Goal: Transaction & Acquisition: Purchase product/service

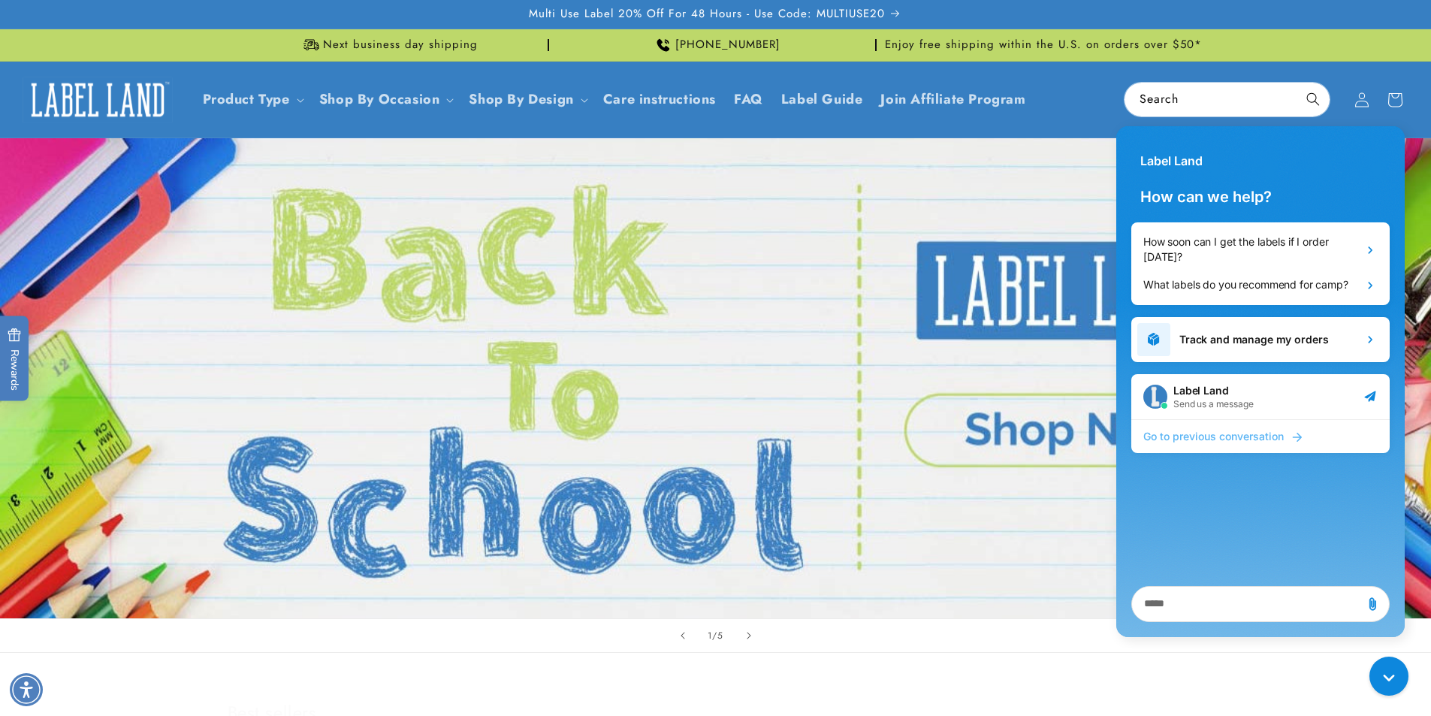
click at [1249, 431] on span "Go to previous conversation" at bounding box center [1213, 436] width 140 height 15
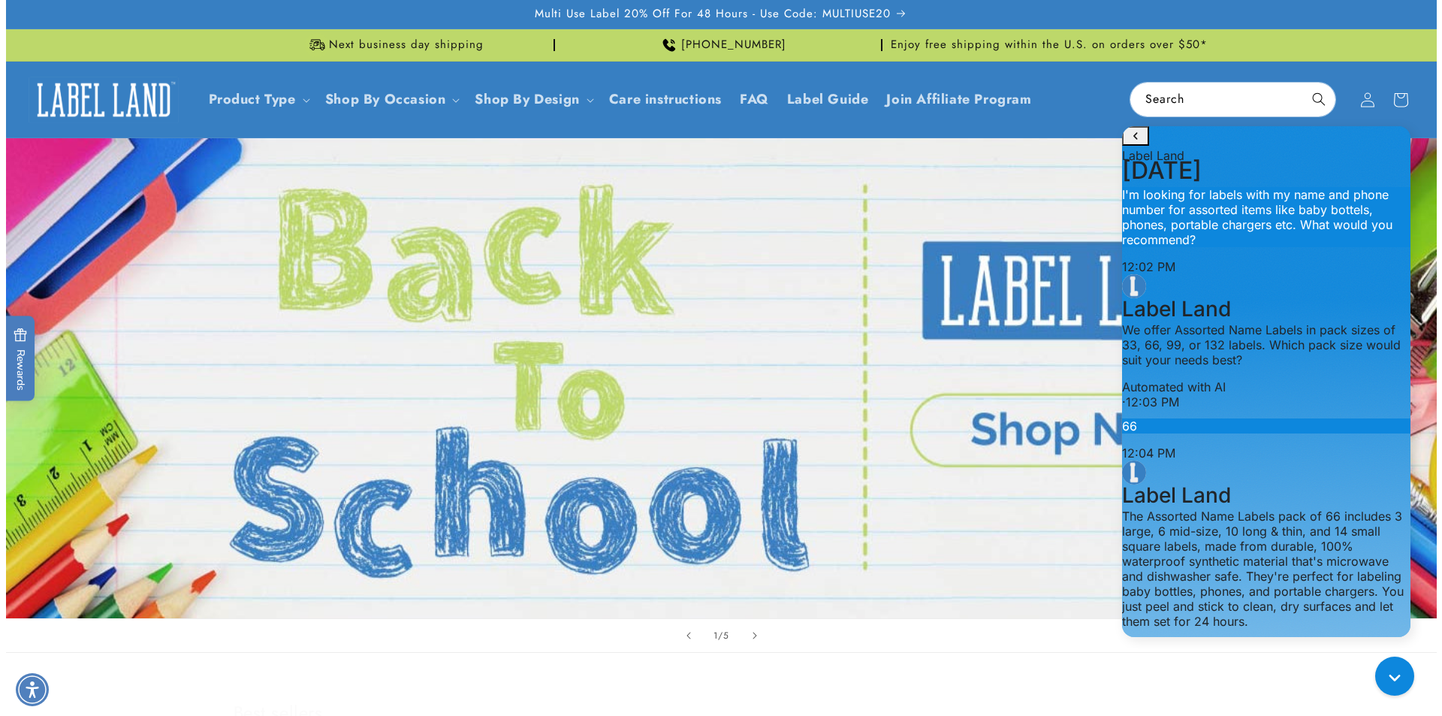
scroll to position [1153, 0]
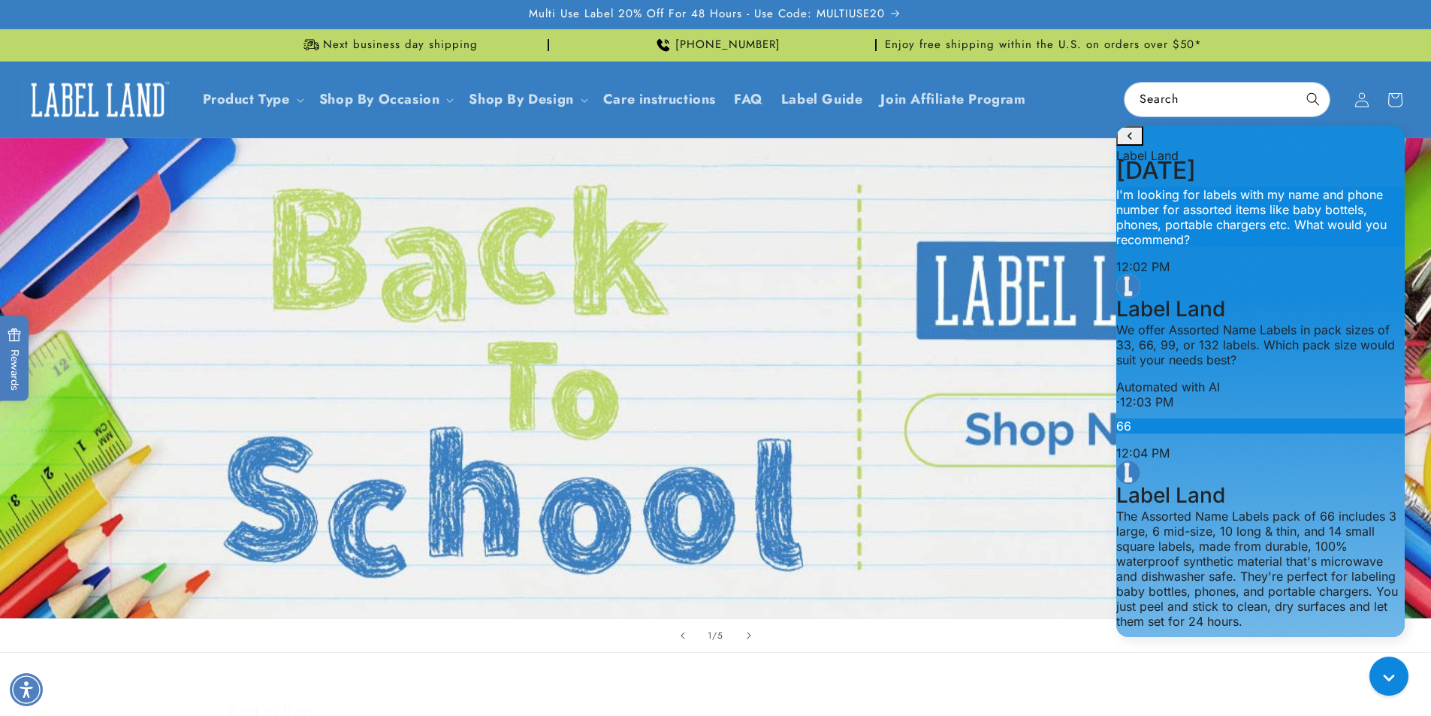
type textarea "***"
click at [832, 98] on header "Product Type Product Type Clothing Labels Clothing Stamps Logo Decals Multi-Use…" at bounding box center [715, 100] width 1431 height 76
click at [826, 85] on link "Label Guide" at bounding box center [822, 99] width 100 height 35
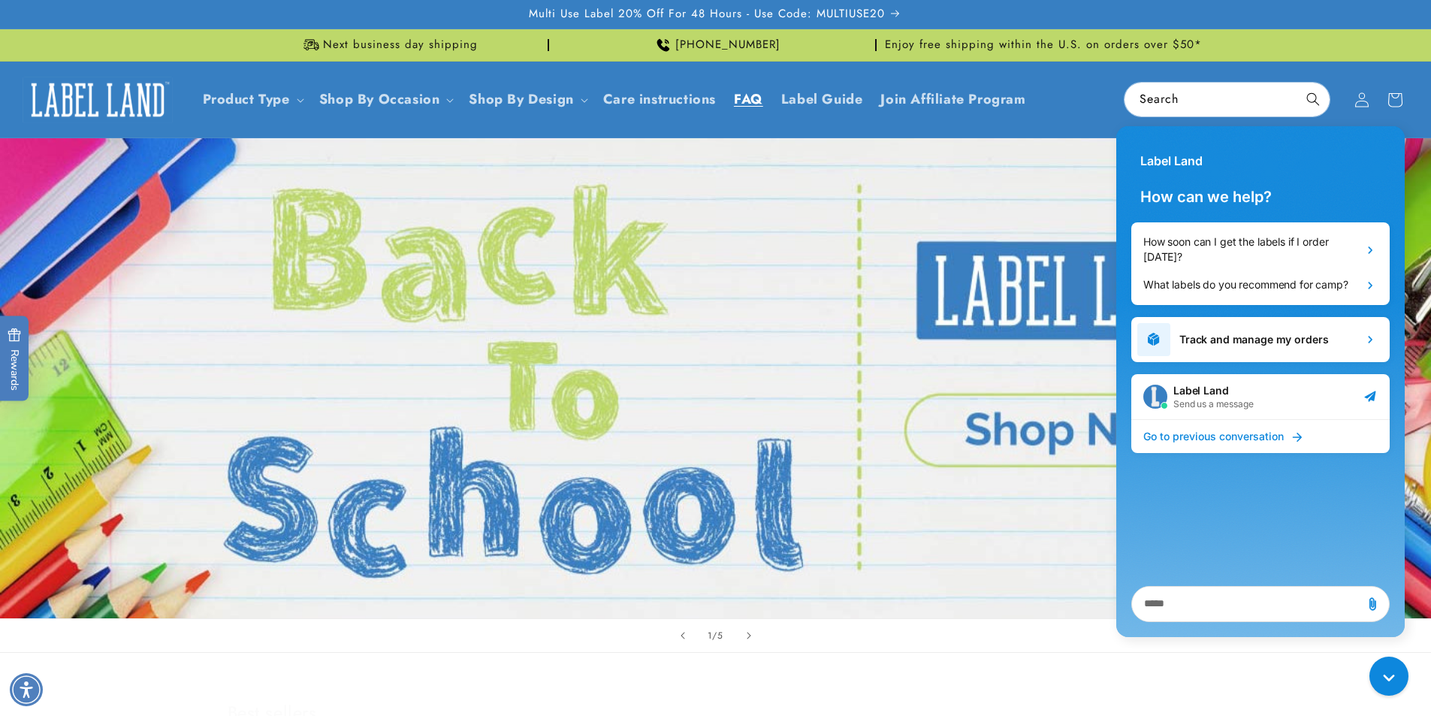
click at [762, 98] on span "FAQ" at bounding box center [748, 99] width 29 height 17
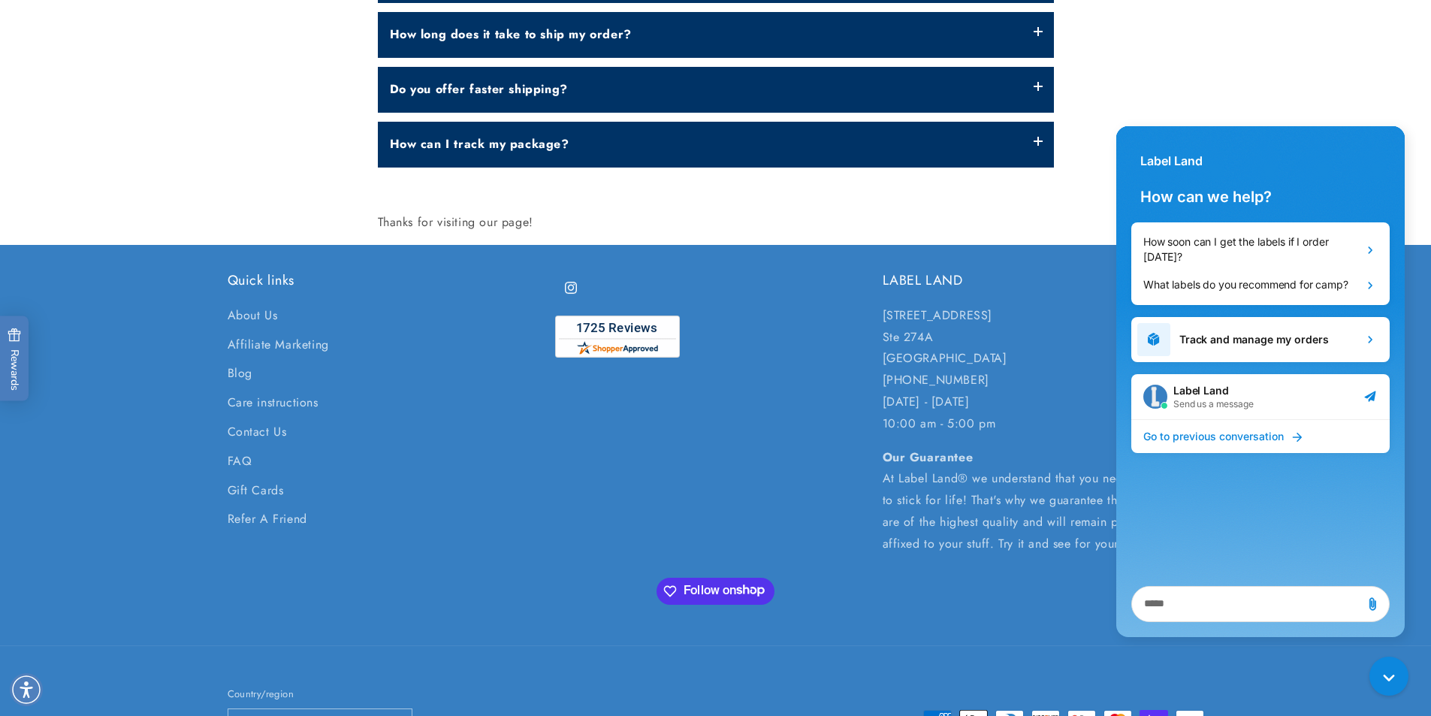
scroll to position [826, 0]
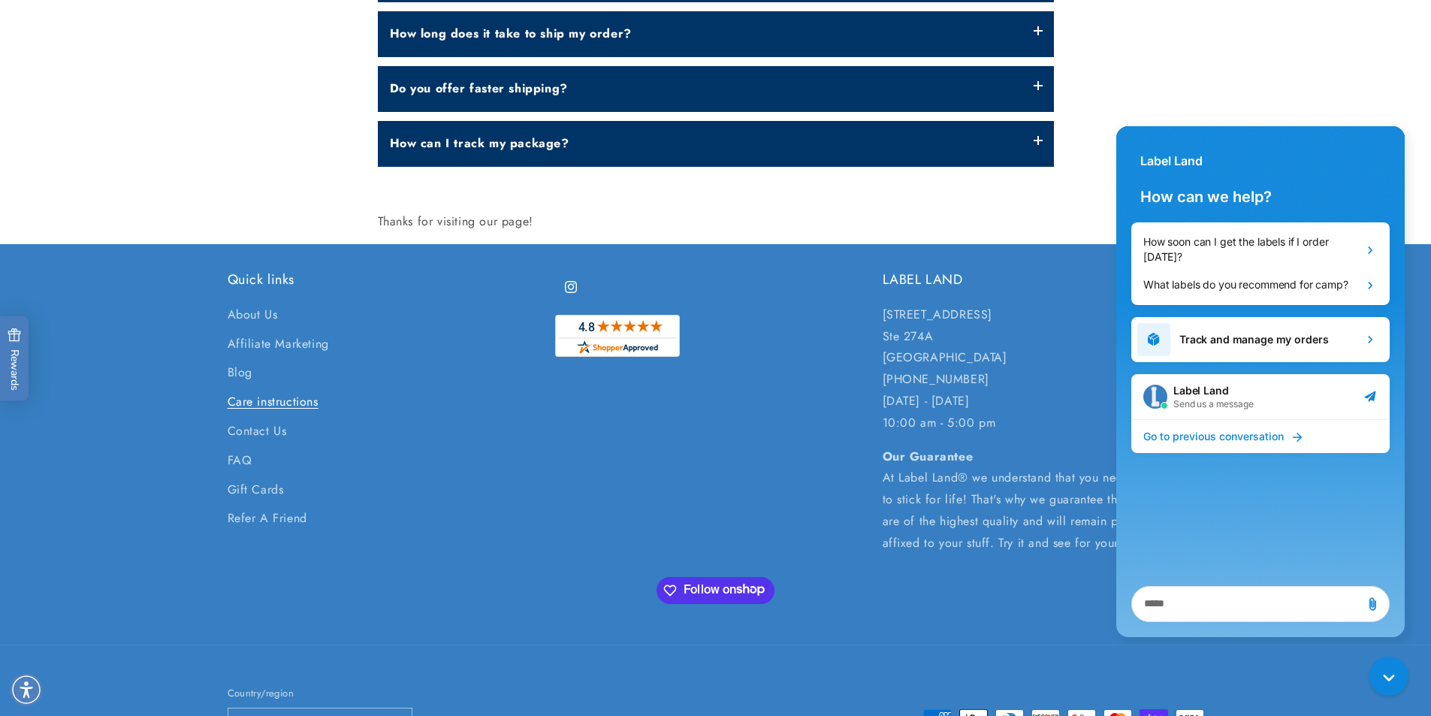
click at [261, 407] on link "Care instructions" at bounding box center [273, 402] width 91 height 29
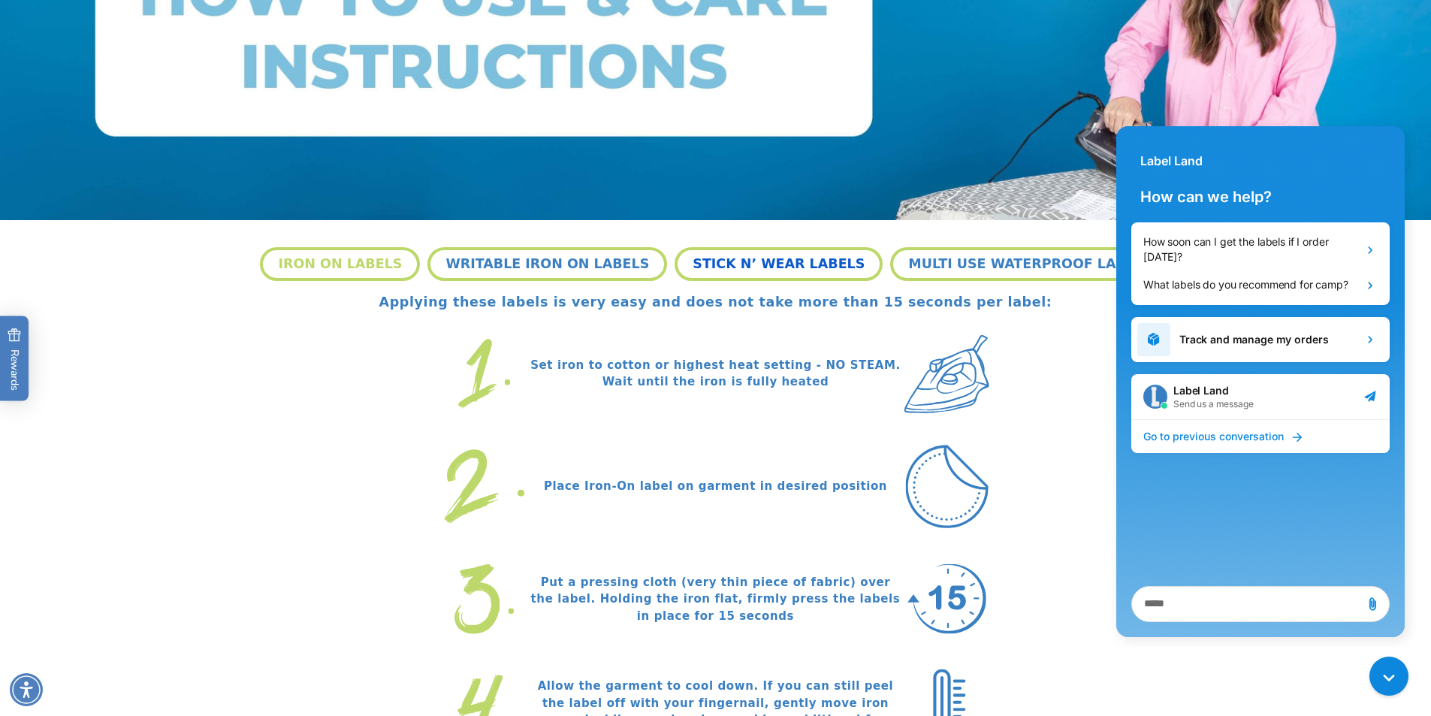
click at [758, 263] on button "STICK N’ WEAR LABELS" at bounding box center [778, 263] width 208 height 33
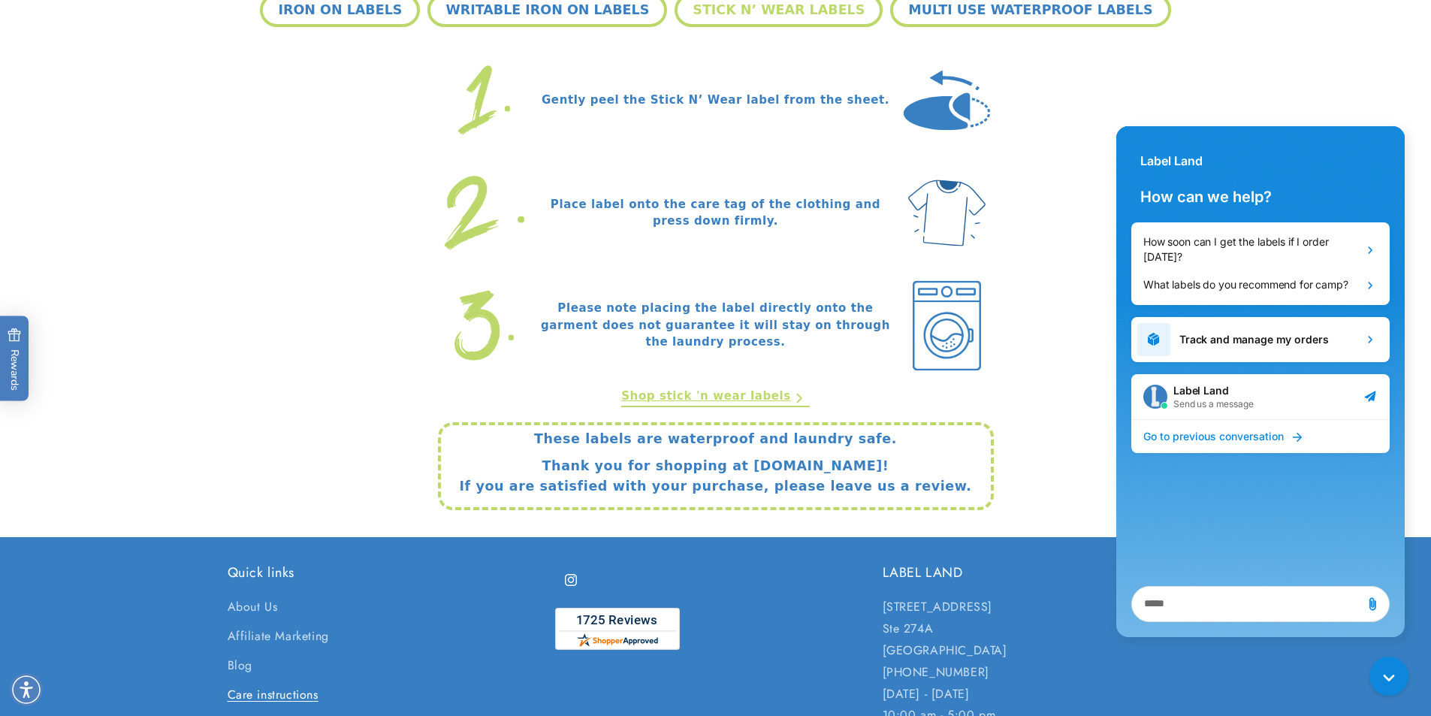
scroll to position [551, 0]
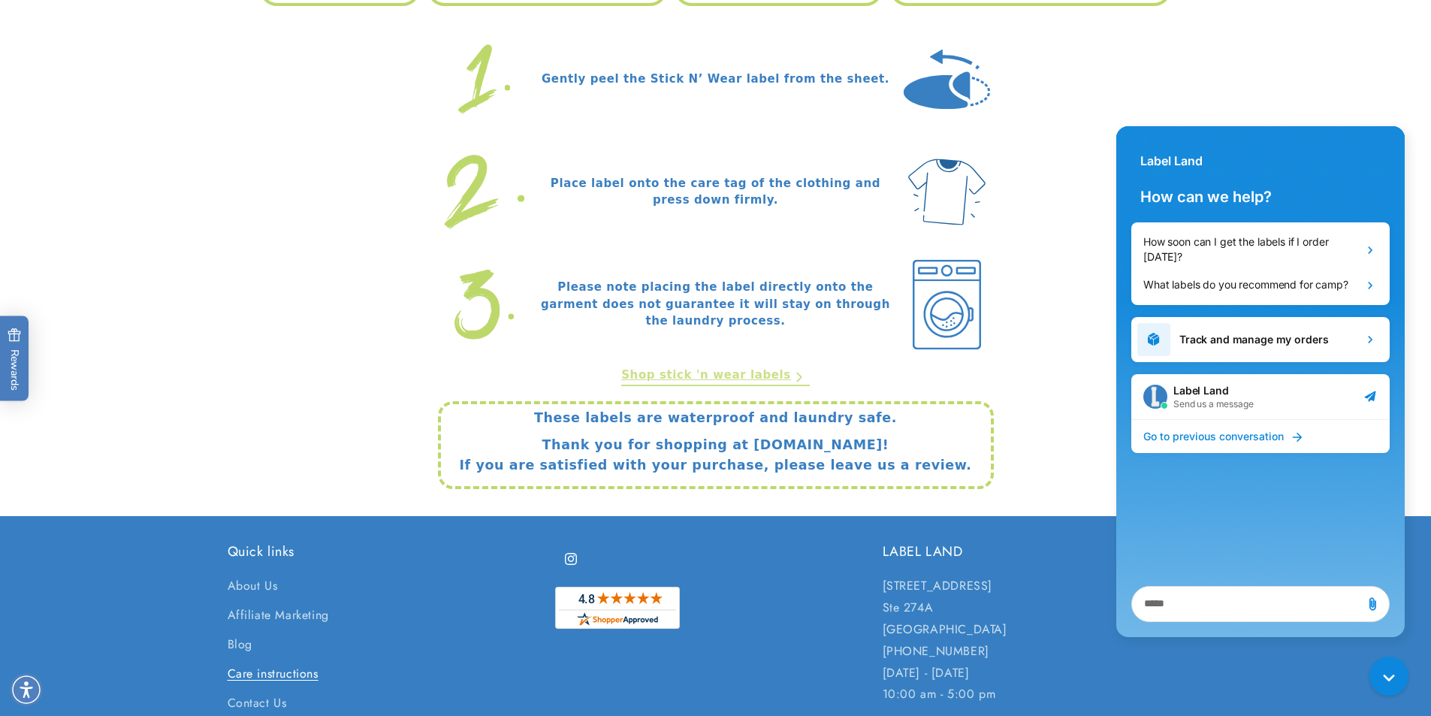
click at [729, 371] on link "Shop stick 'n wear labels" at bounding box center [715, 377] width 189 height 20
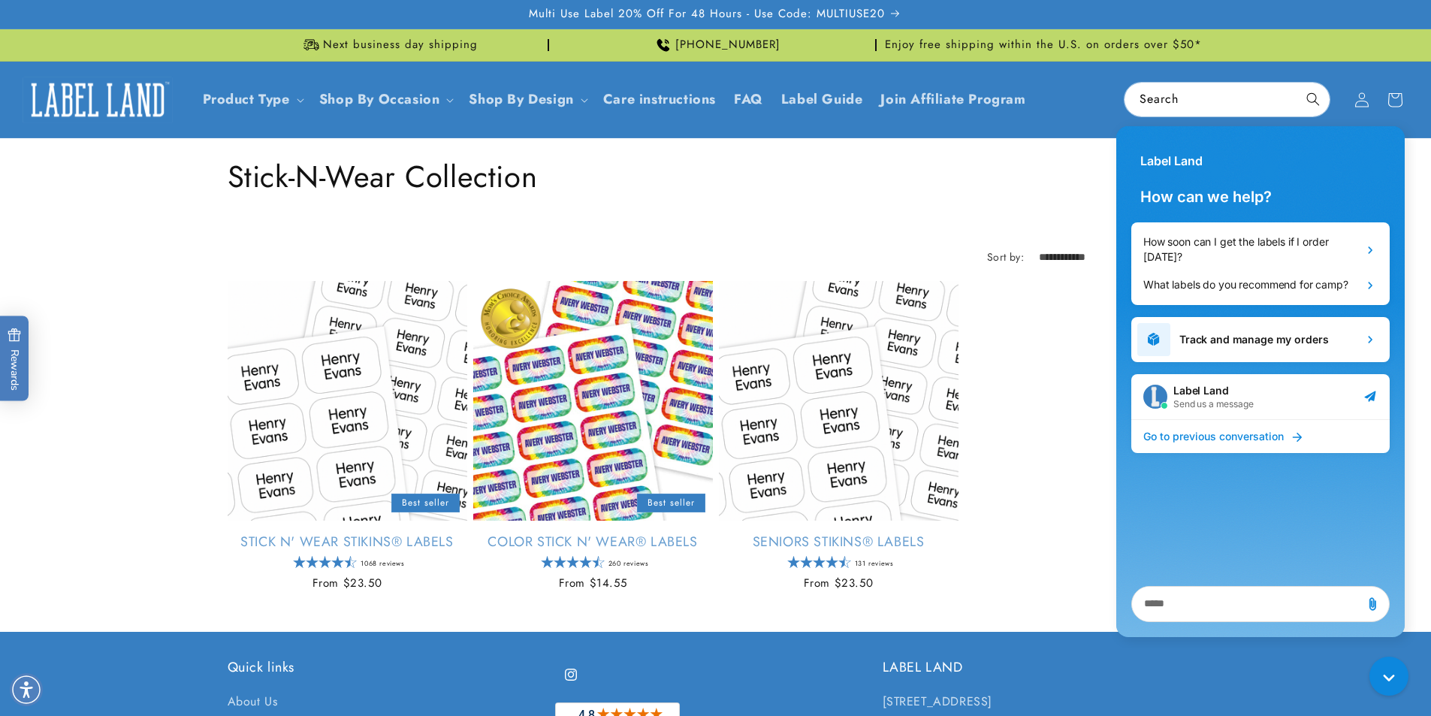
click at [1253, 604] on textarea "live chat message input" at bounding box center [1247, 604] width 218 height 35
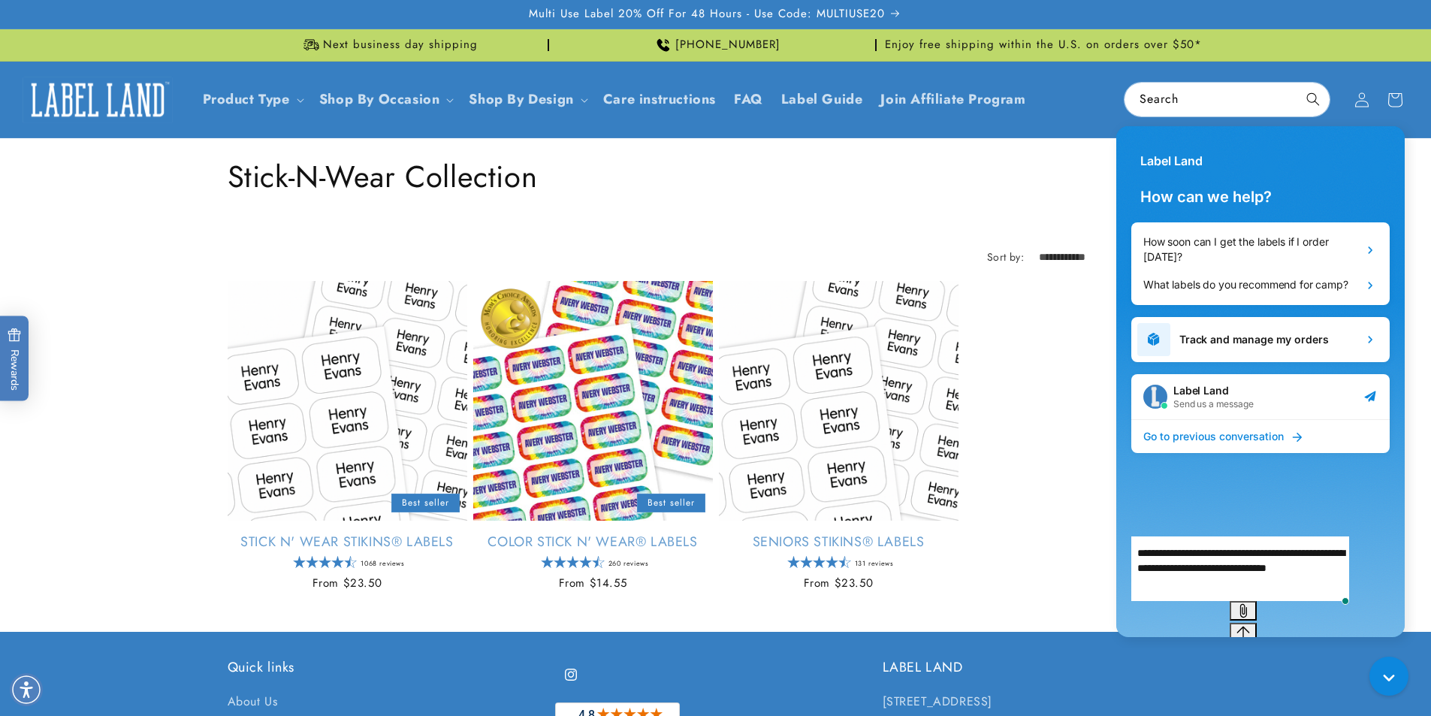
type textarea "**********"
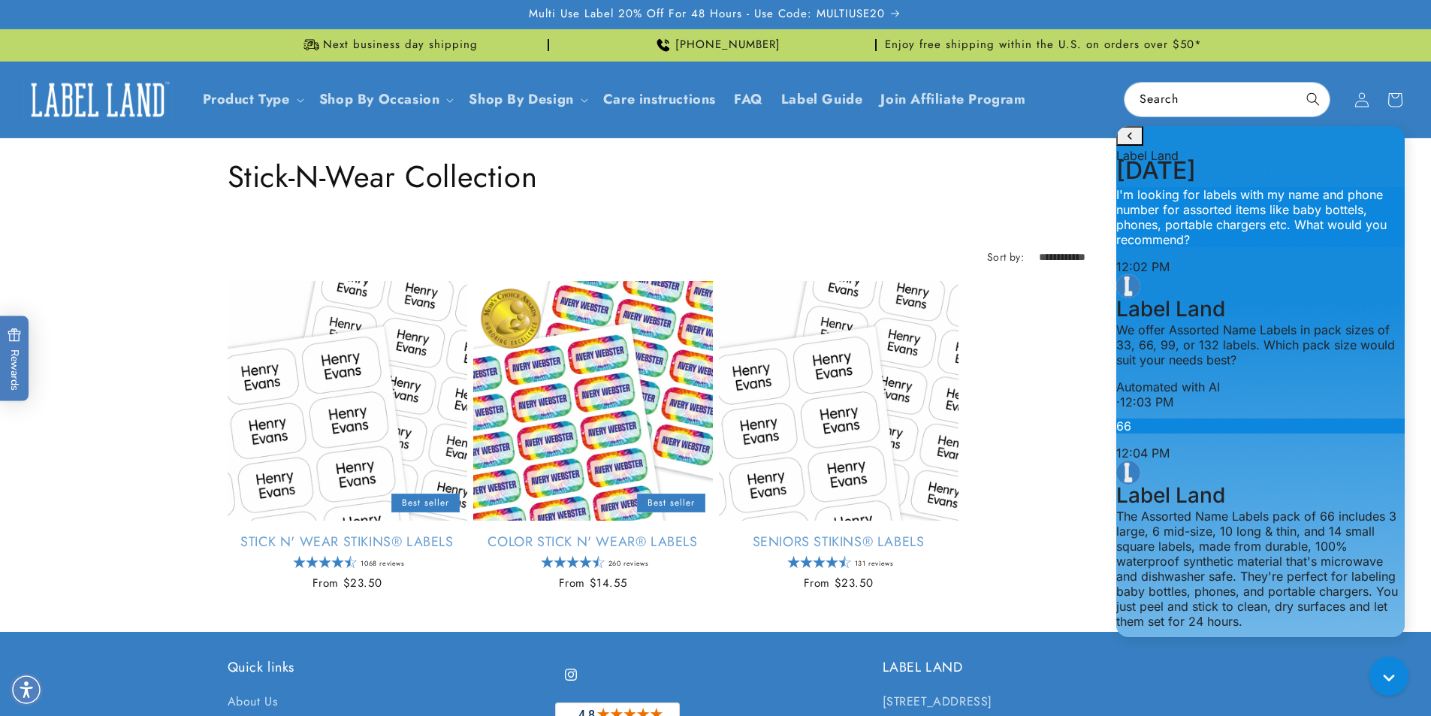
scroll to position [1275, 0]
click at [367, 363] on body "Skip to main content Enable accessibility for low vision Open the accessibility…" at bounding box center [715, 602] width 1431 height 1204
click at [348, 533] on link "Stick N' Wear Stikins® Labels" at bounding box center [348, 541] width 240 height 17
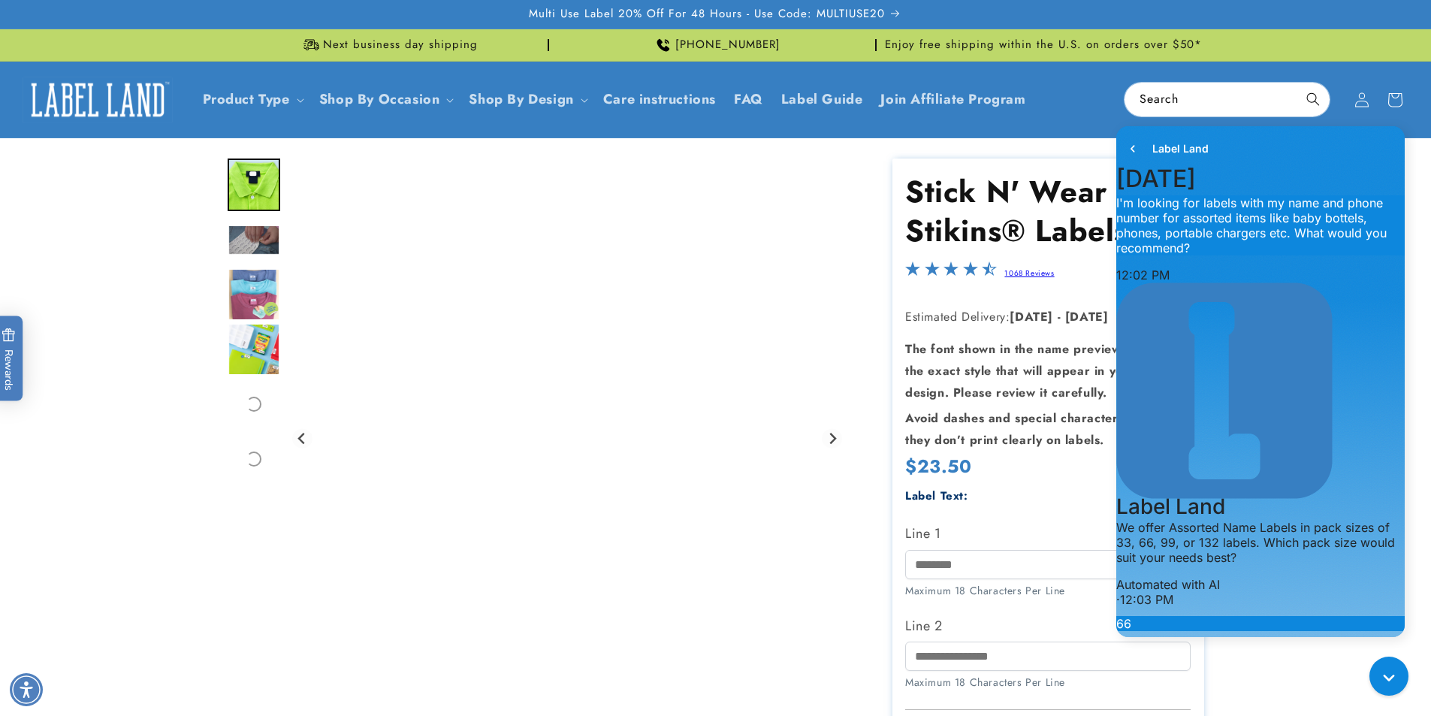
scroll to position [1275, 0]
click at [1378, 678] on button "Chat with us" at bounding box center [1388, 675] width 43 height 43
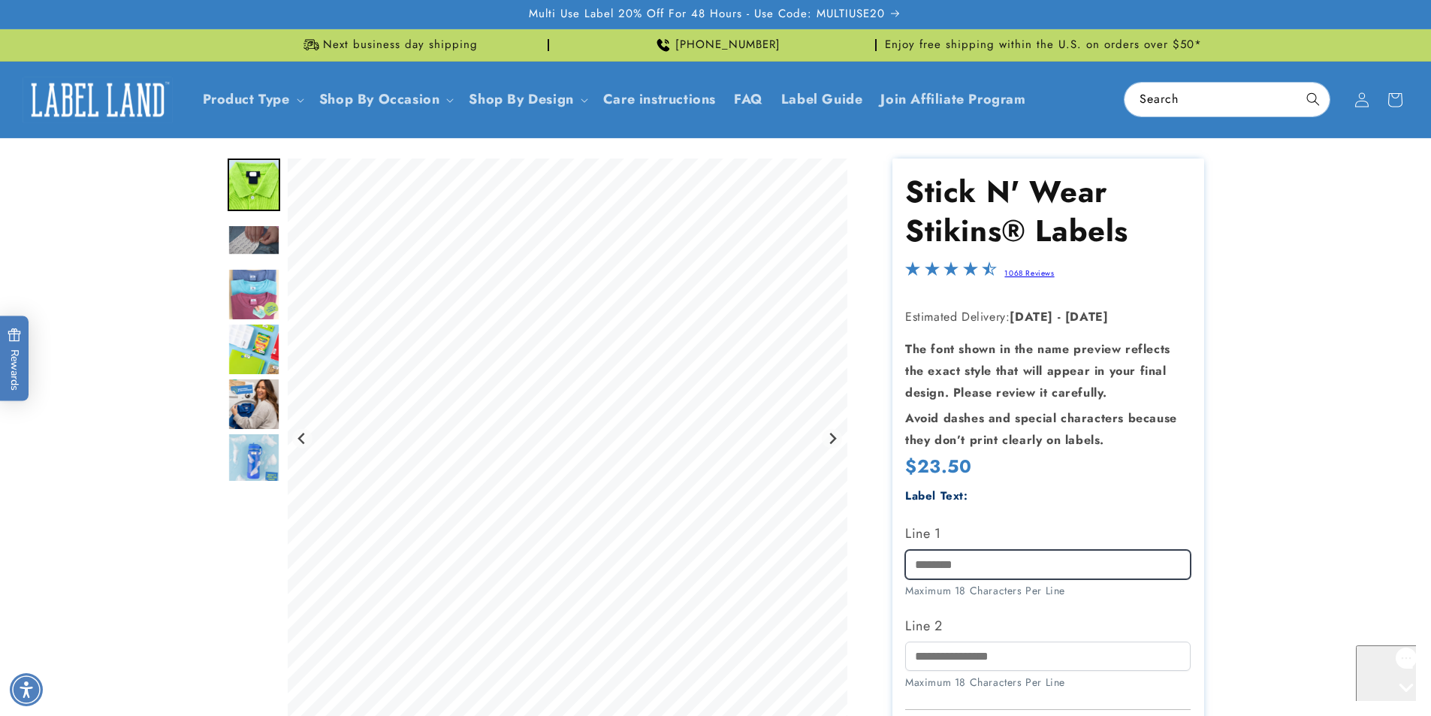
click at [959, 564] on input "Line 1" at bounding box center [1047, 564] width 285 height 29
type input "*"
type input "**********"
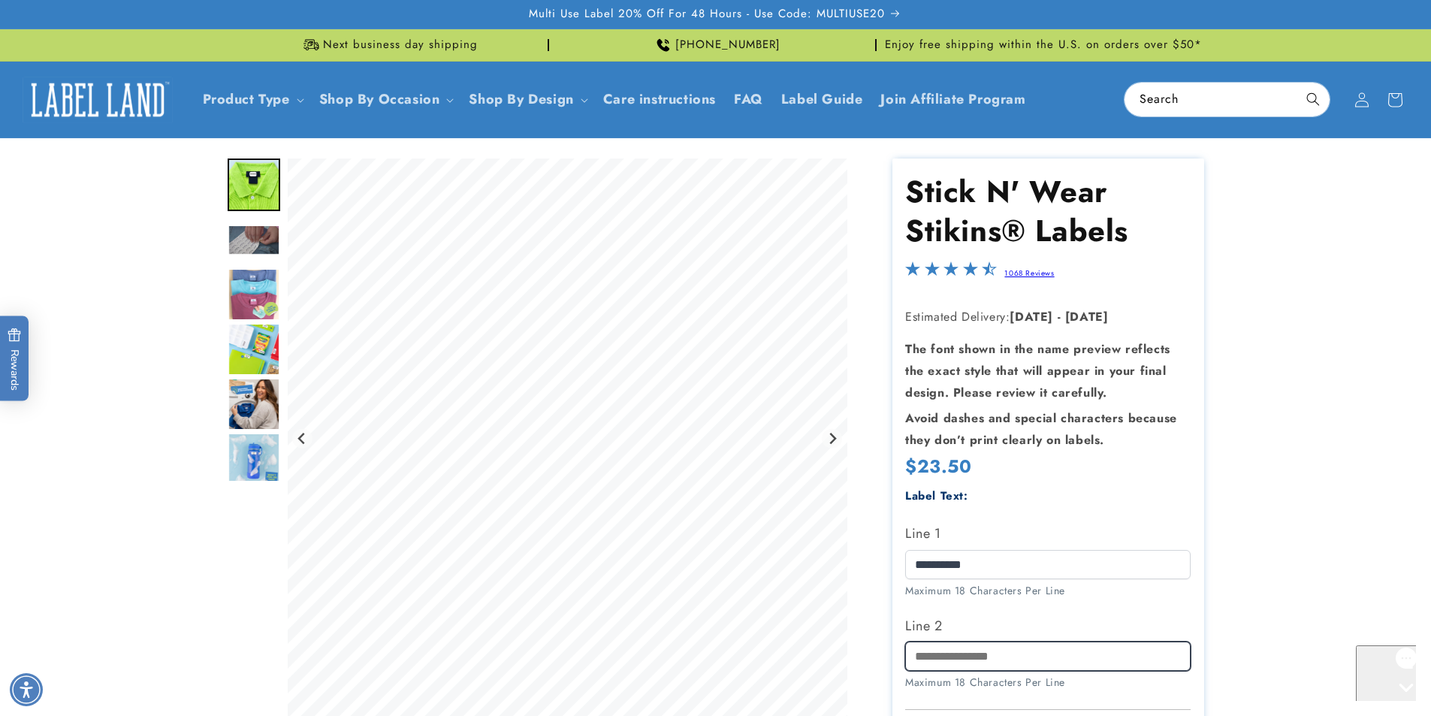
click at [959, 650] on input "Line 2" at bounding box center [1047, 655] width 285 height 29
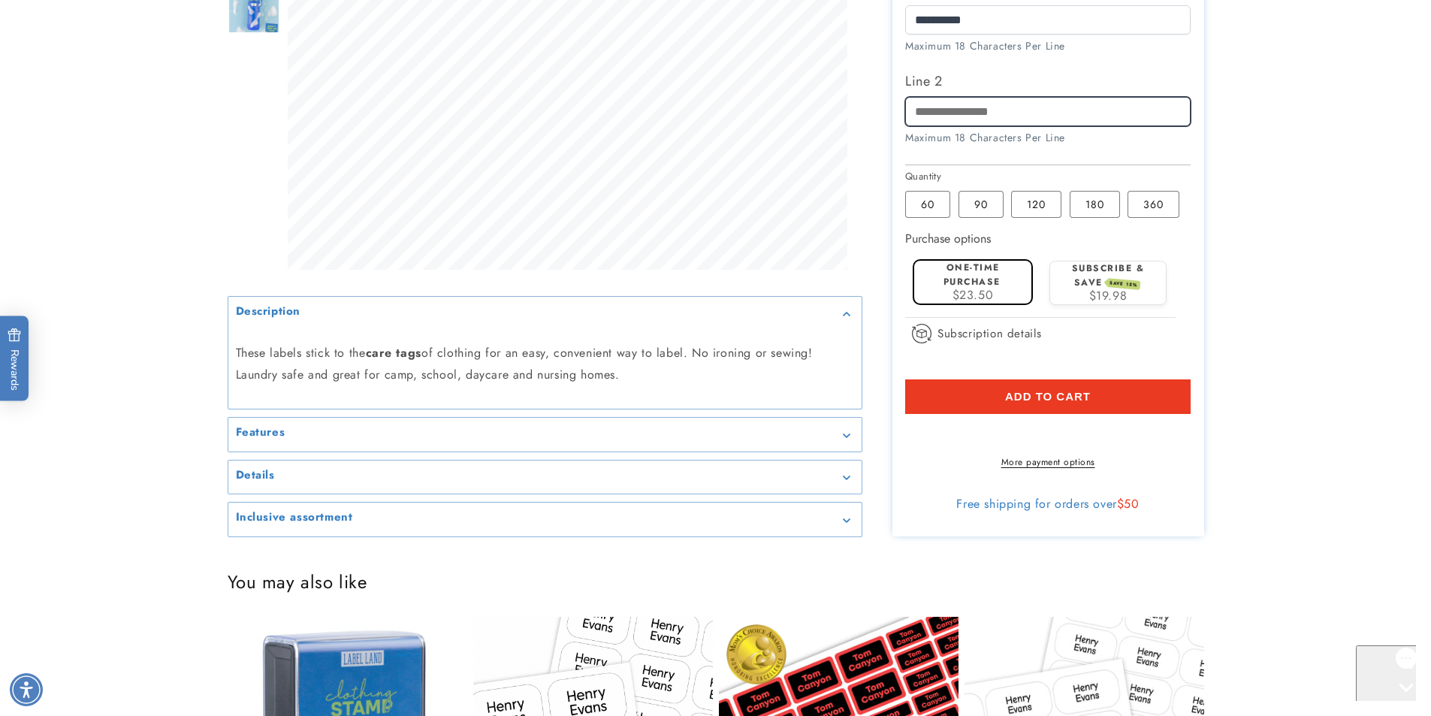
scroll to position [551, 0]
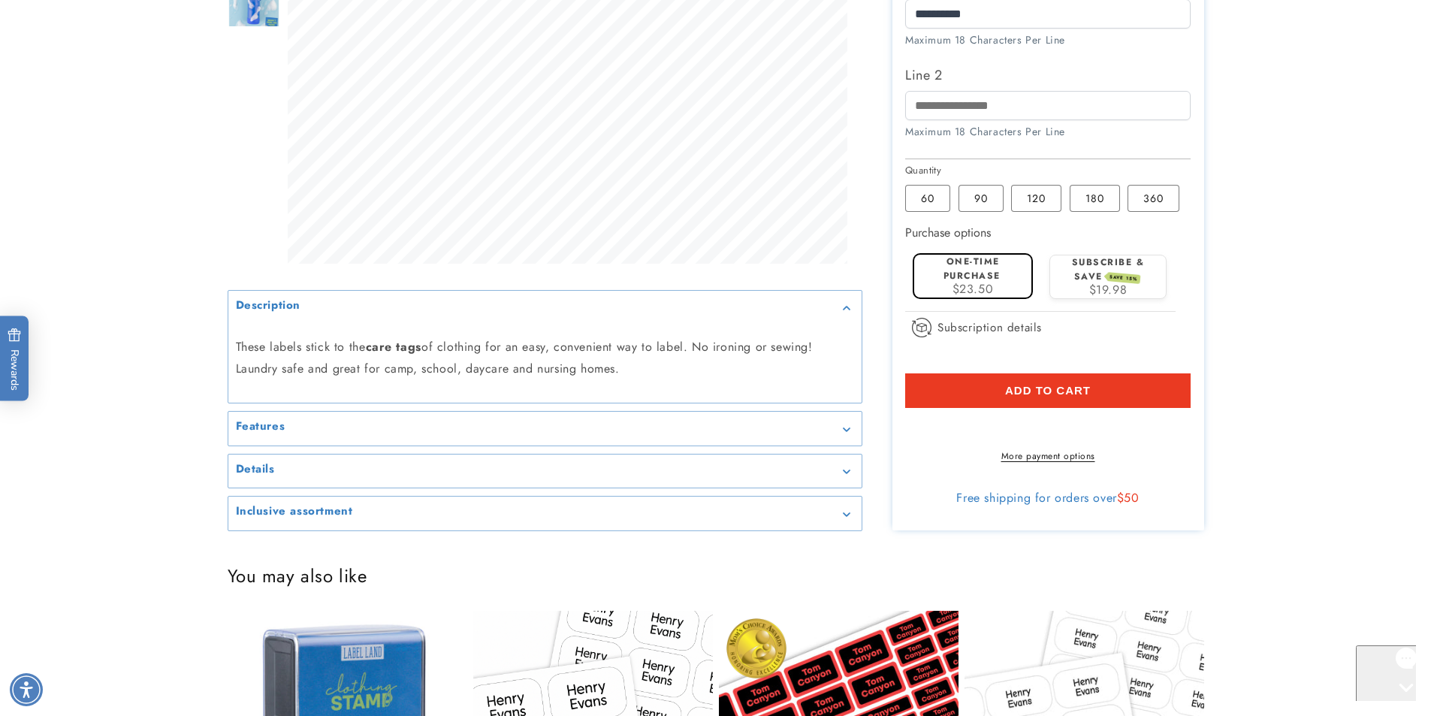
click at [501, 434] on div "Features" at bounding box center [545, 428] width 618 height 11
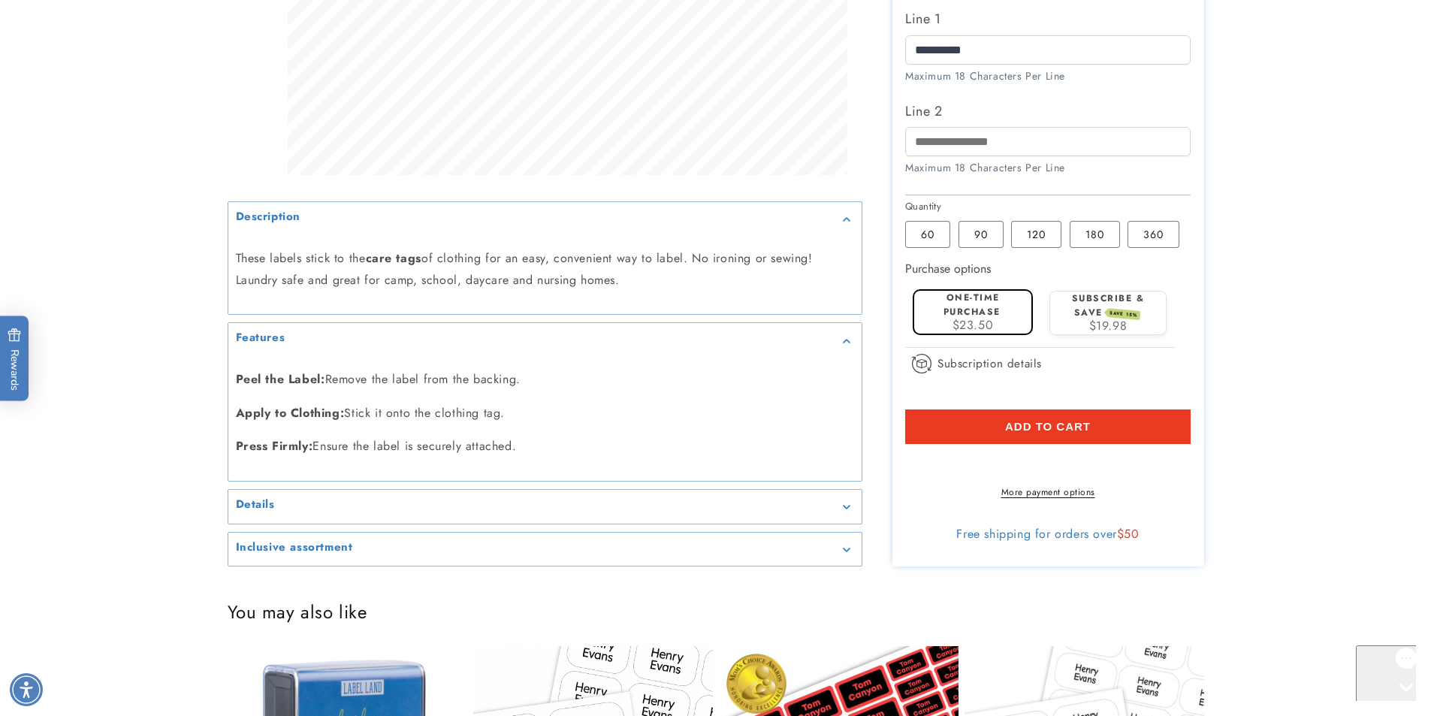
click at [413, 496] on summary "Details" at bounding box center [544, 507] width 633 height 34
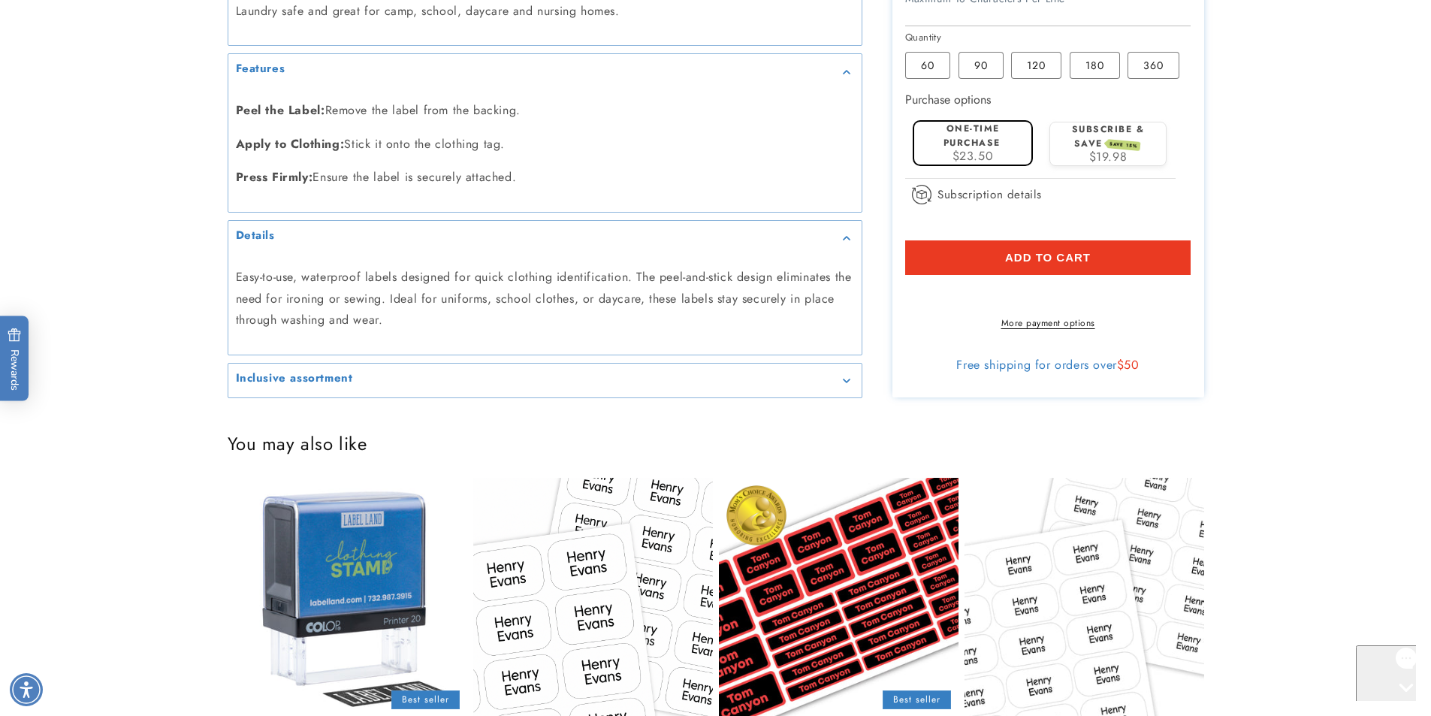
scroll to position [826, 0]
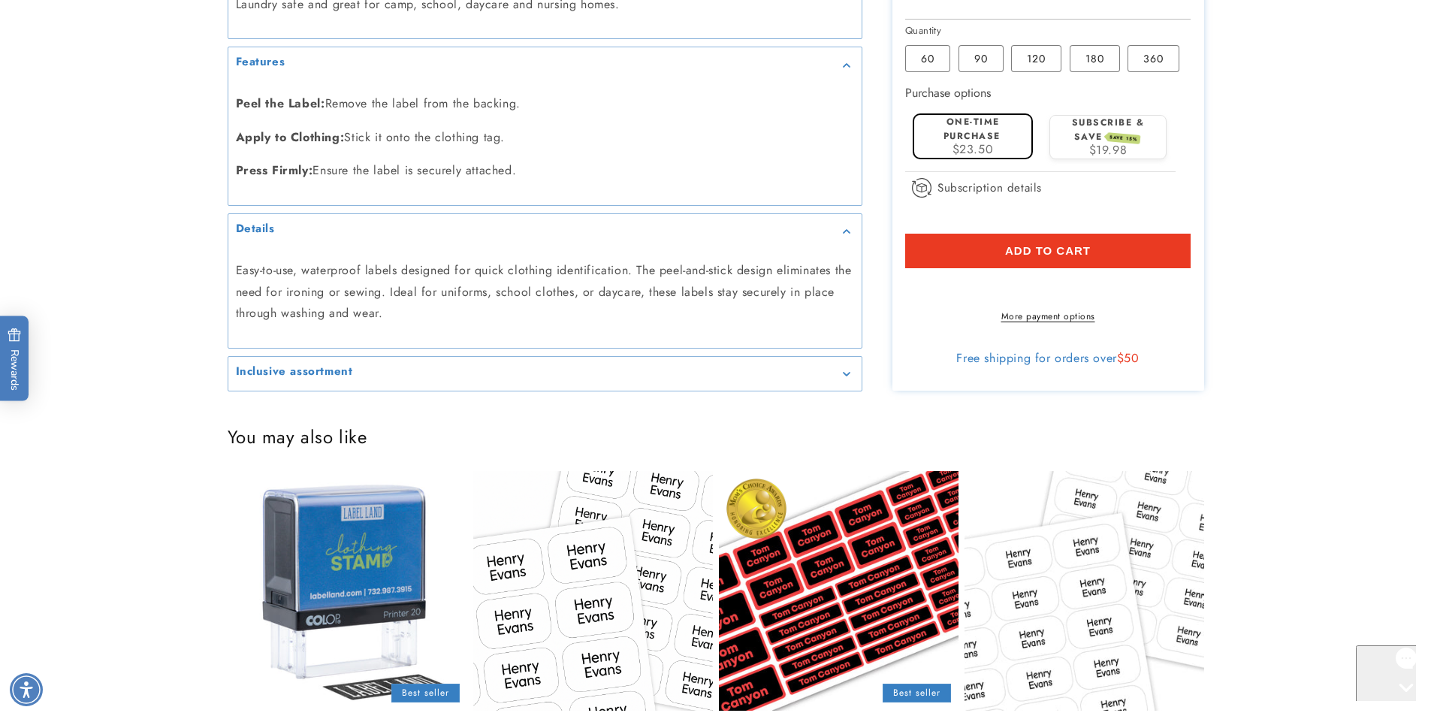
click at [469, 379] on div "Inclusive assortment" at bounding box center [545, 373] width 618 height 11
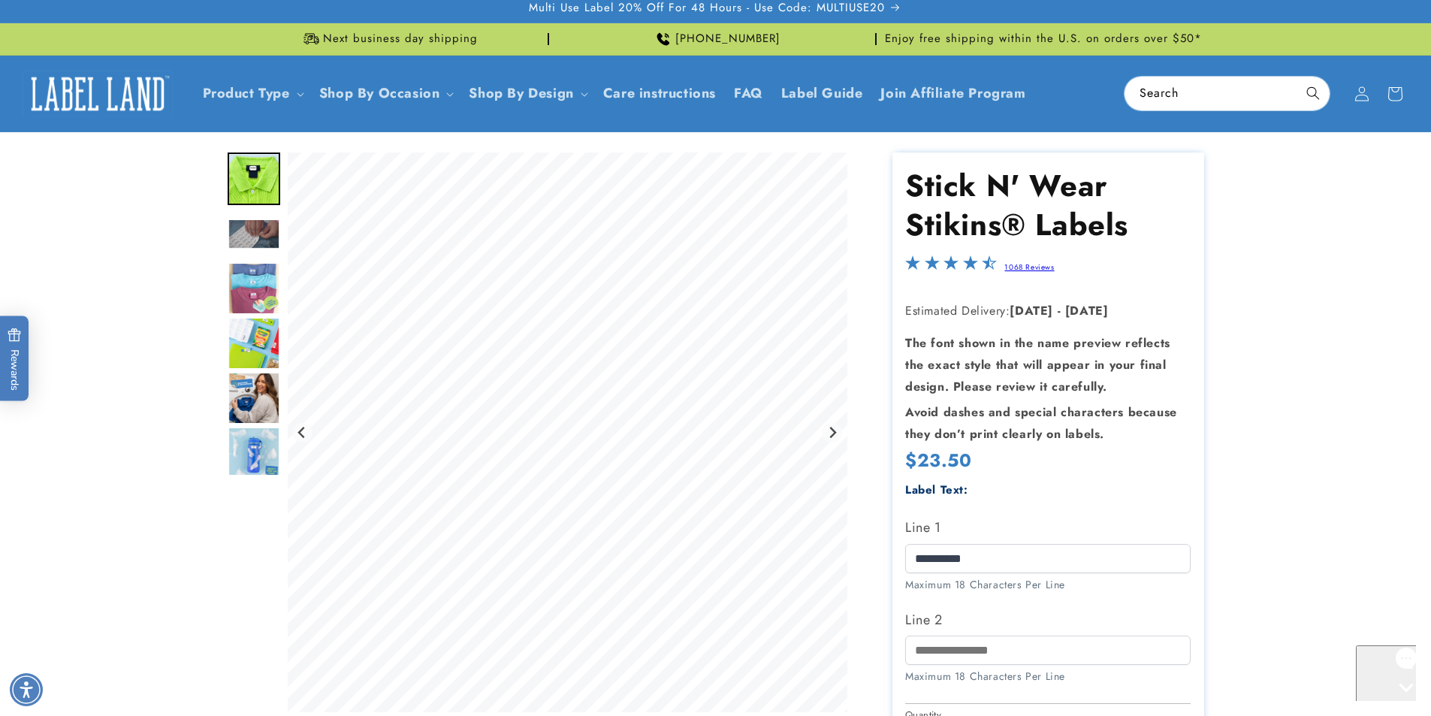
scroll to position [0, 0]
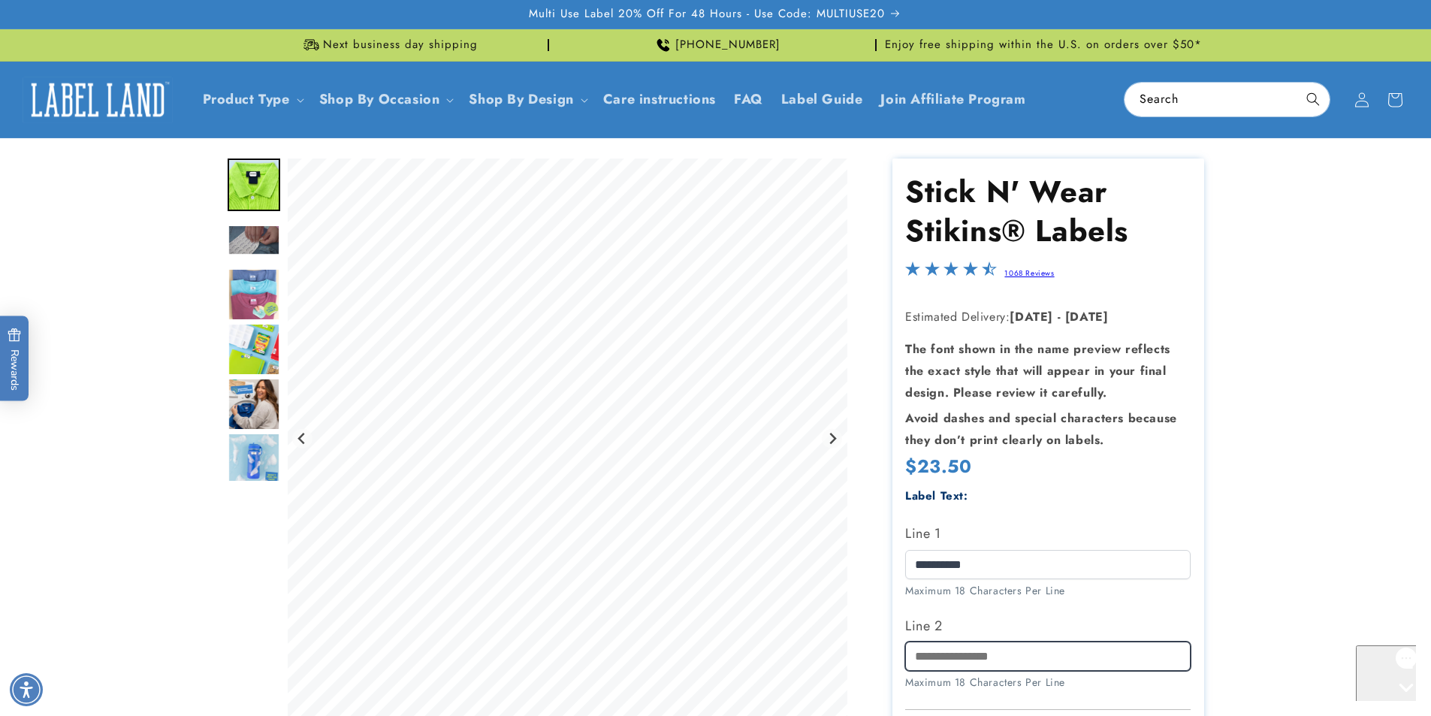
click at [969, 651] on input "Line 2" at bounding box center [1047, 655] width 285 height 29
type input "*"
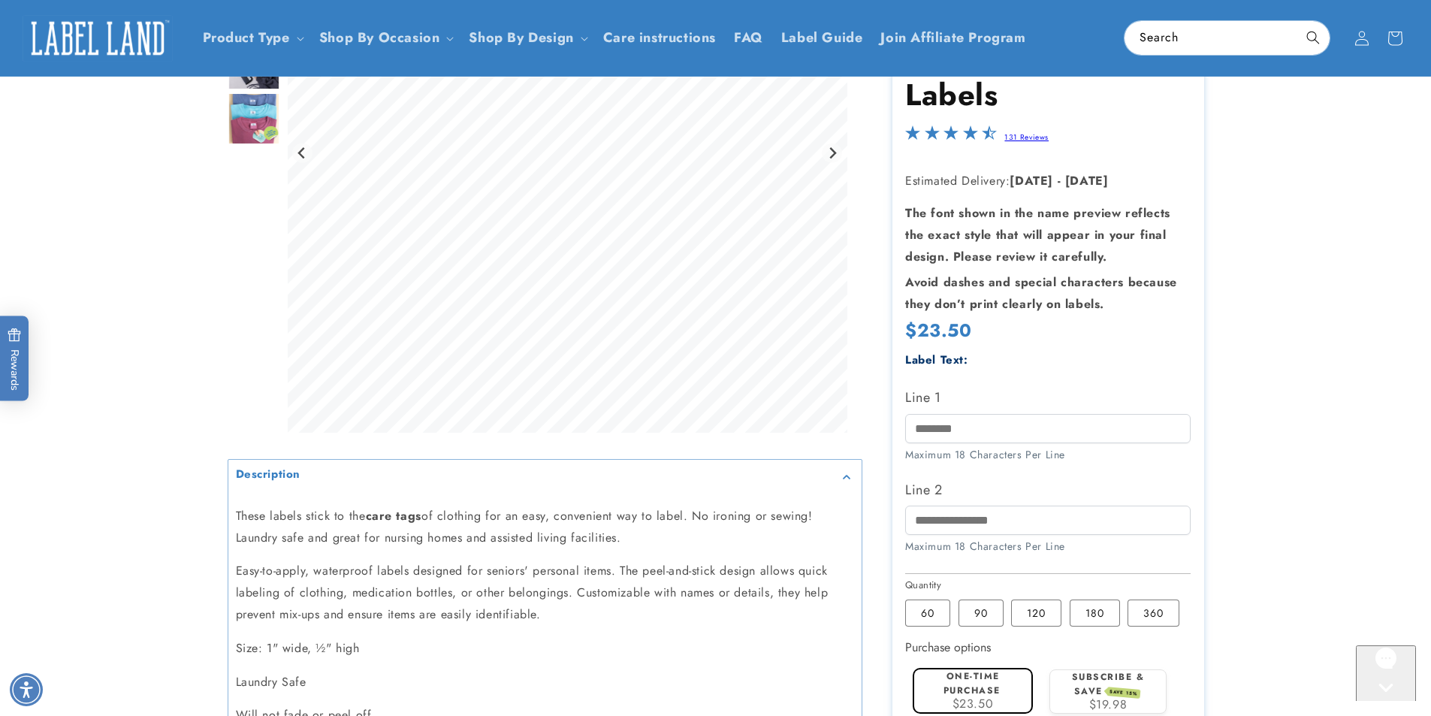
scroll to position [17, 0]
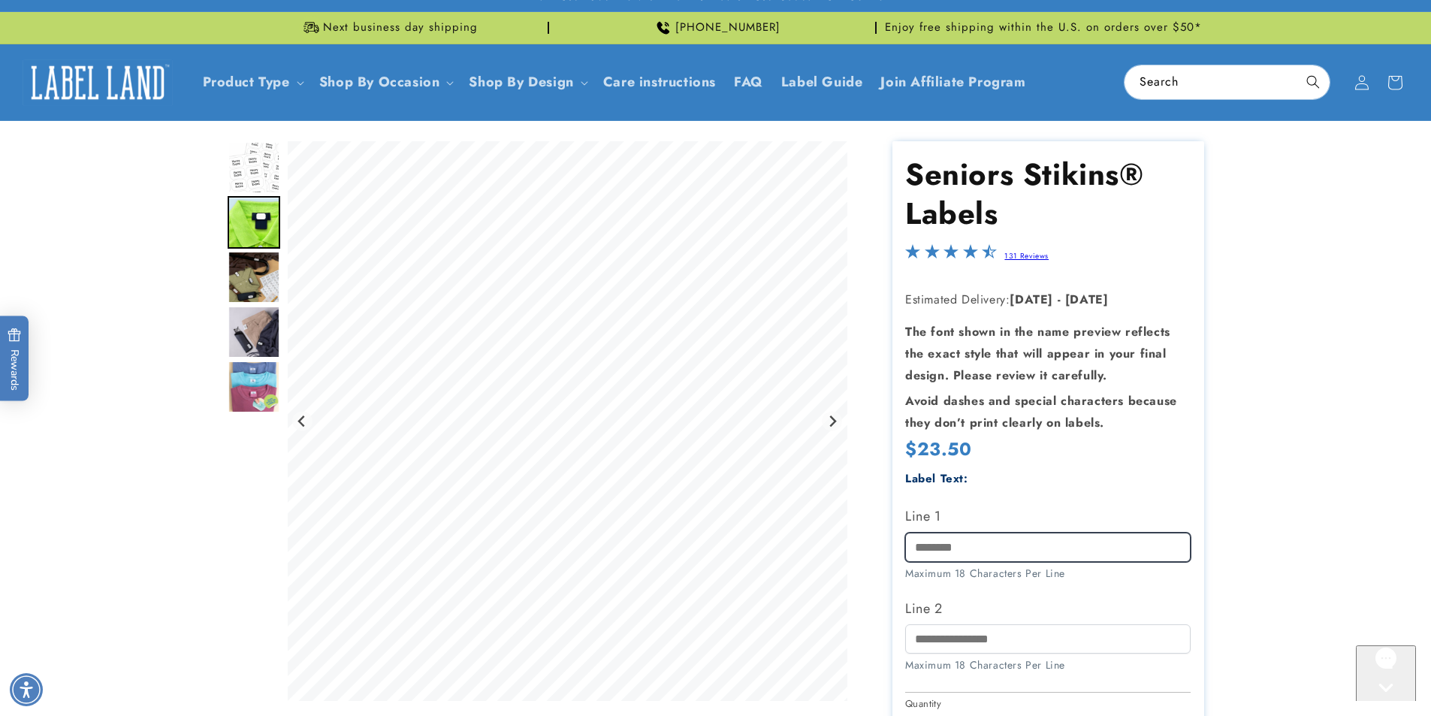
click at [1033, 544] on input "Line 1" at bounding box center [1047, 547] width 285 height 29
click at [1382, 706] on icon "Gorgias live chat" at bounding box center [1385, 713] width 15 height 15
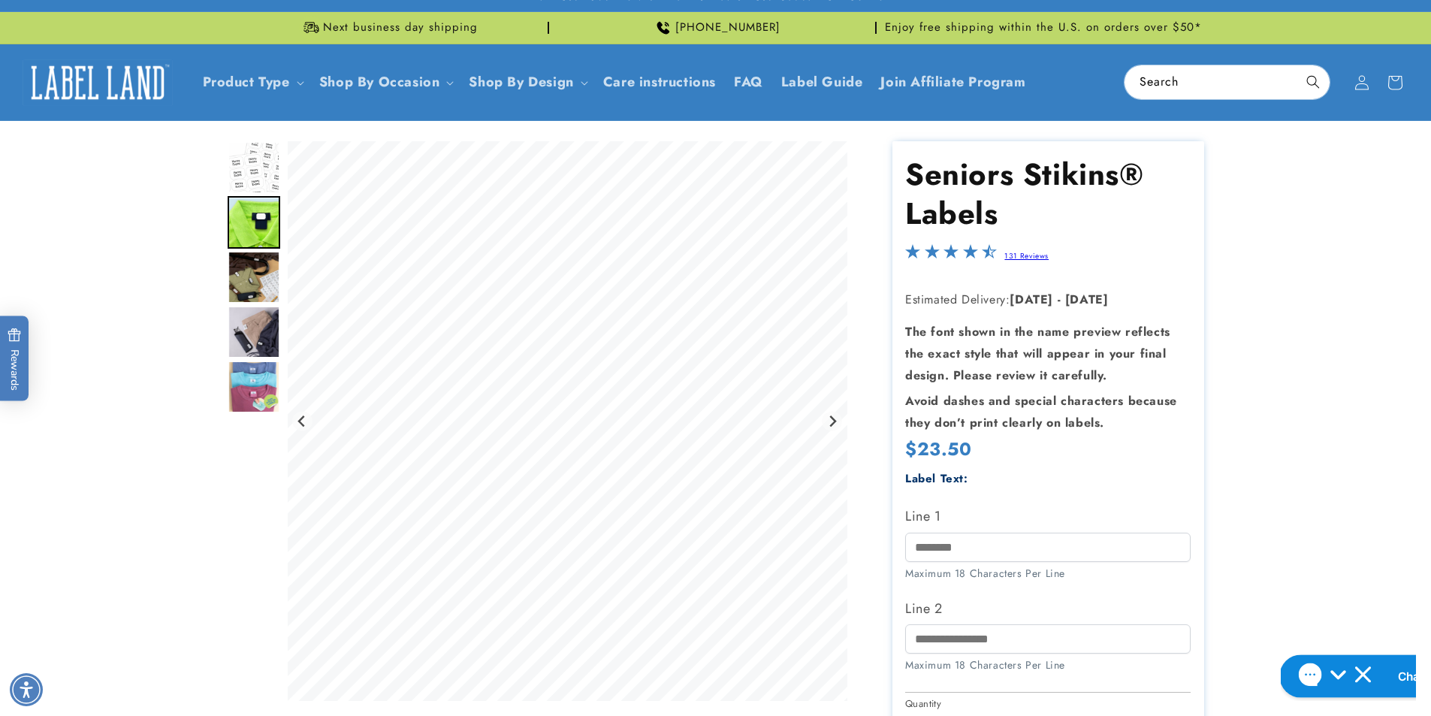
click at [1397, 672] on h2 "Chat with us" at bounding box center [1432, 676] width 71 height 17
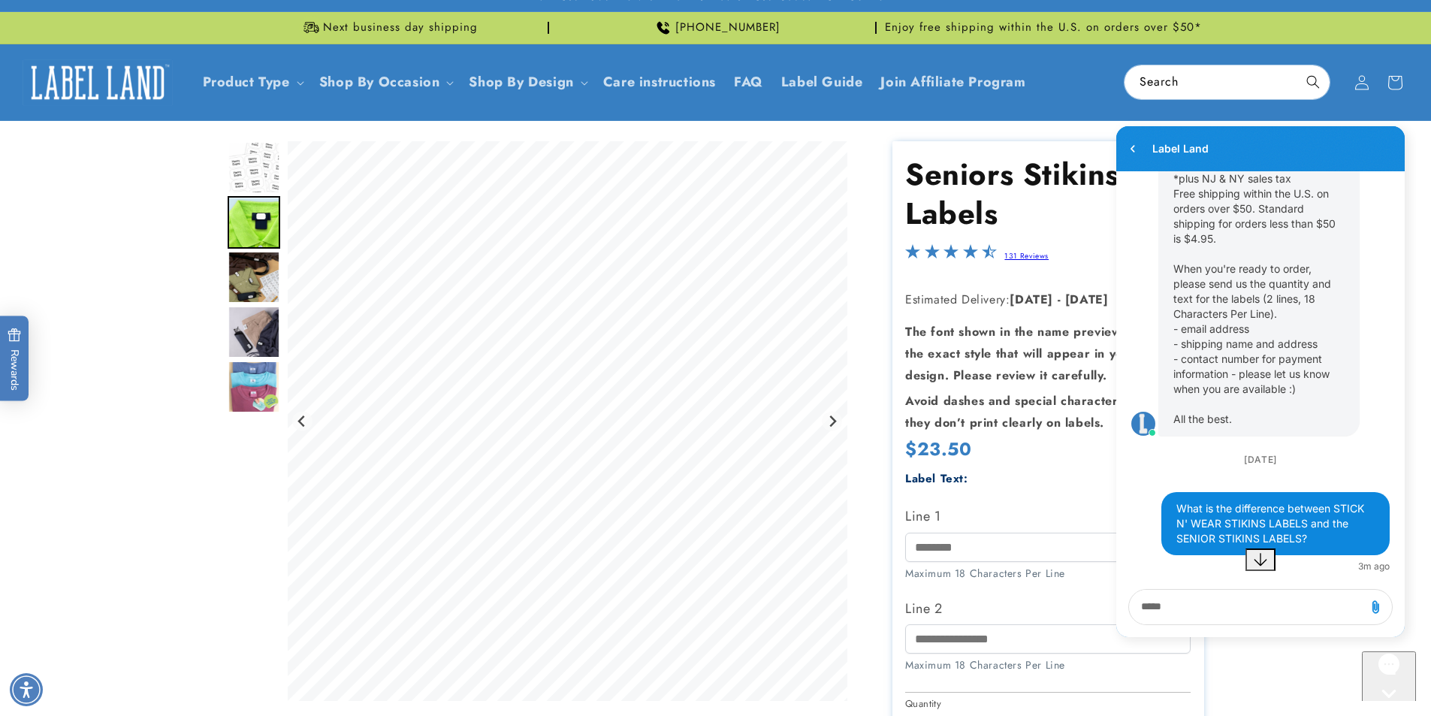
scroll to position [1275, 0]
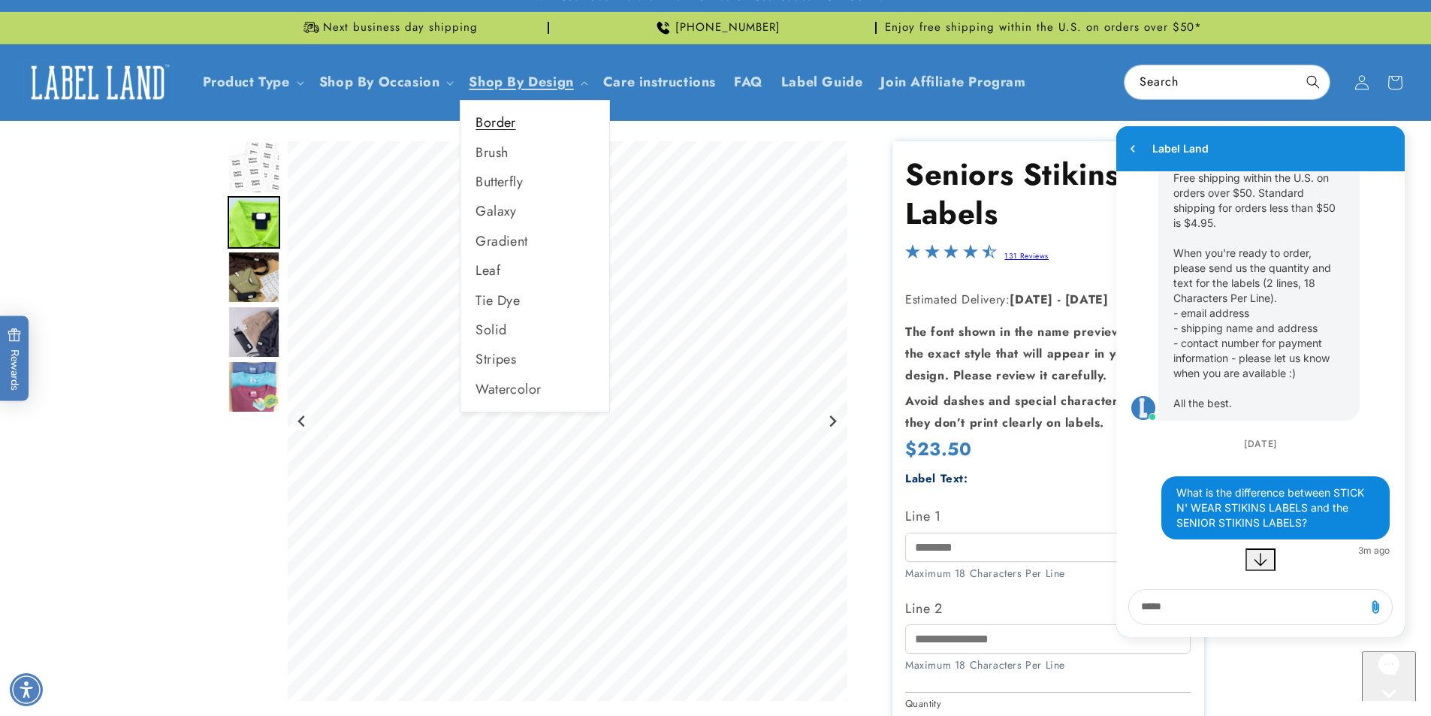
click at [504, 118] on link "Border" at bounding box center [534, 122] width 149 height 29
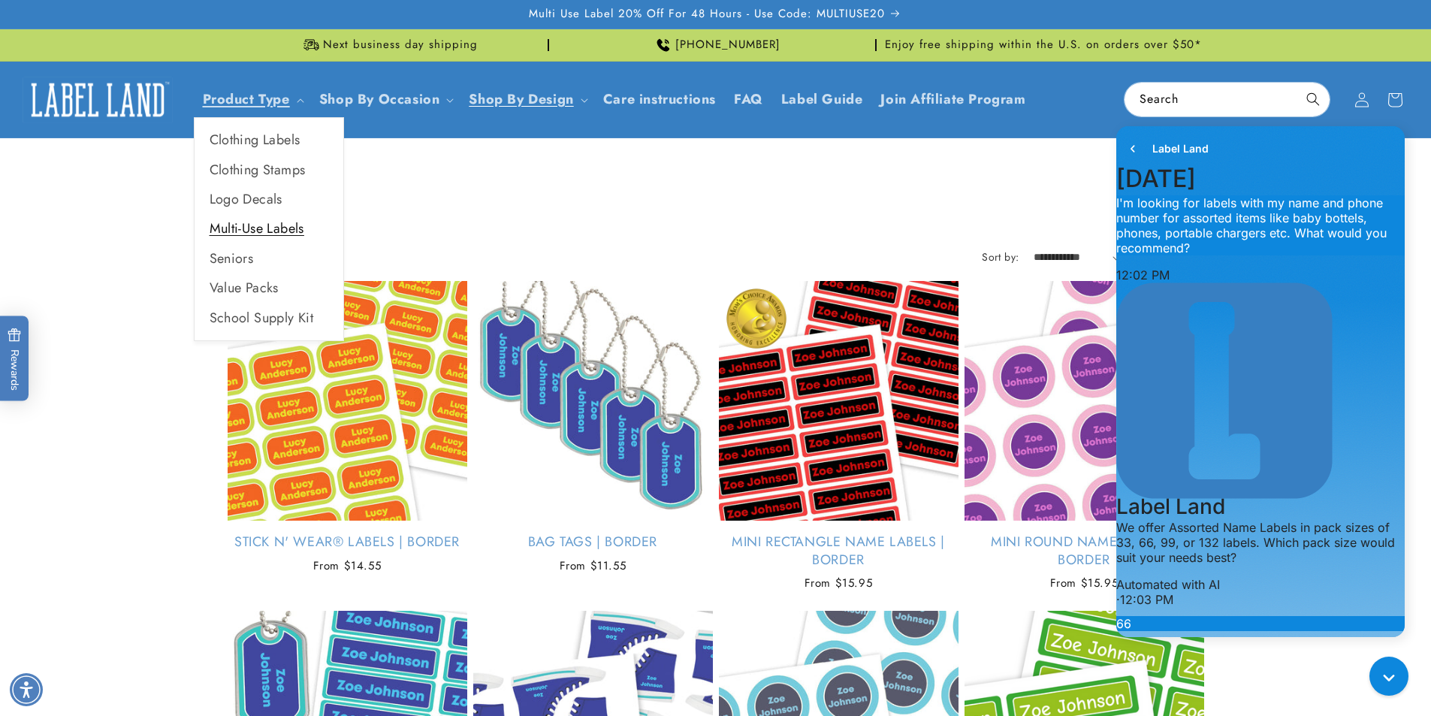
click at [248, 222] on link "Multi-Use Labels" at bounding box center [269, 228] width 149 height 29
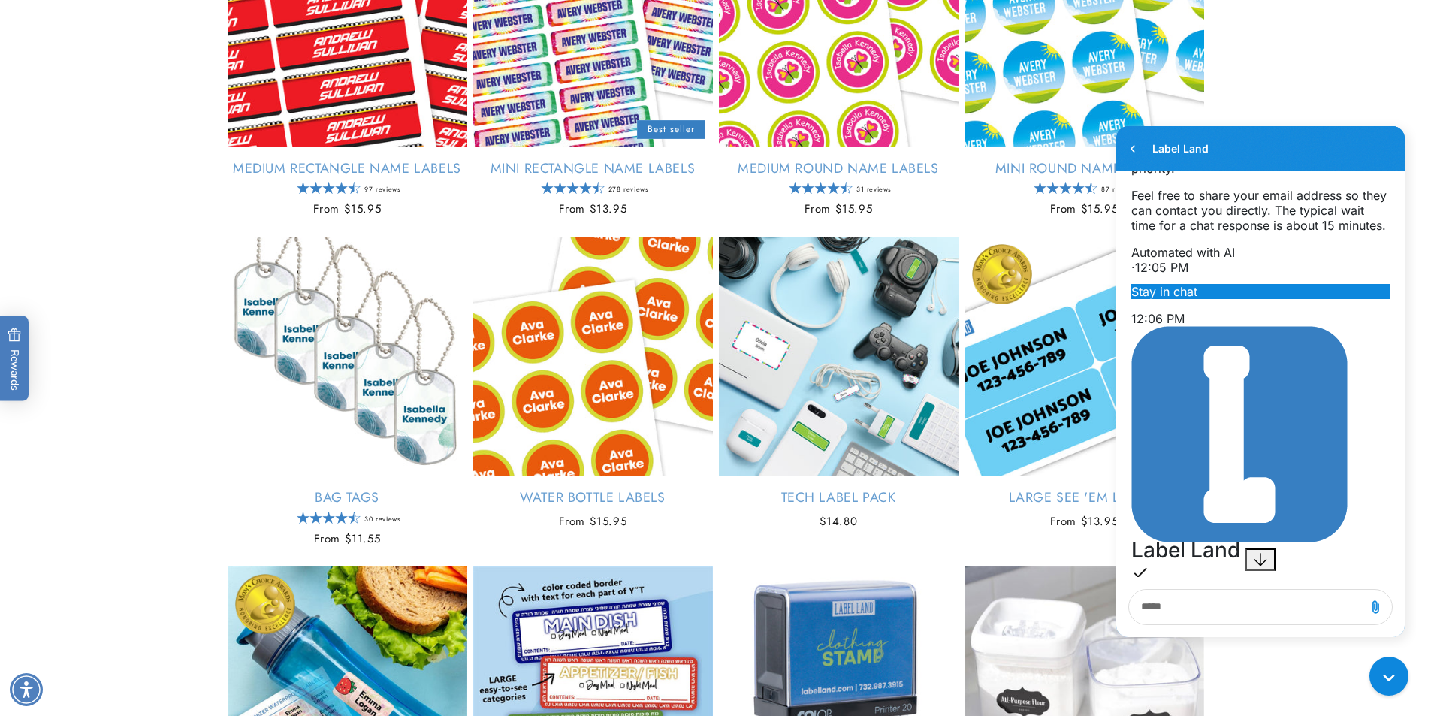
scroll to position [1063, 0]
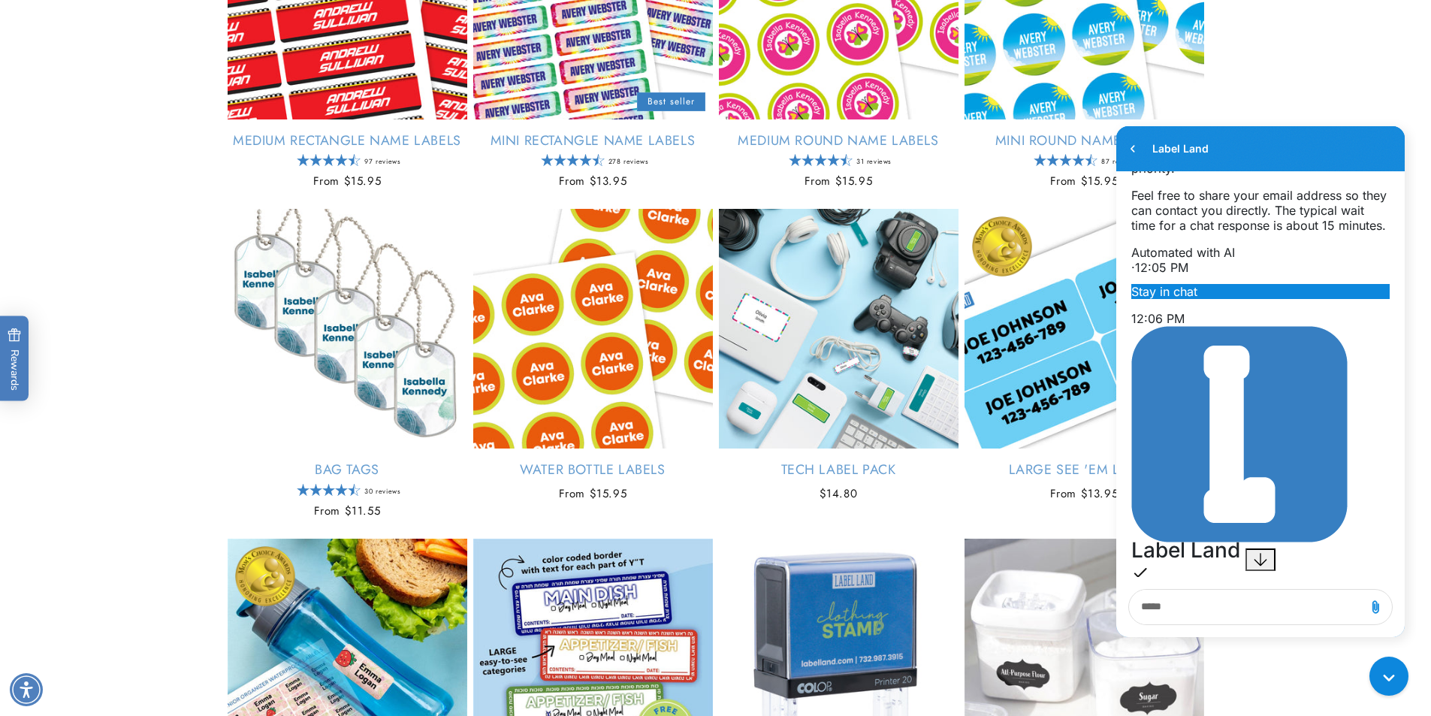
drag, startPoint x: 2546, startPoint y: 282, endPoint x: 1371, endPoint y: 453, distance: 1187.8
click at [1025, 461] on link "Large See 'em Labels" at bounding box center [1084, 469] width 240 height 17
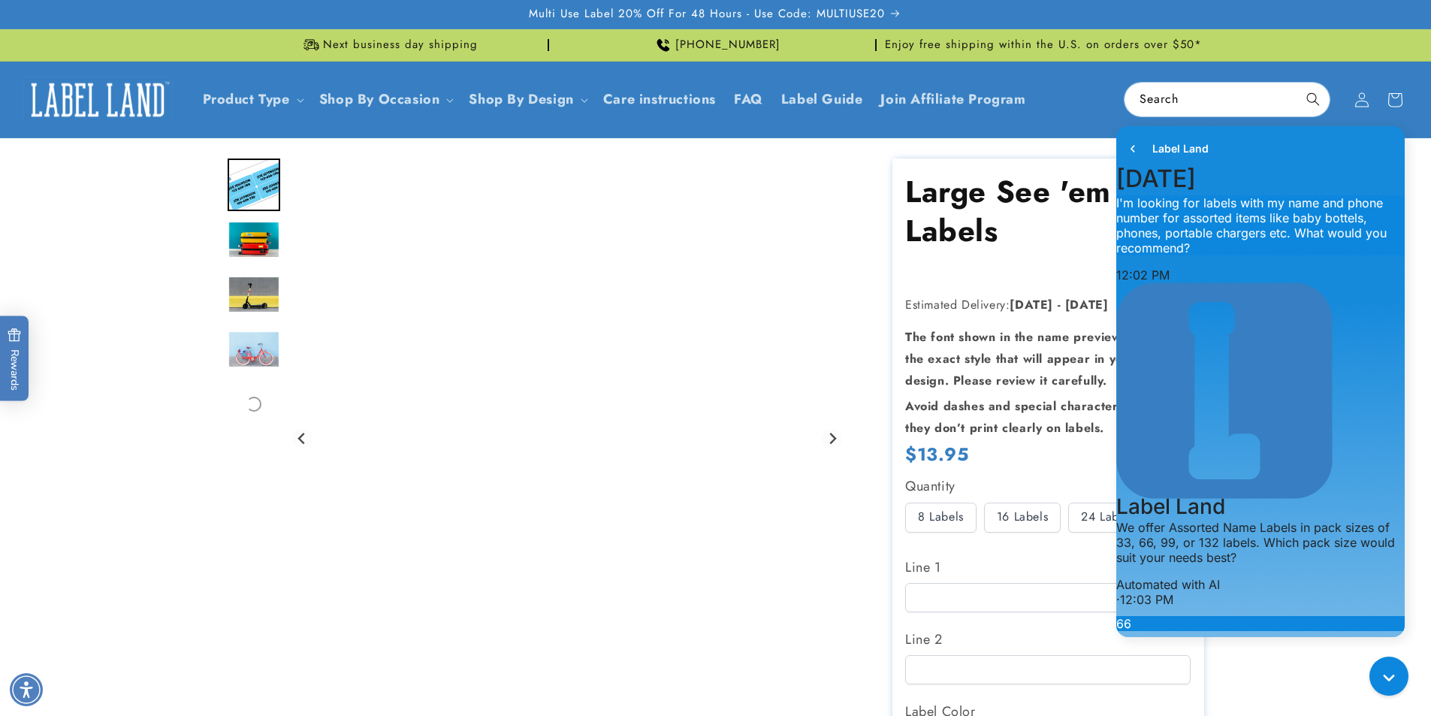
scroll to position [1275, 0]
click at [242, 234] on img "Go to slide 2" at bounding box center [254, 240] width 53 height 38
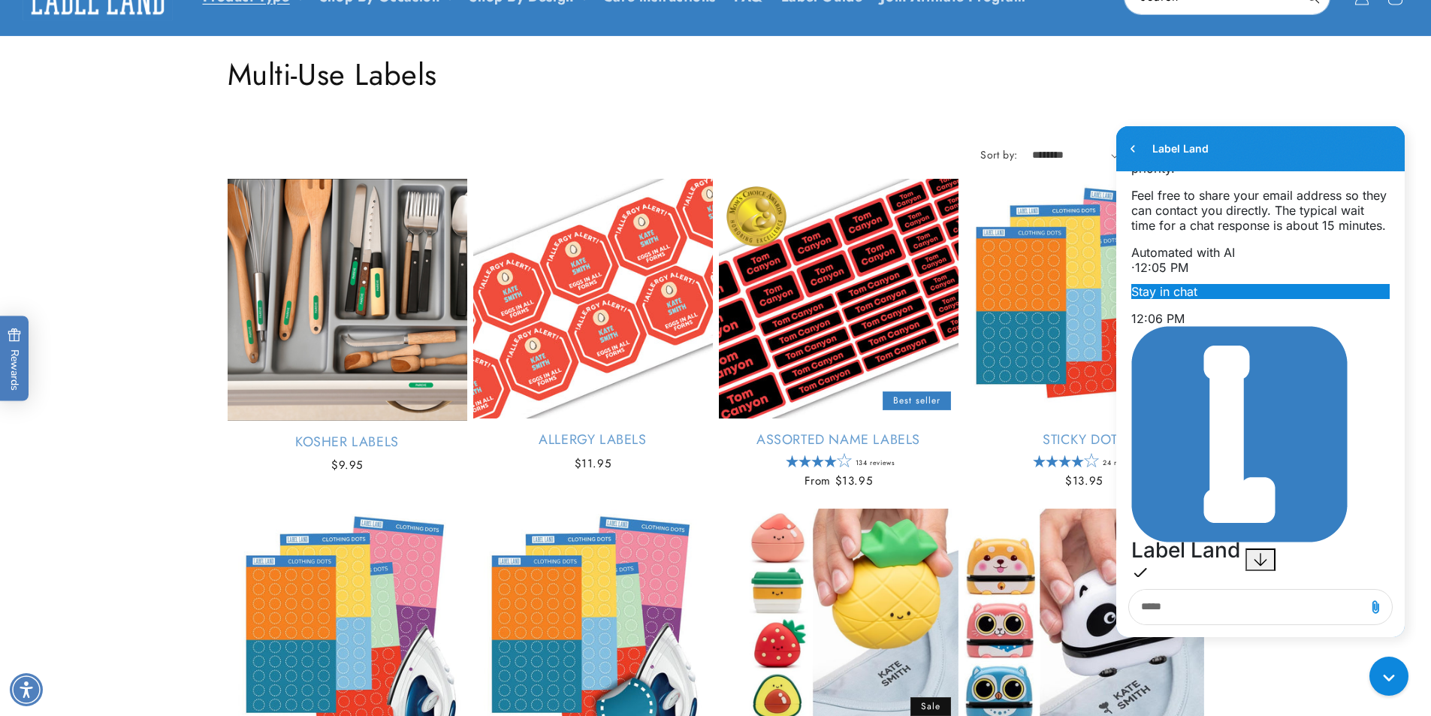
scroll to position [104, 0]
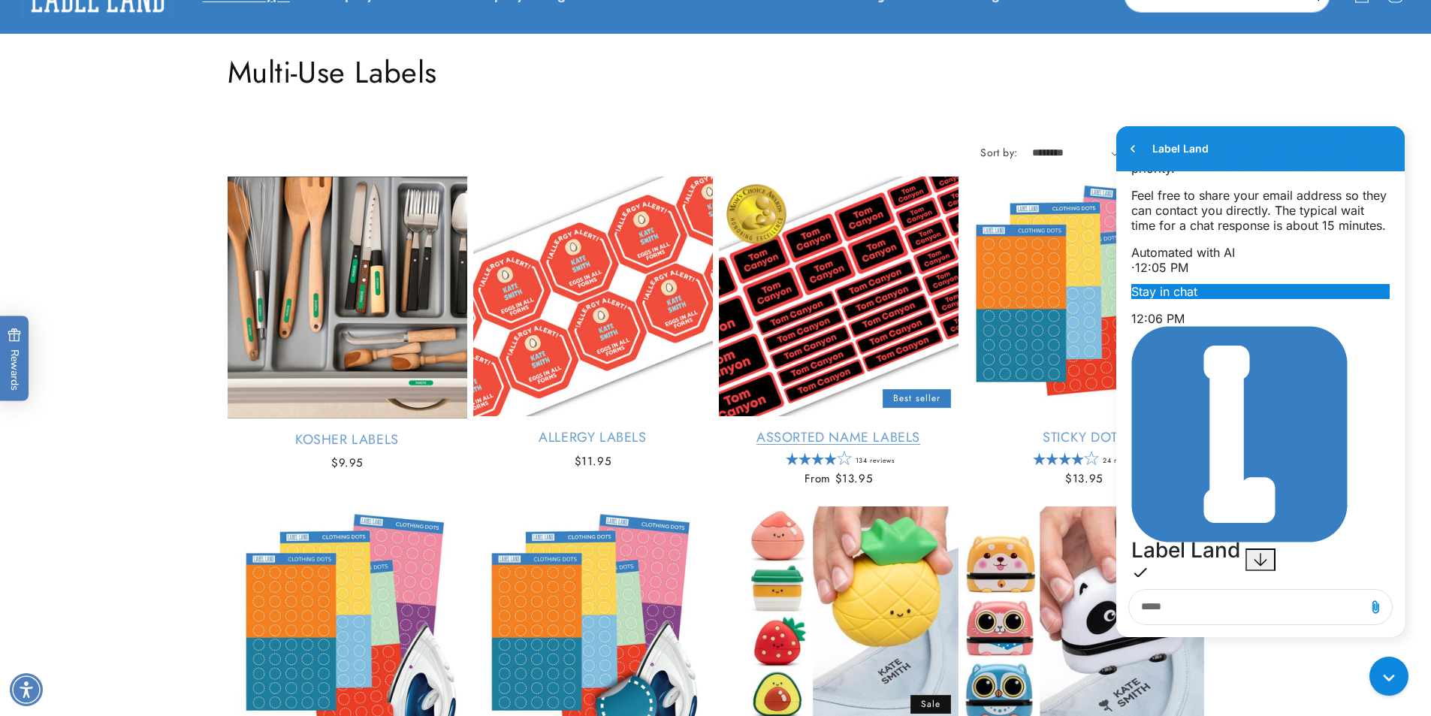
click at [825, 429] on link "Assorted Name Labels" at bounding box center [839, 437] width 240 height 17
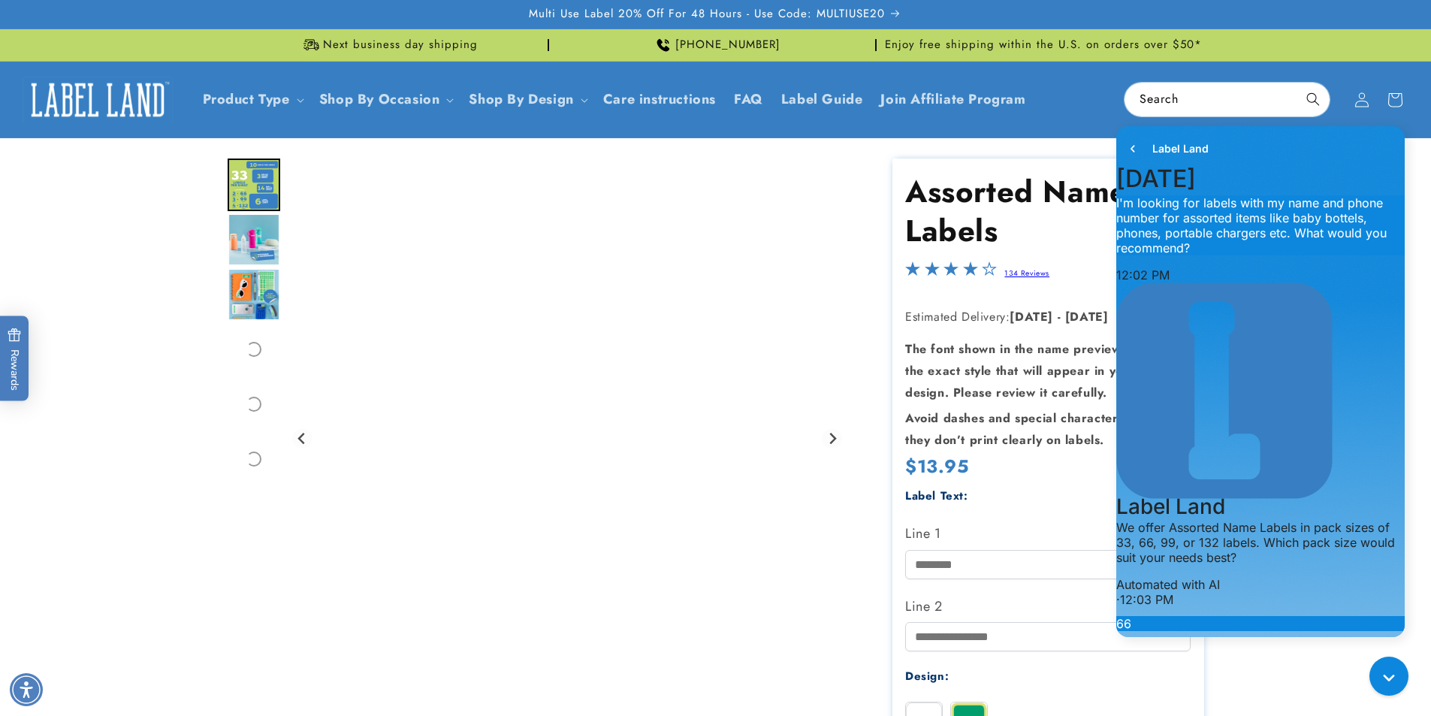
scroll to position [1275, 0]
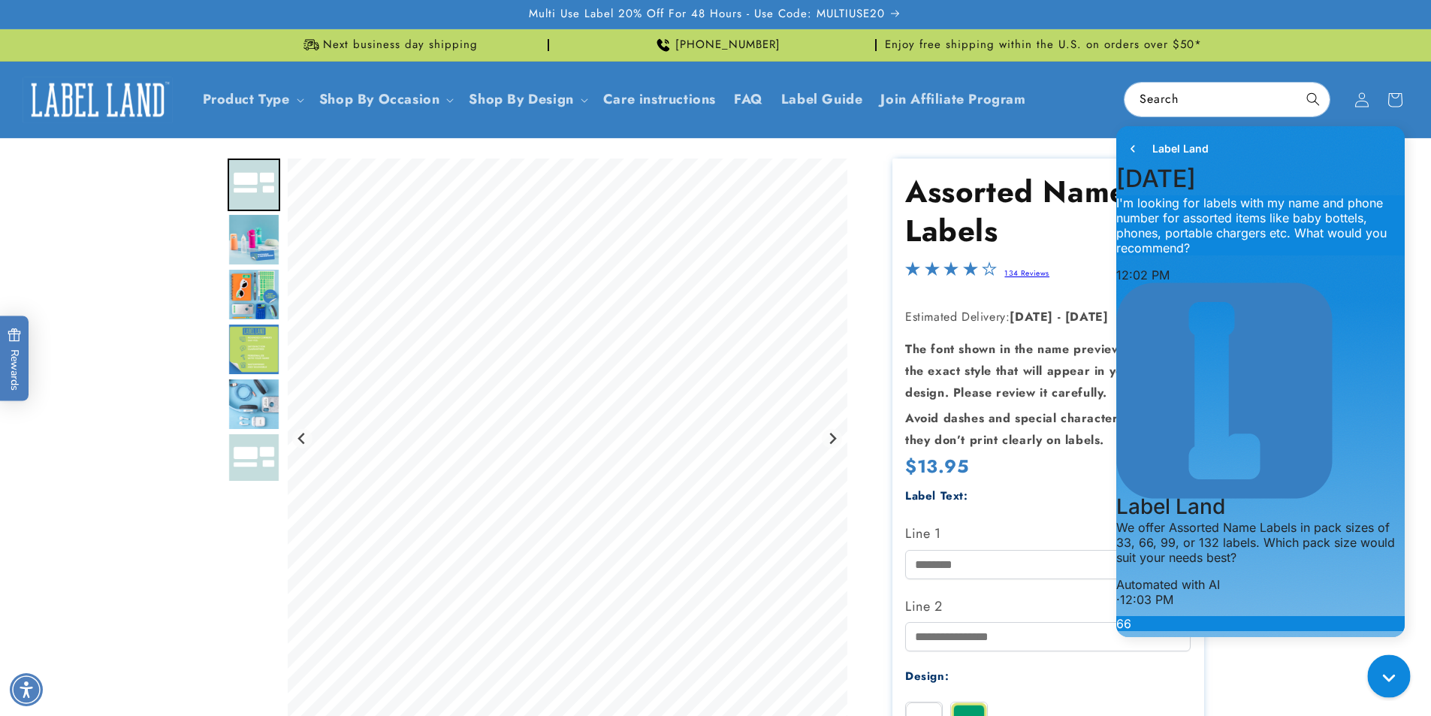
click at [1383, 670] on div "Gorgias live chat" at bounding box center [1392, 679] width 26 height 26
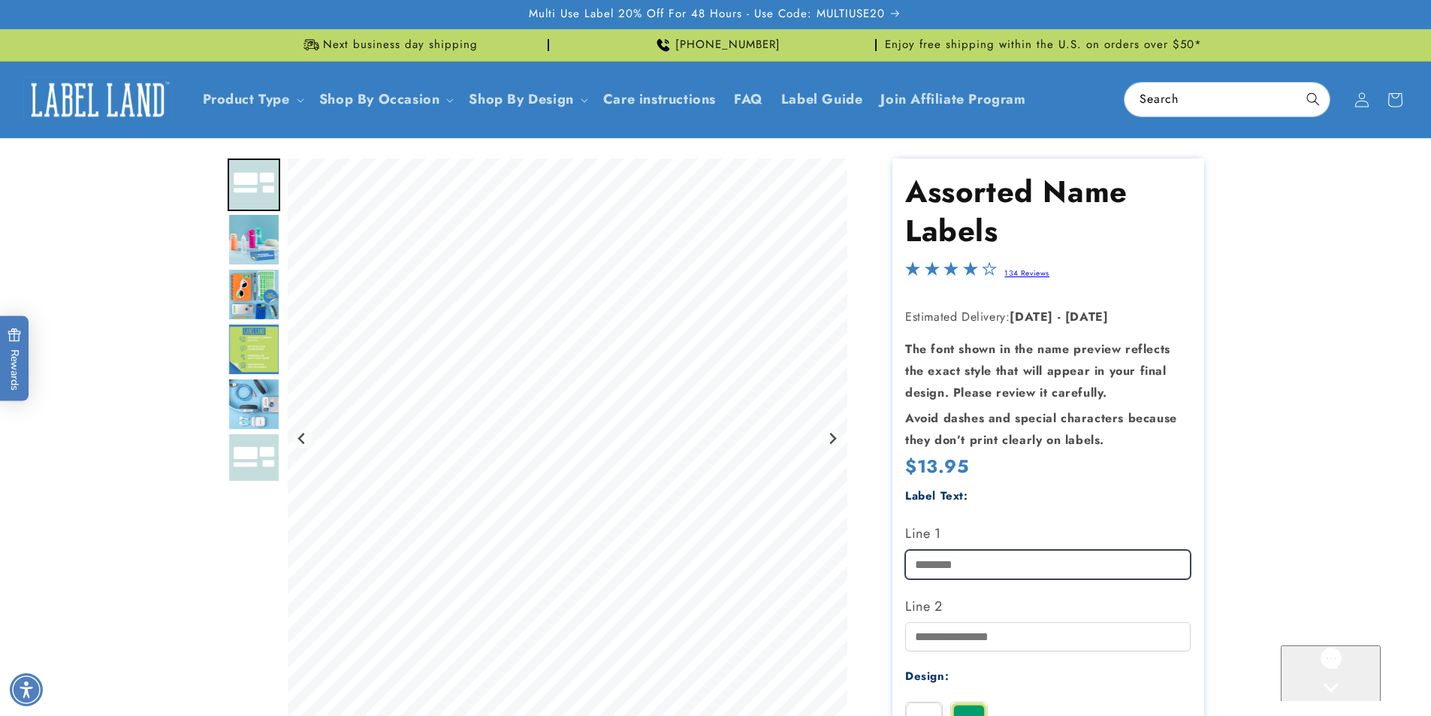
click at [978, 568] on input "Line 1" at bounding box center [1047, 564] width 285 height 29
type input "*"
type input "**********"
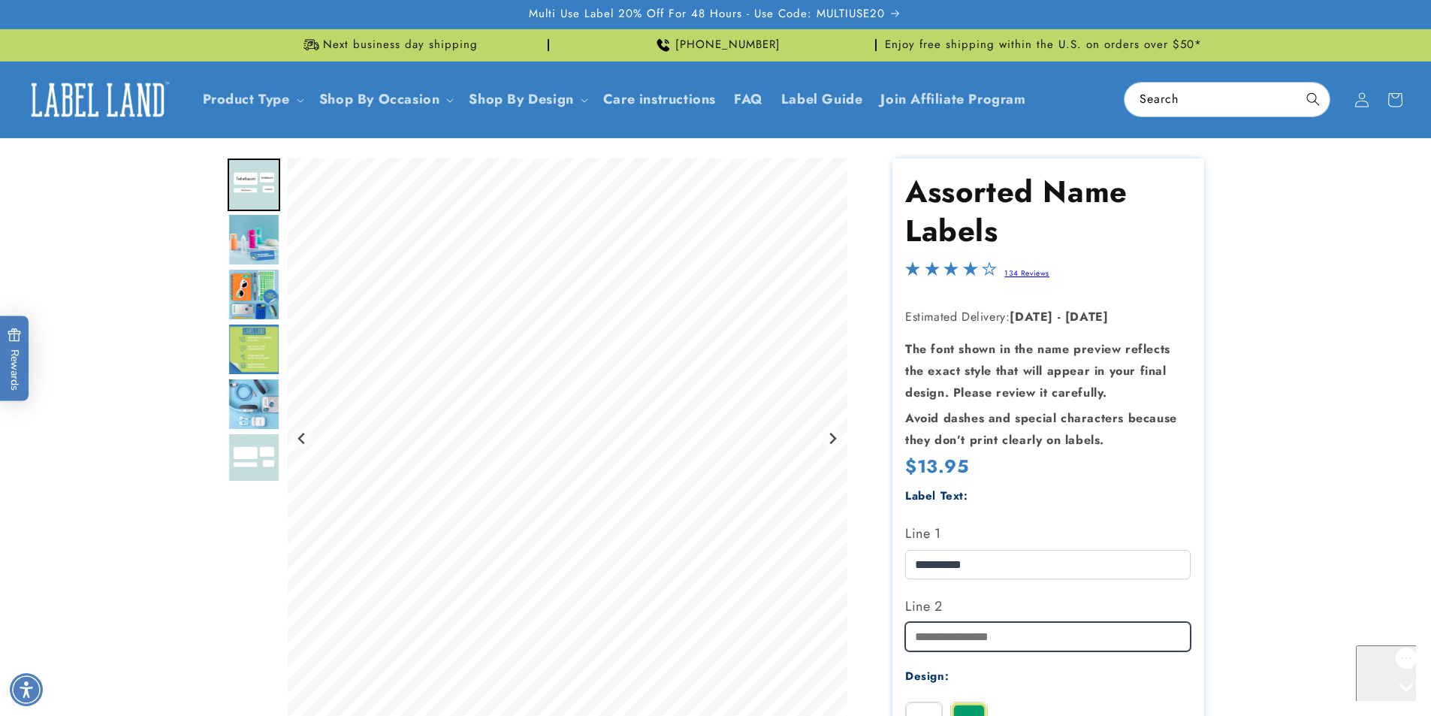
click at [929, 638] on input "Line 2" at bounding box center [1047, 636] width 285 height 29
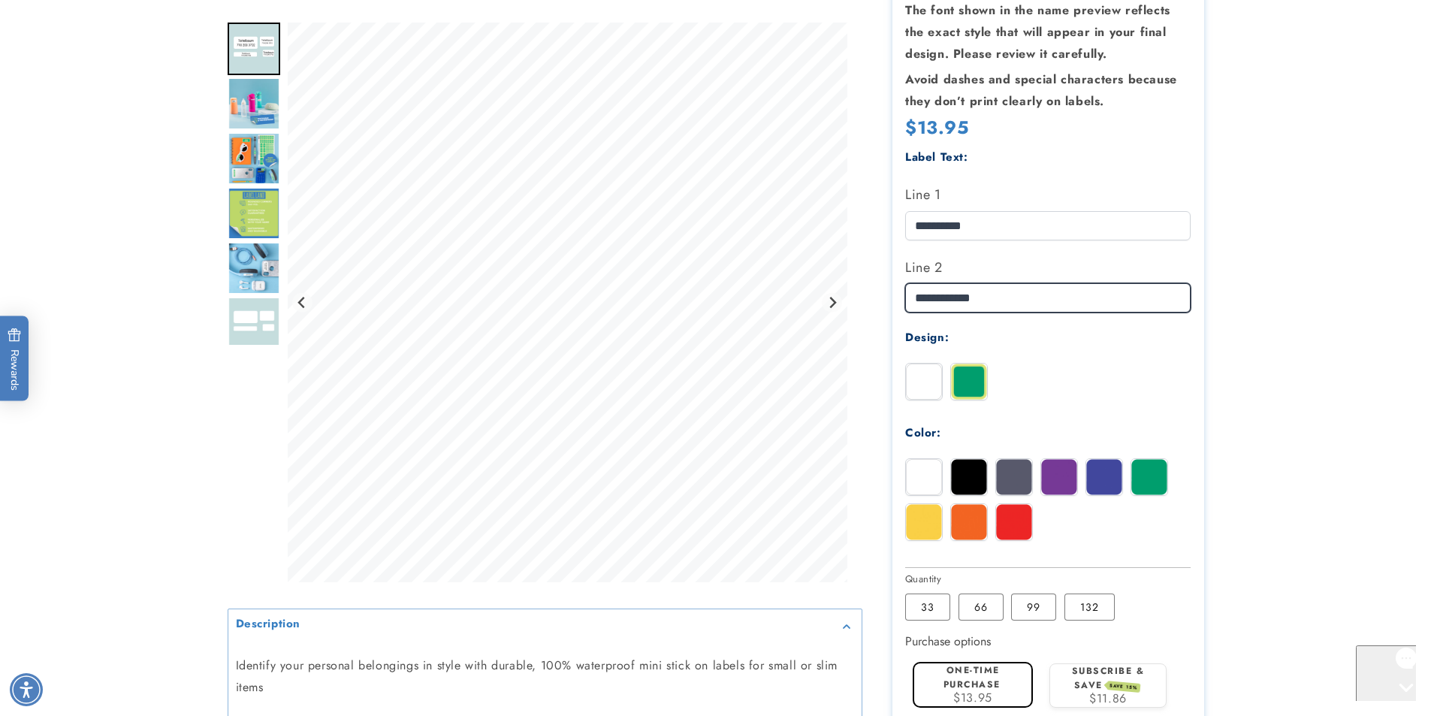
scroll to position [345, 0]
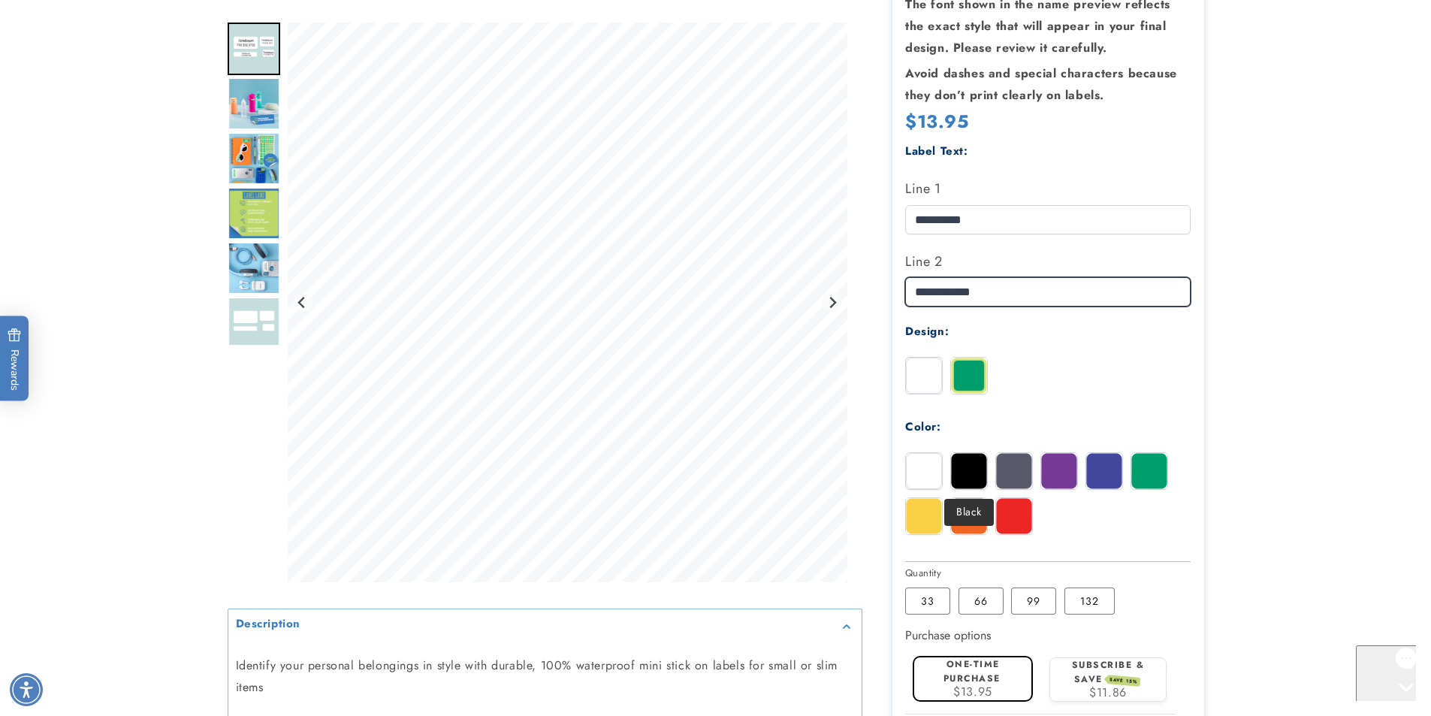
type input "**********"
click at [973, 475] on img at bounding box center [969, 471] width 36 height 36
click at [925, 475] on img at bounding box center [924, 471] width 36 height 36
click at [919, 367] on img at bounding box center [924, 376] width 36 height 36
click at [972, 370] on img at bounding box center [969, 376] width 36 height 36
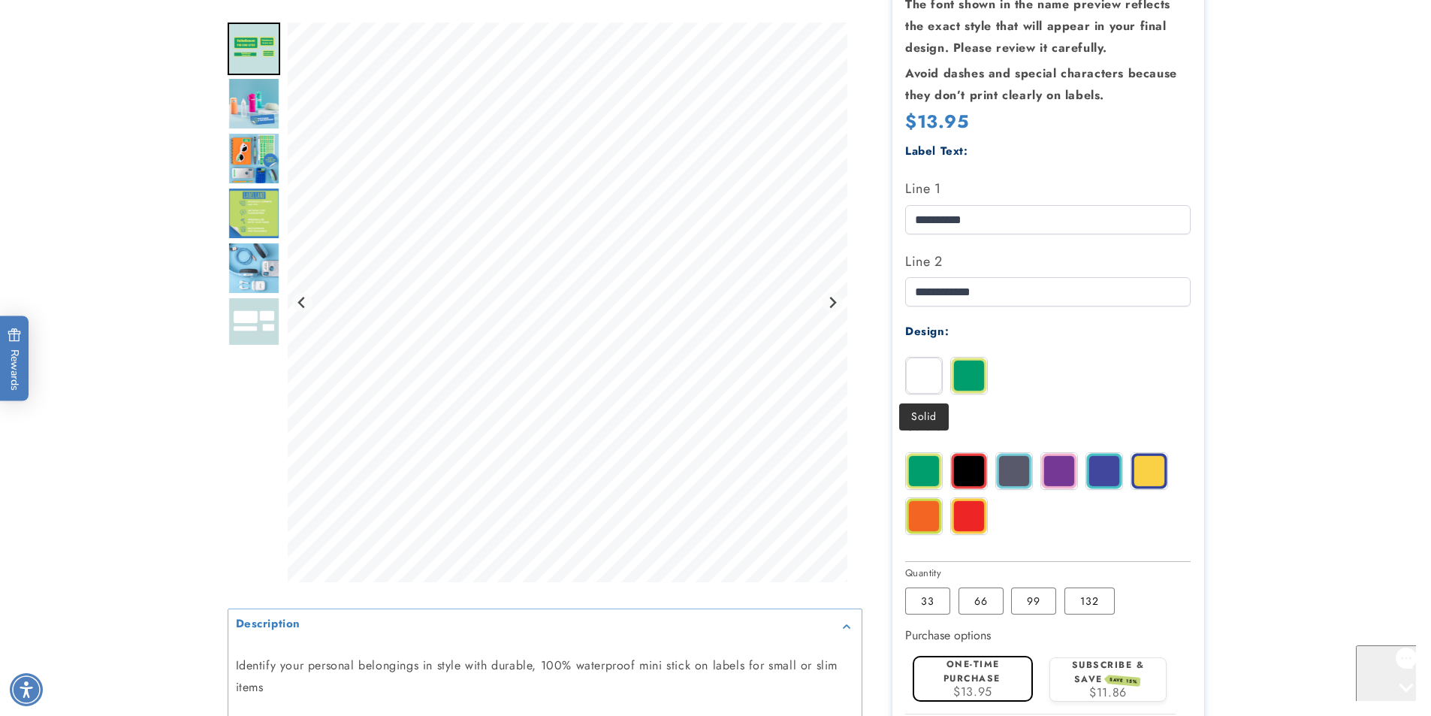
click at [919, 376] on img at bounding box center [924, 376] width 36 height 36
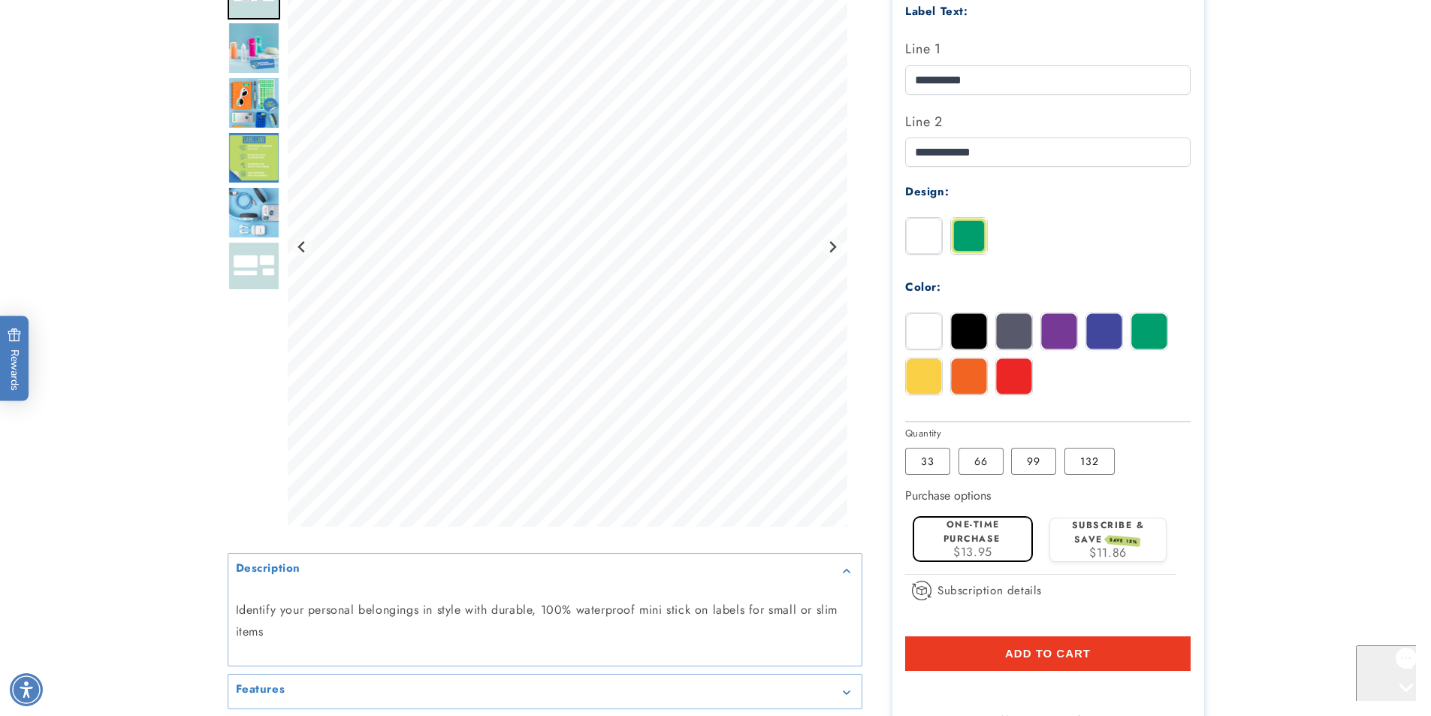
scroll to position [492, 0]
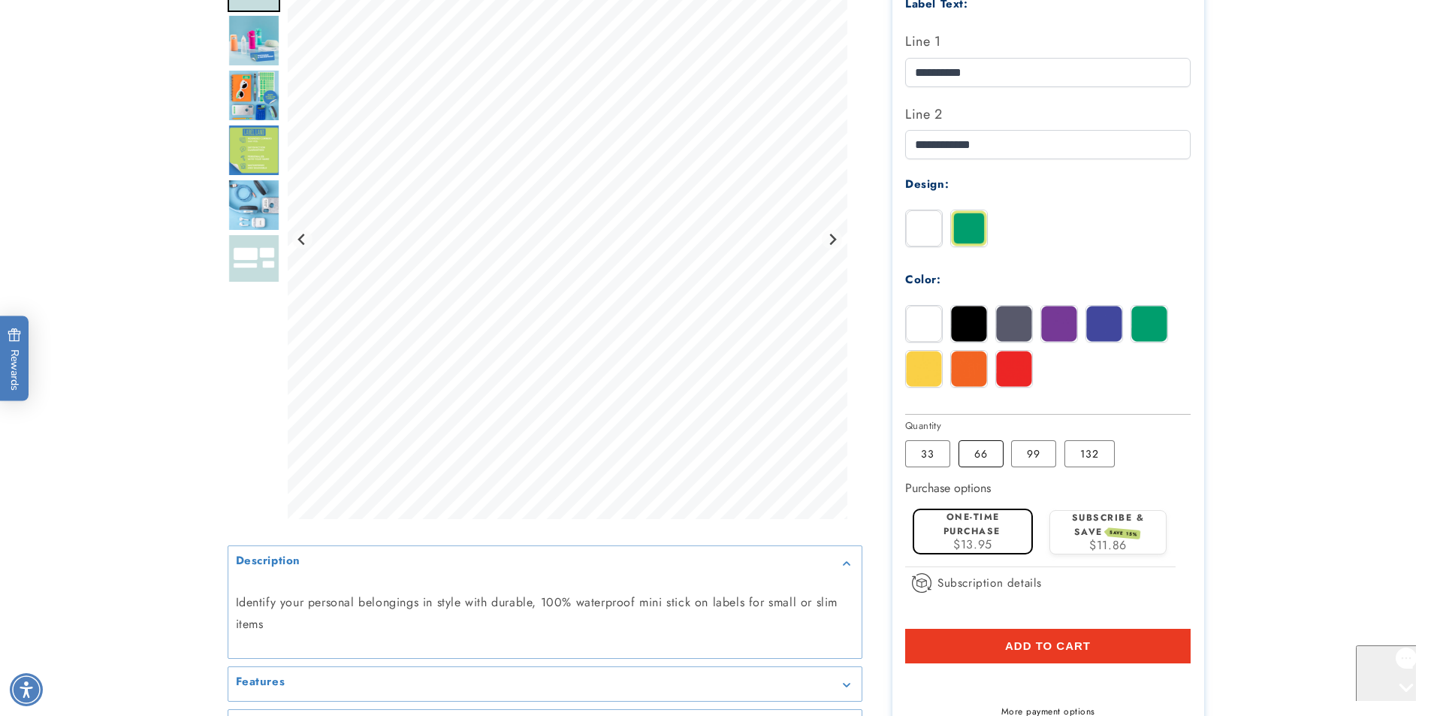
click at [983, 461] on label "66 Variant sold out or unavailable" at bounding box center [980, 453] width 45 height 27
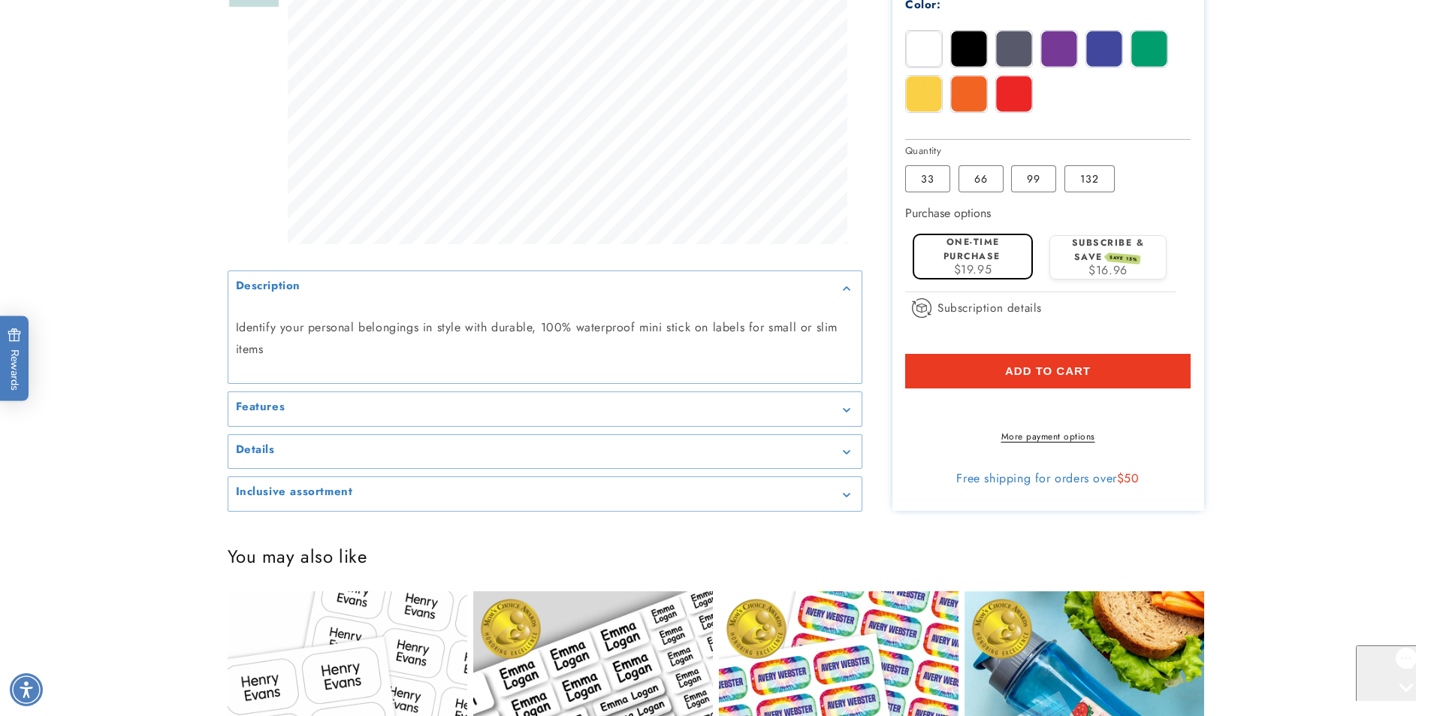
click at [818, 415] on div "Features" at bounding box center [545, 408] width 618 height 11
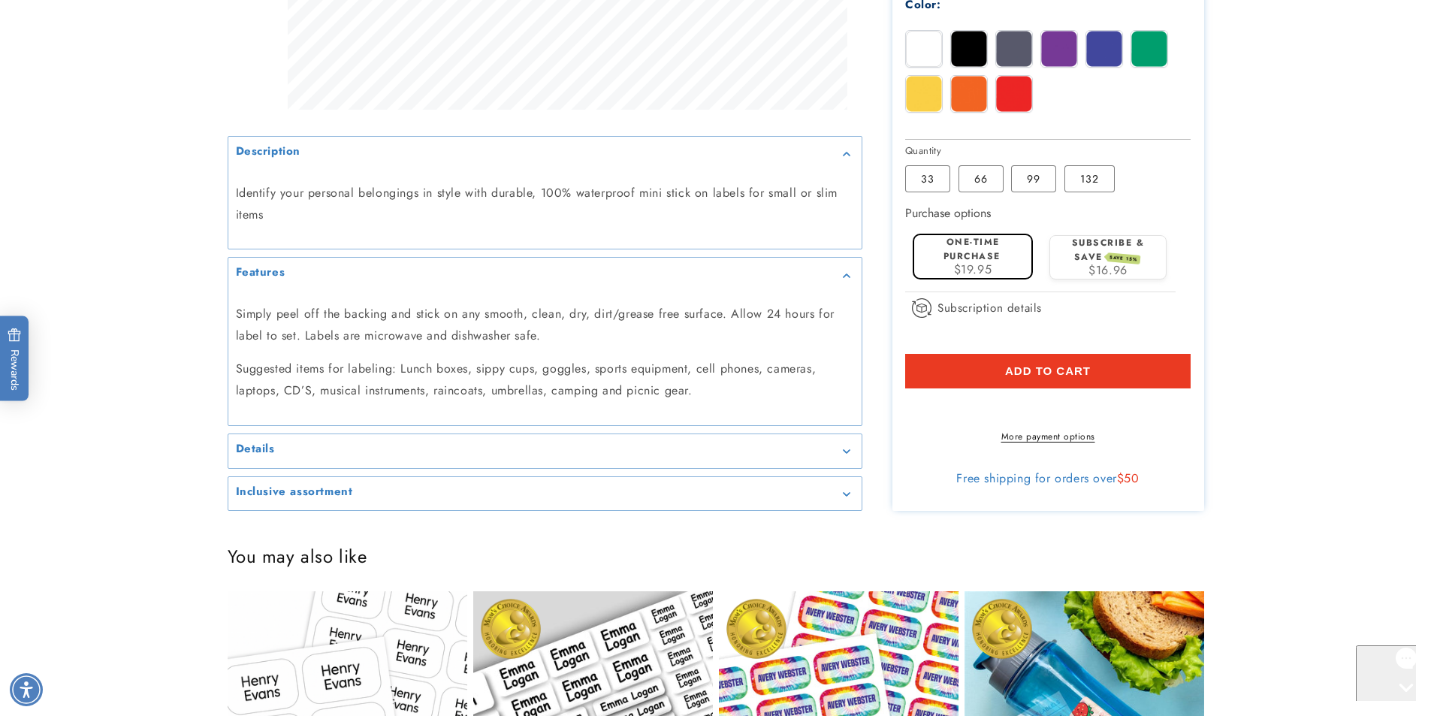
click at [680, 458] on summary "Details" at bounding box center [544, 451] width 633 height 34
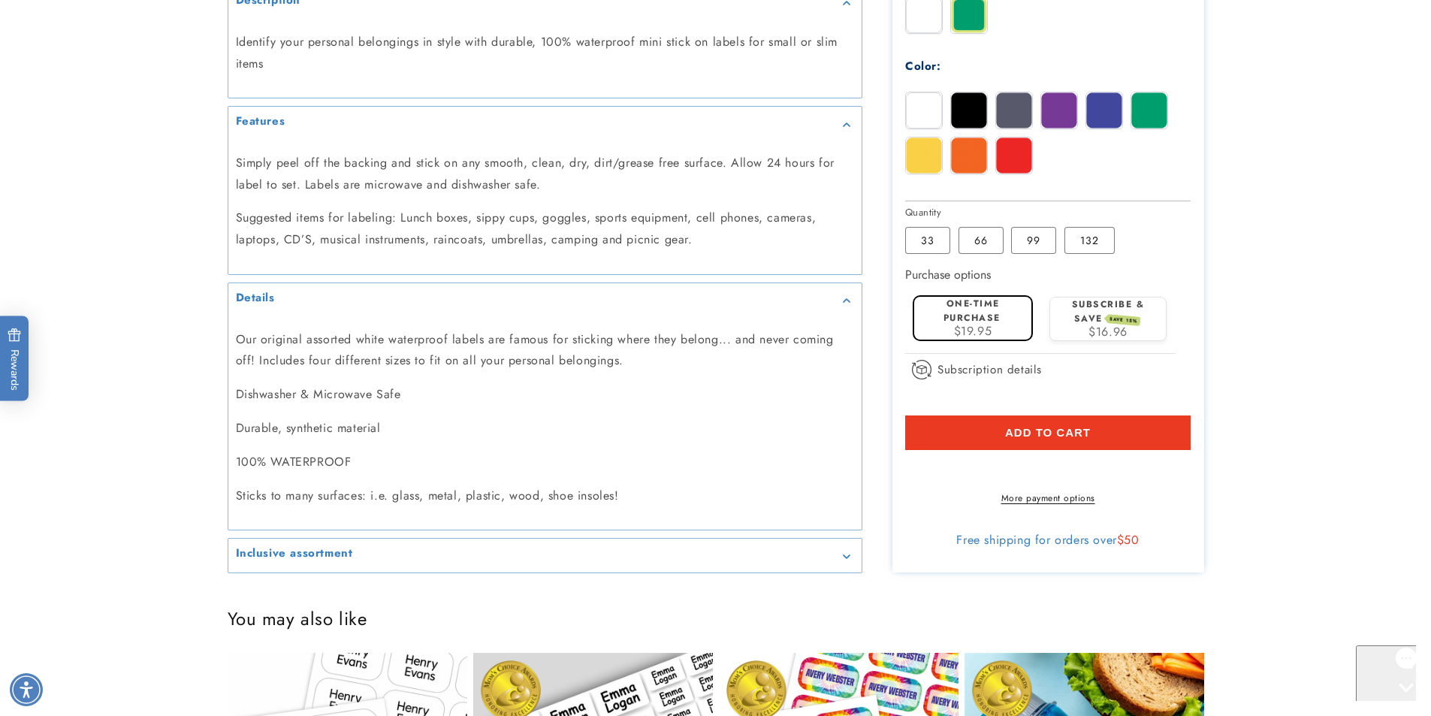
click at [378, 542] on summary "Inclusive assortment" at bounding box center [544, 556] width 633 height 34
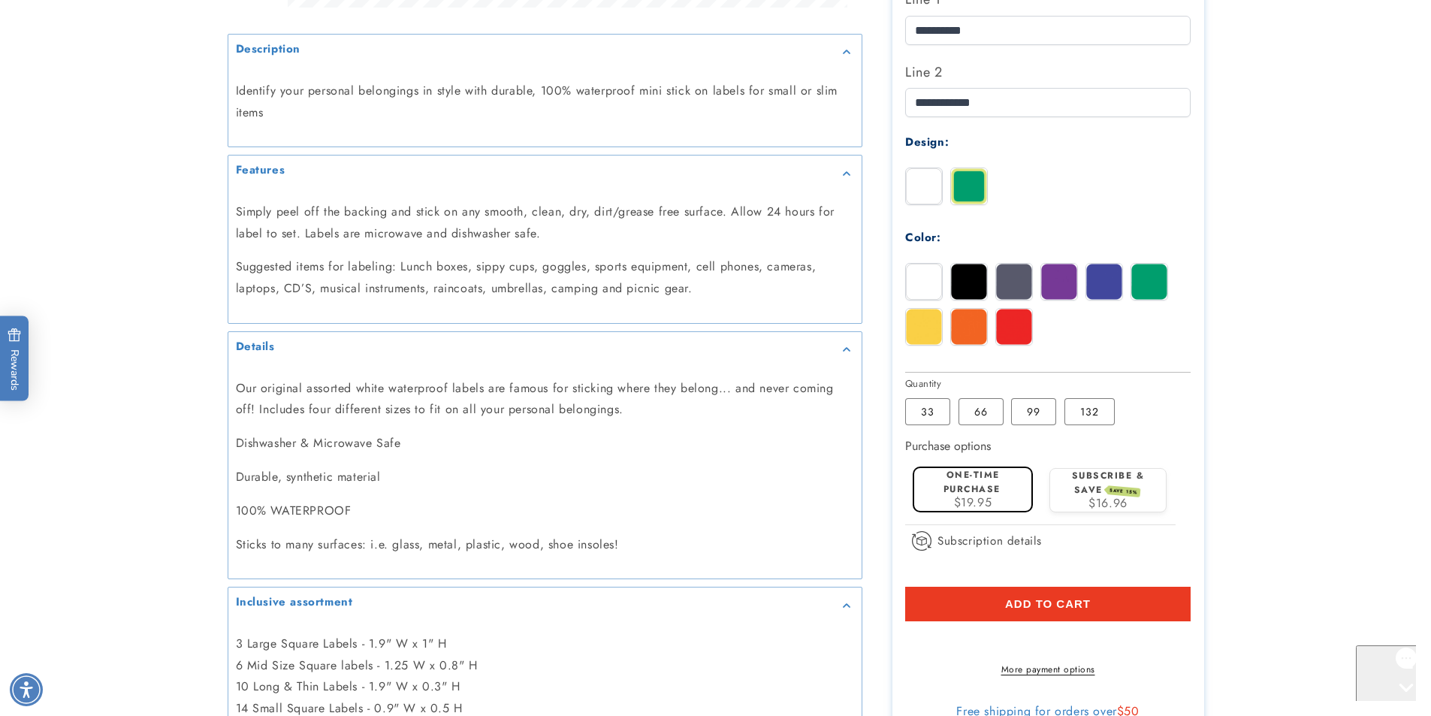
scroll to position [826, 0]
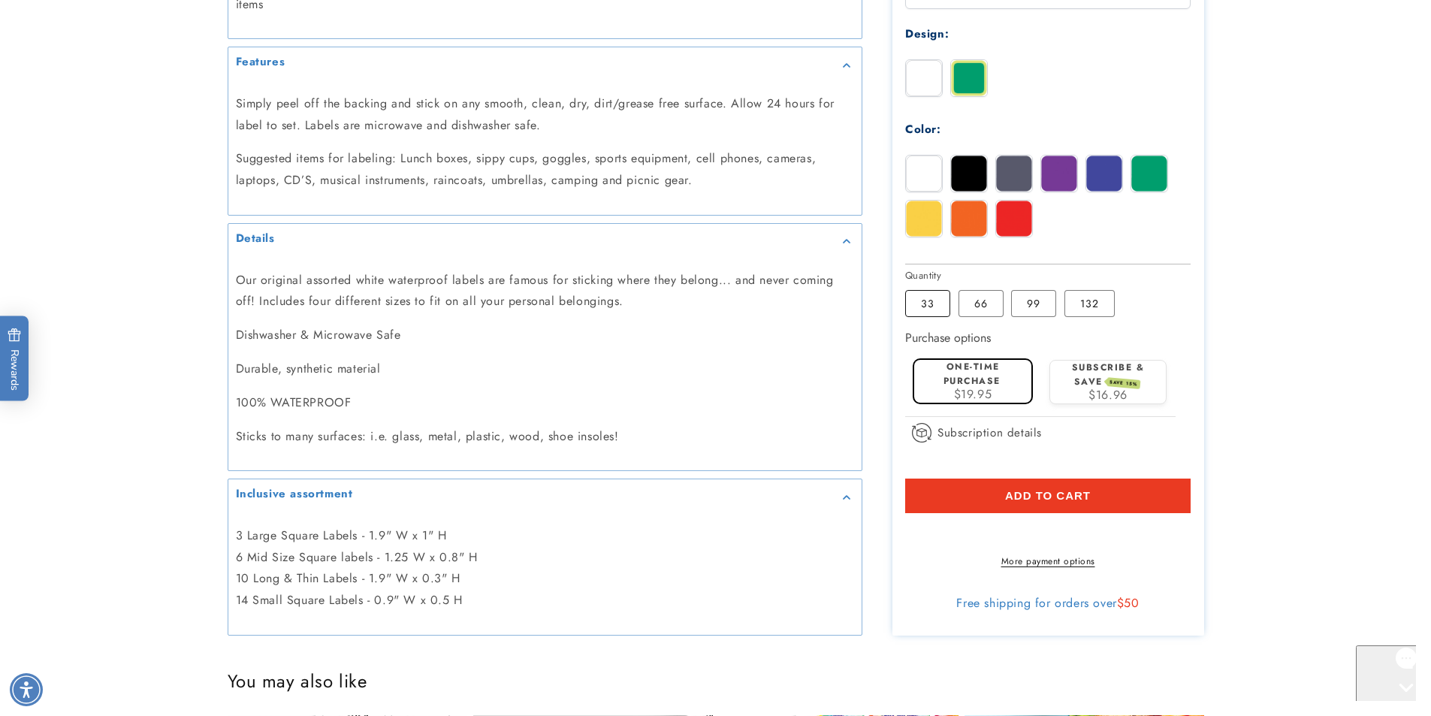
click at [913, 289] on label "33 Variant sold out or unavailable" at bounding box center [927, 302] width 45 height 27
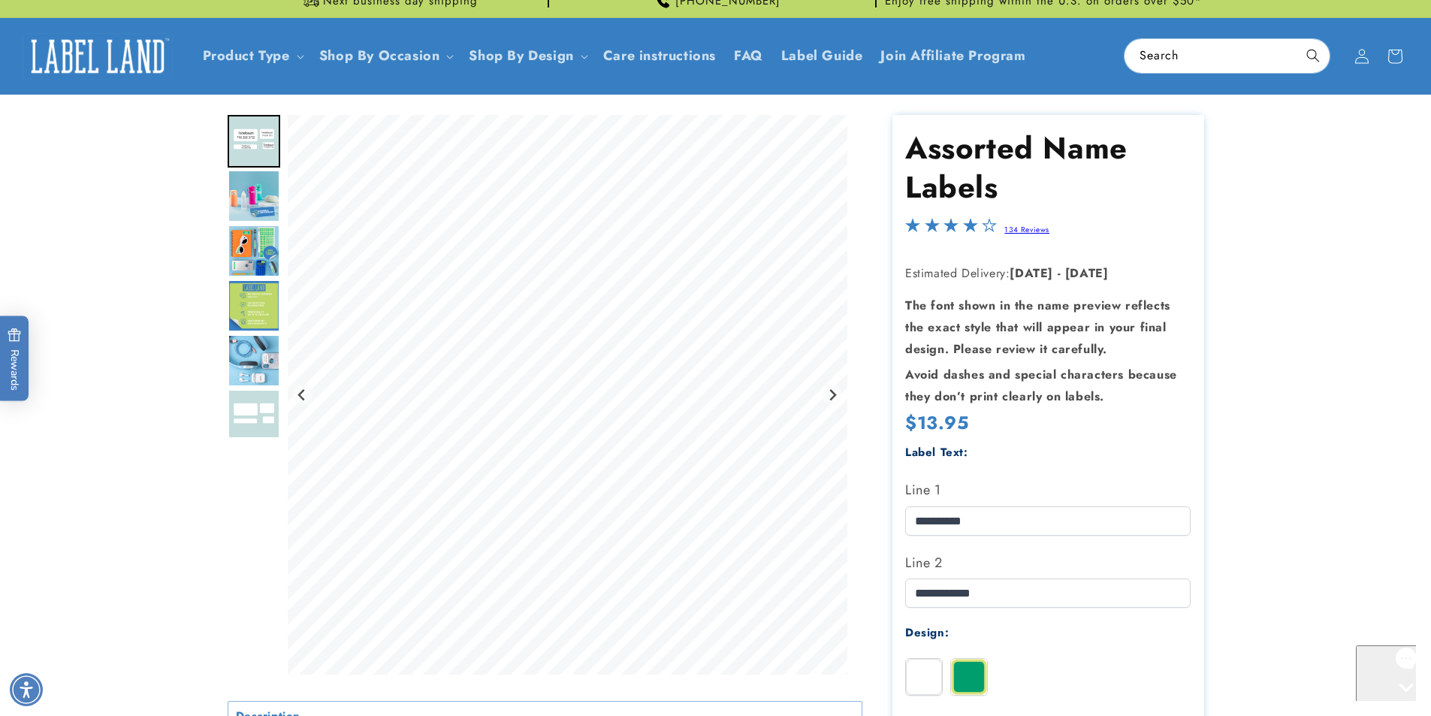
scroll to position [89, 0]
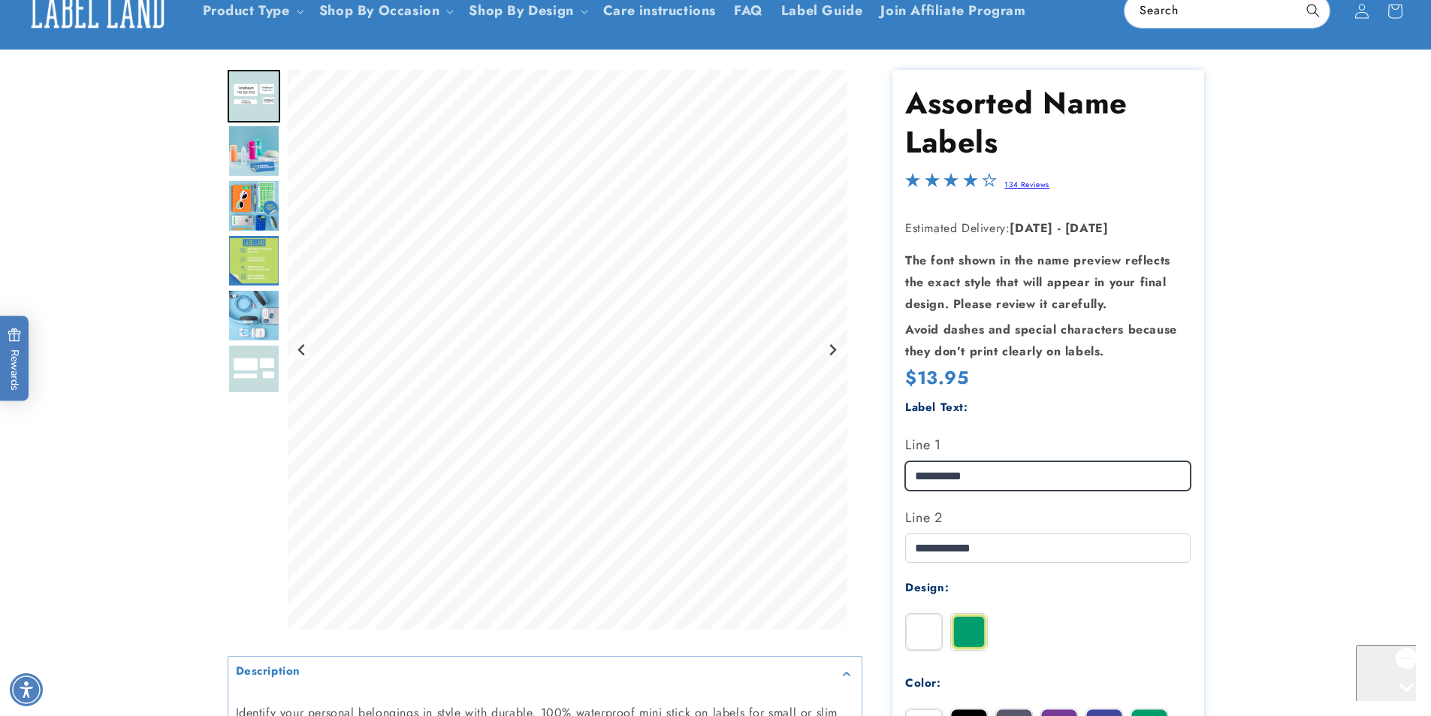
drag, startPoint x: 1022, startPoint y: 475, endPoint x: 856, endPoint y: 475, distance: 166.0
click at [856, 475] on div at bounding box center [716, 721] width 976 height 1303
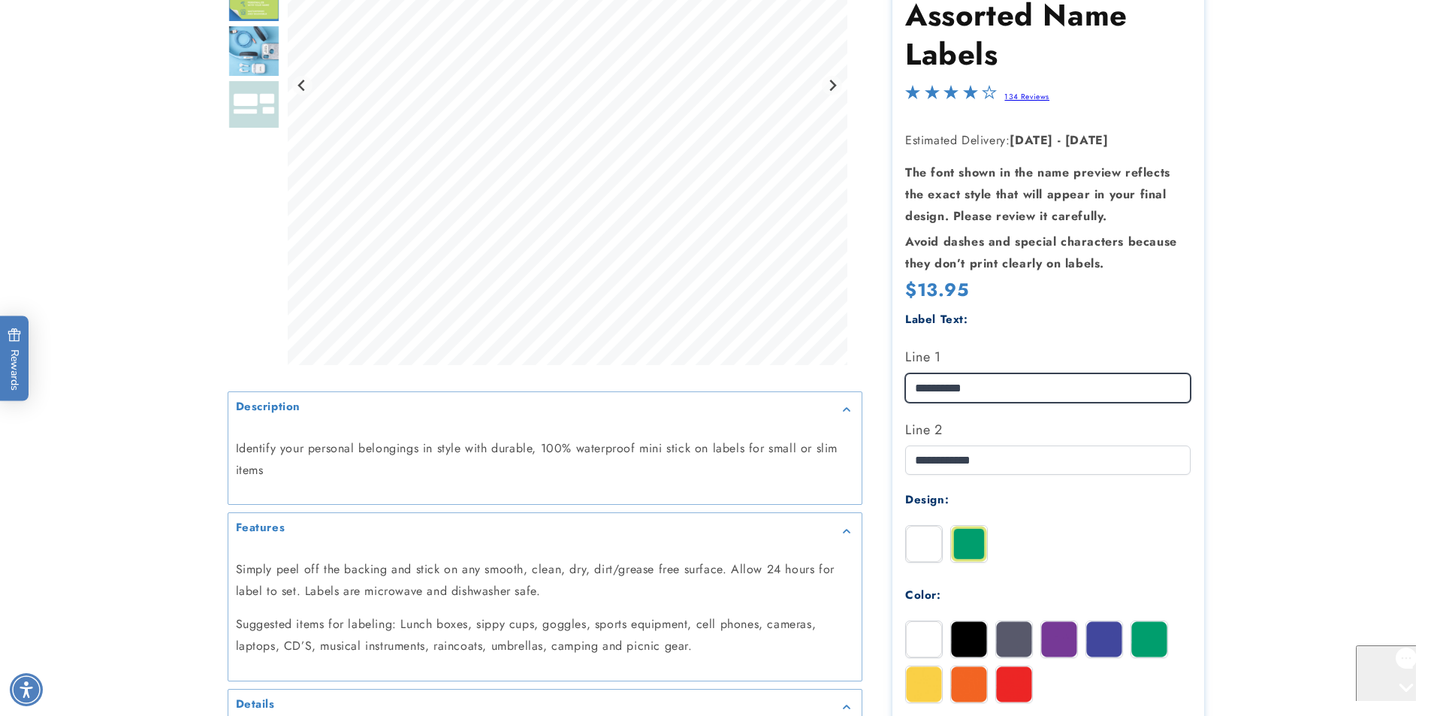
scroll to position [364, 0]
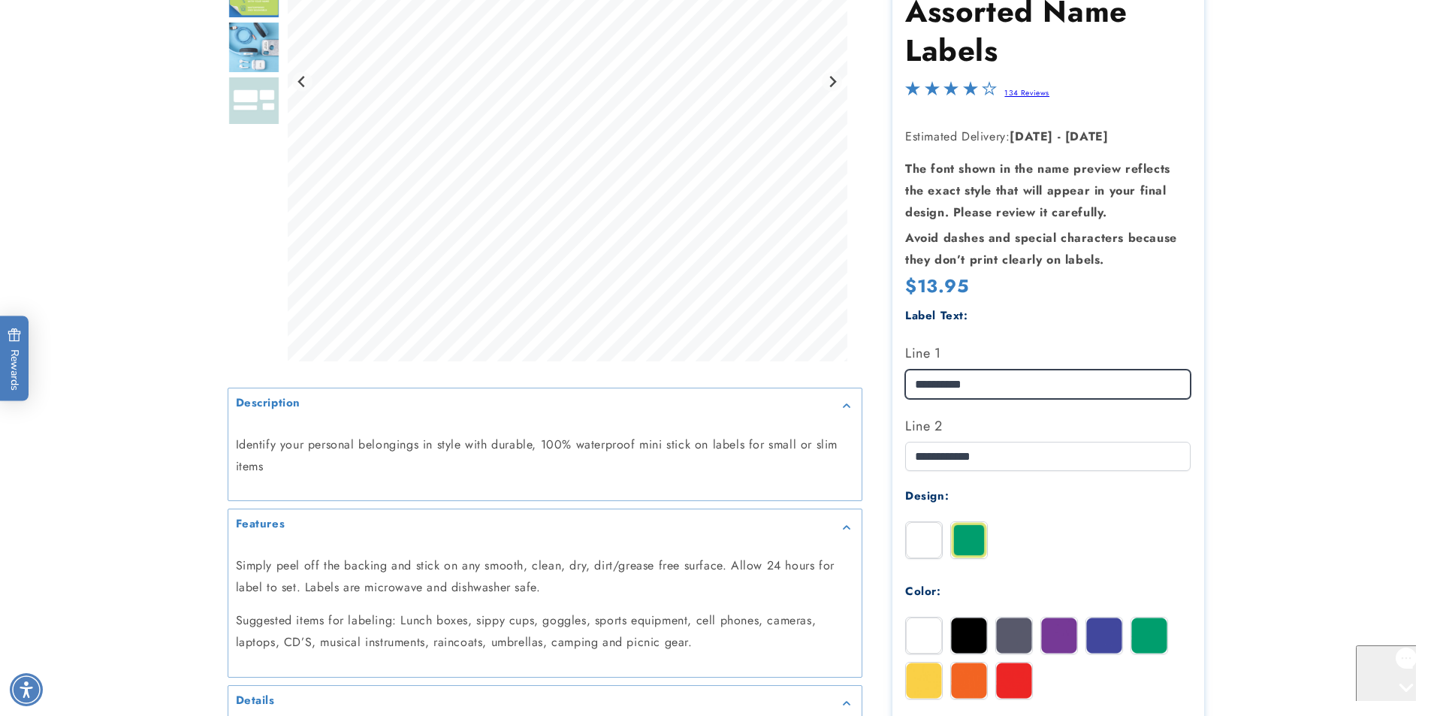
type input "**********"
click at [960, 623] on img at bounding box center [969, 635] width 36 height 36
click at [1003, 623] on img at bounding box center [1014, 635] width 36 height 36
click at [1054, 617] on img at bounding box center [1059, 635] width 36 height 36
click at [1115, 617] on img at bounding box center [1104, 635] width 36 height 36
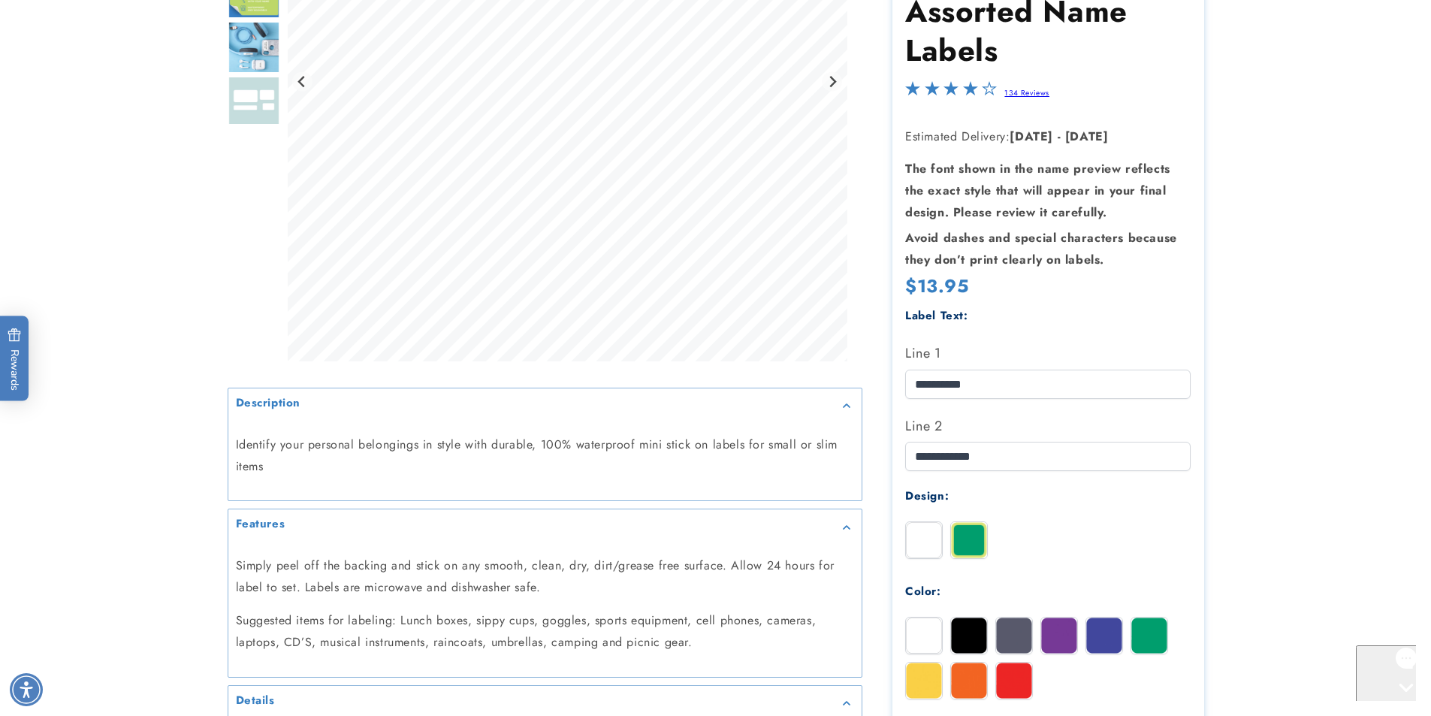
click at [1146, 617] on img at bounding box center [1149, 635] width 36 height 36
click at [926, 618] on img at bounding box center [924, 635] width 36 height 36
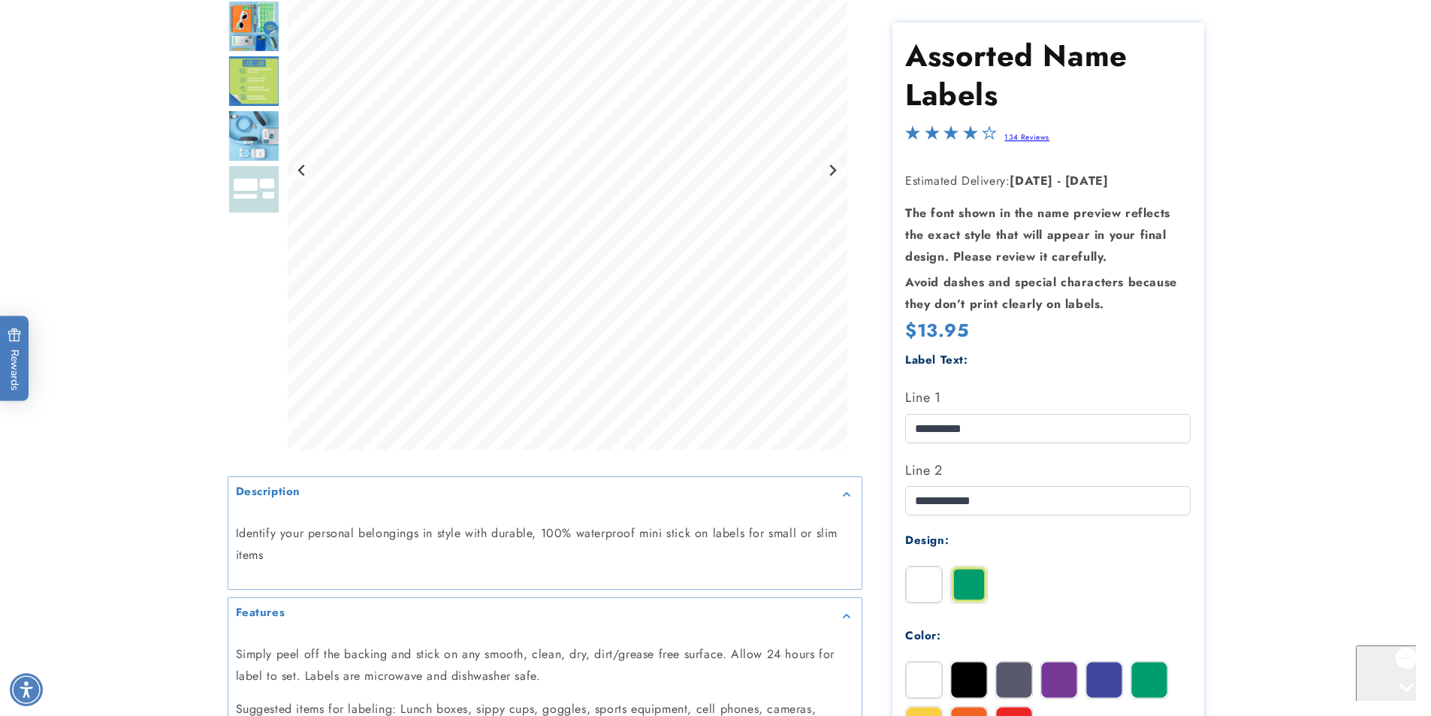
scroll to position [826, 0]
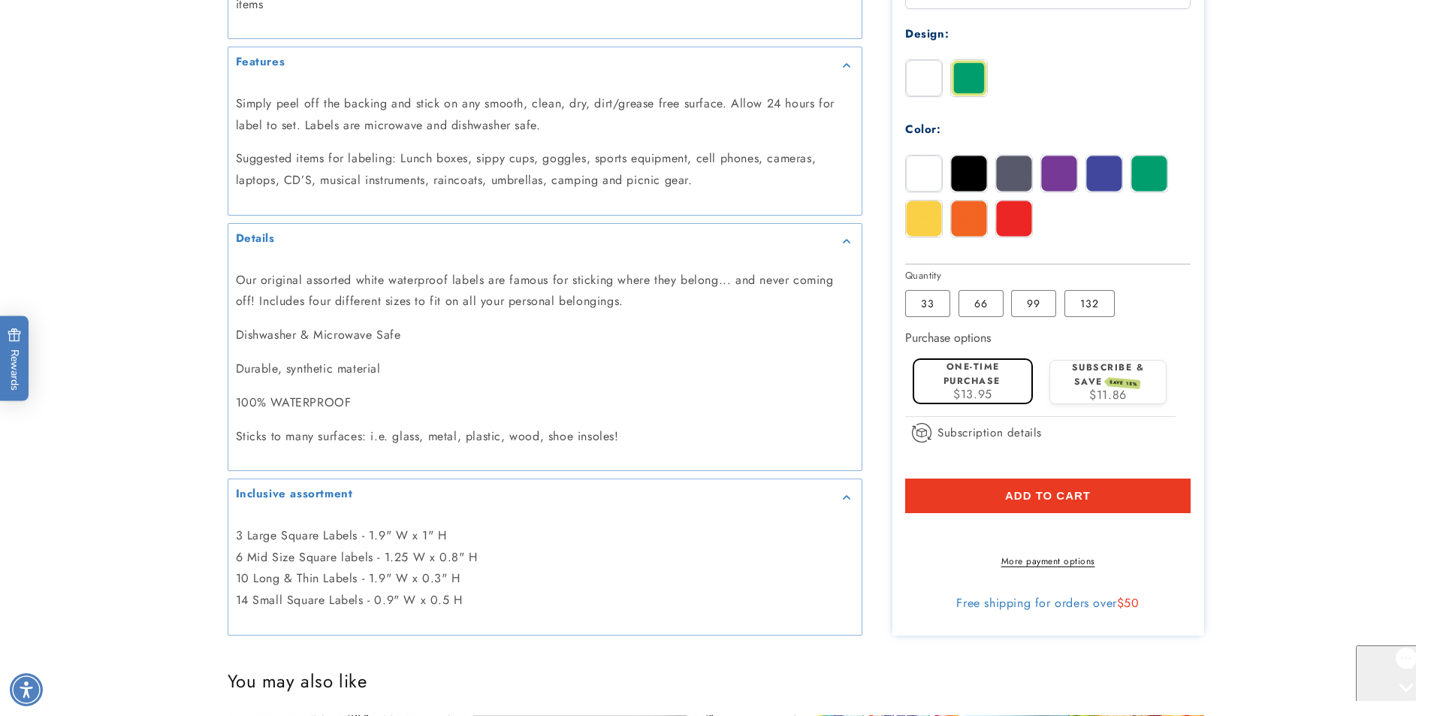
click at [1396, 706] on div "Gorgias live chat" at bounding box center [1406, 715] width 88 height 19
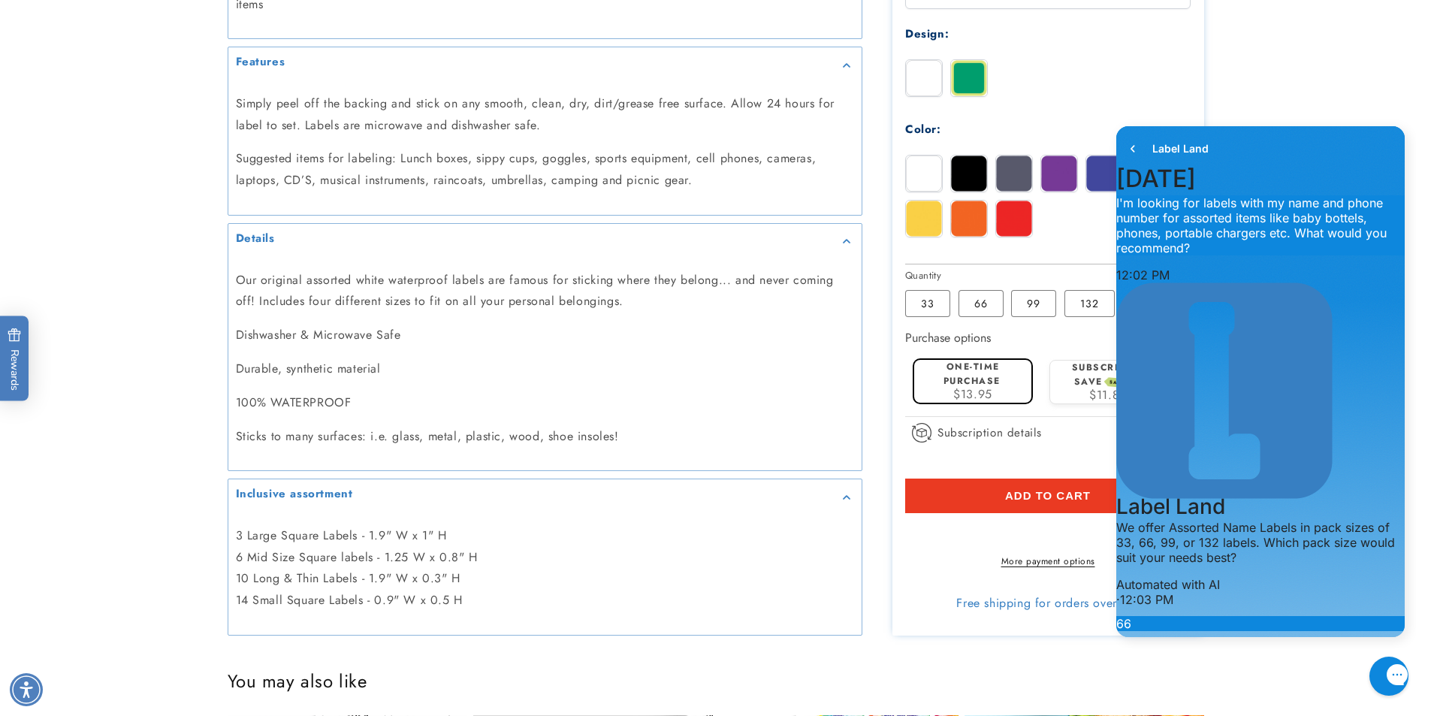
scroll to position [449, 0]
click at [1428, 82] on main at bounding box center [715, 681] width 1431 height 2739
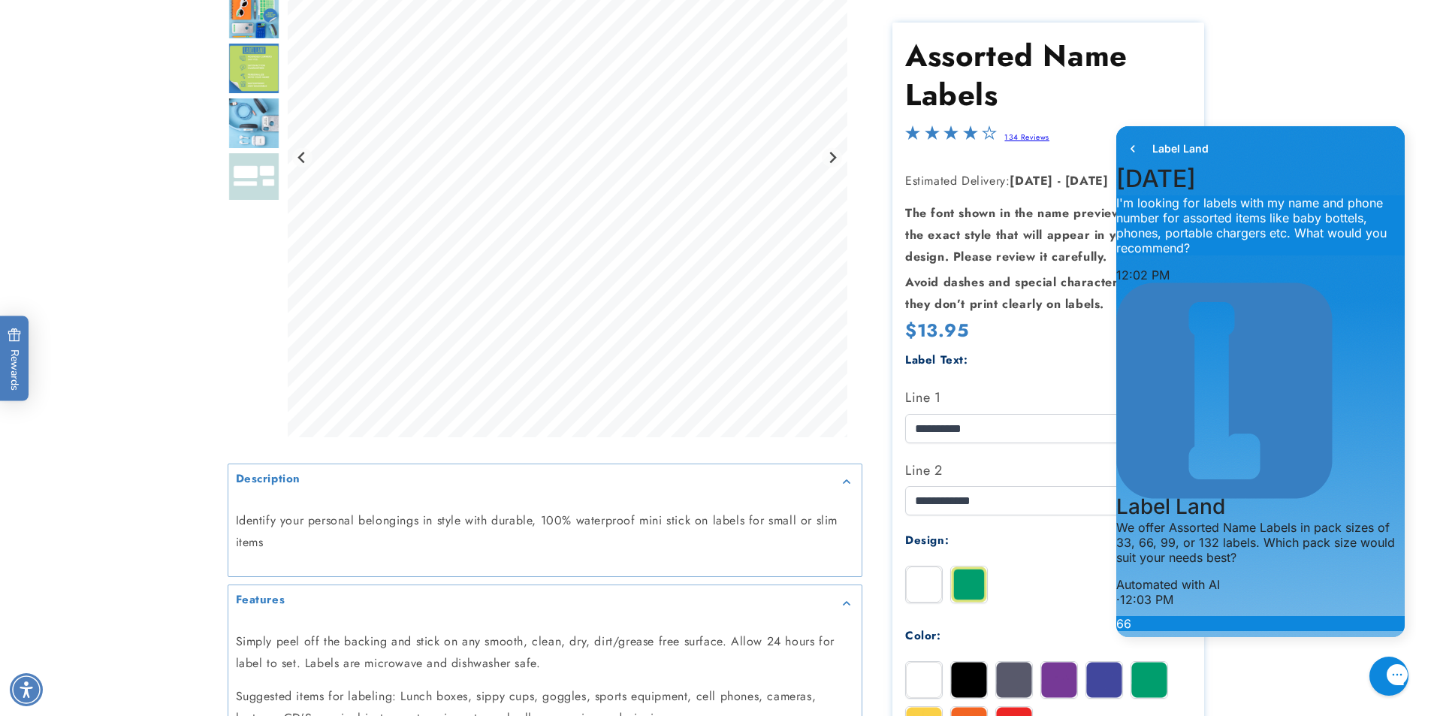
scroll to position [307, 0]
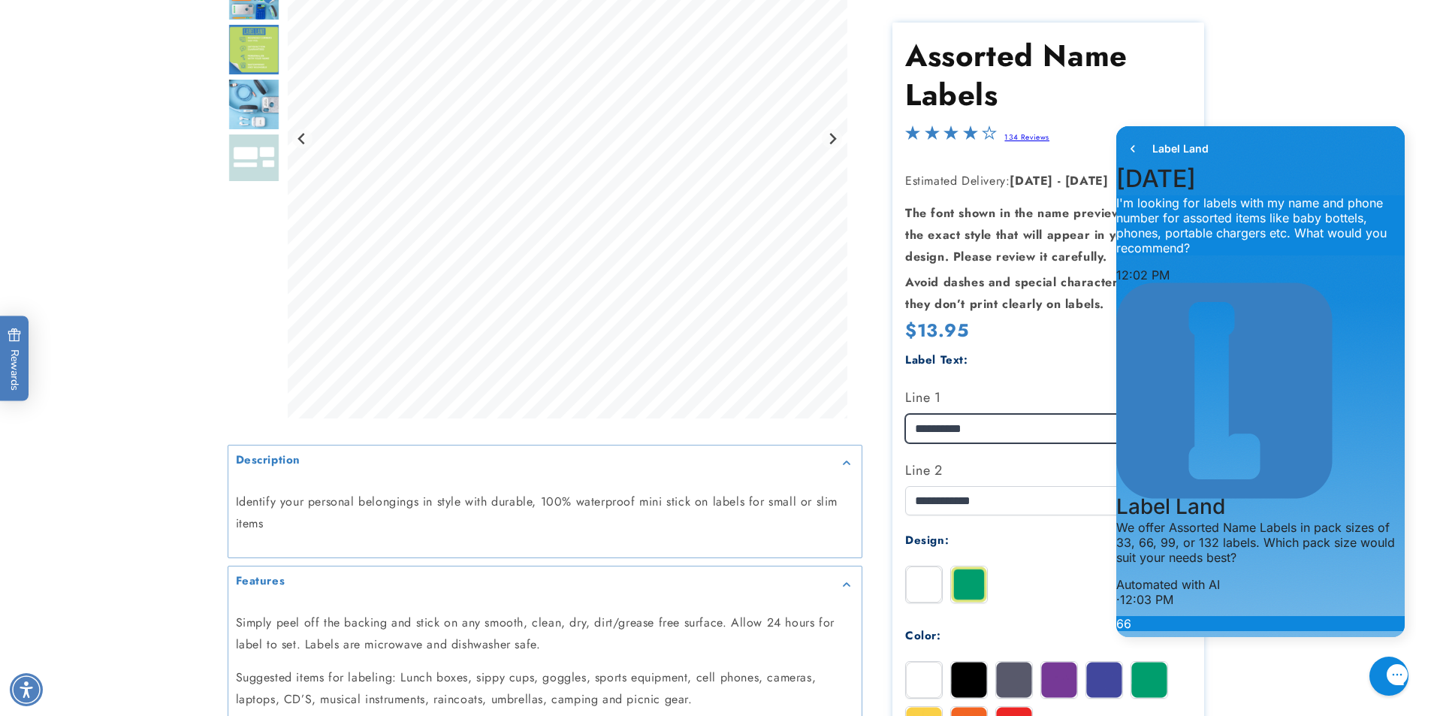
drag, startPoint x: 994, startPoint y: 421, endPoint x: 925, endPoint y: 420, distance: 69.1
click at [925, 420] on input "**********" at bounding box center [1047, 427] width 285 height 29
click at [1430, 671] on div "Gorgias live chat" at bounding box center [1451, 675] width 17 height 21
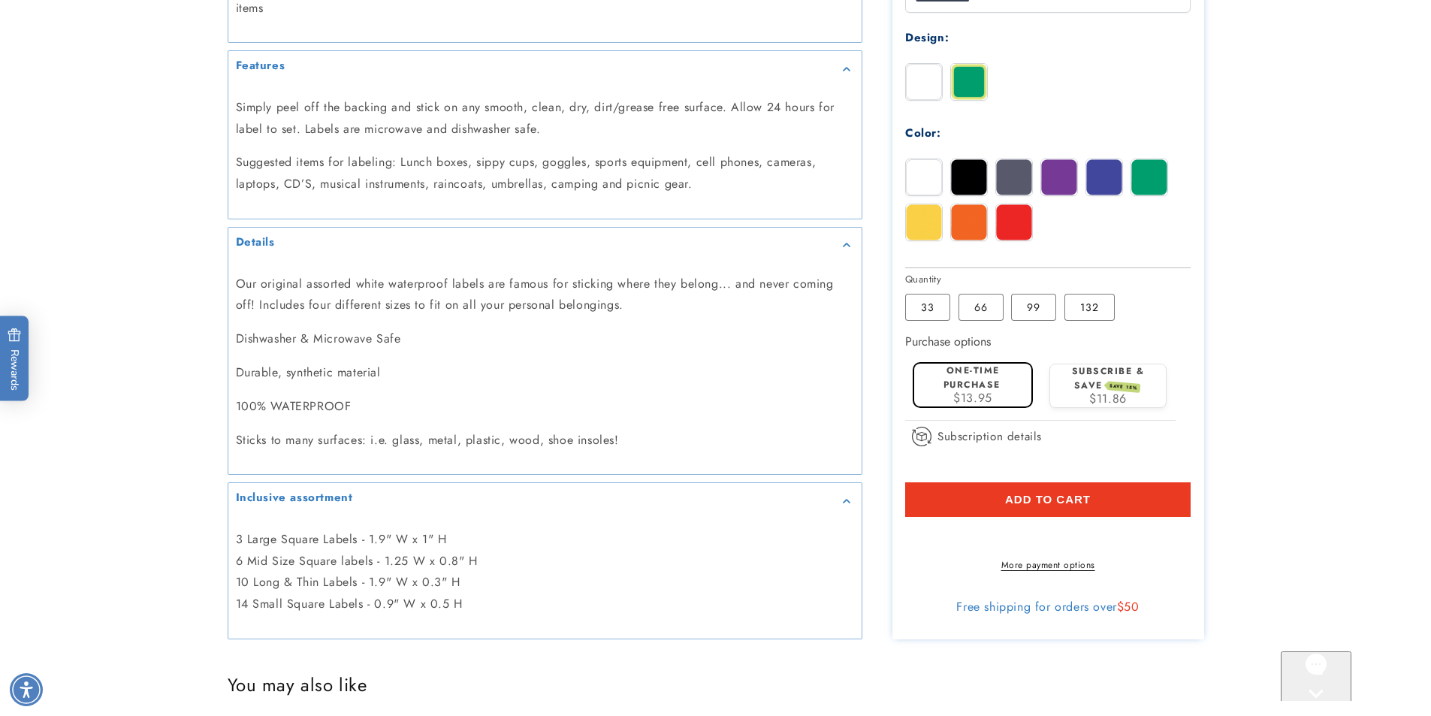
scroll to position [845, 0]
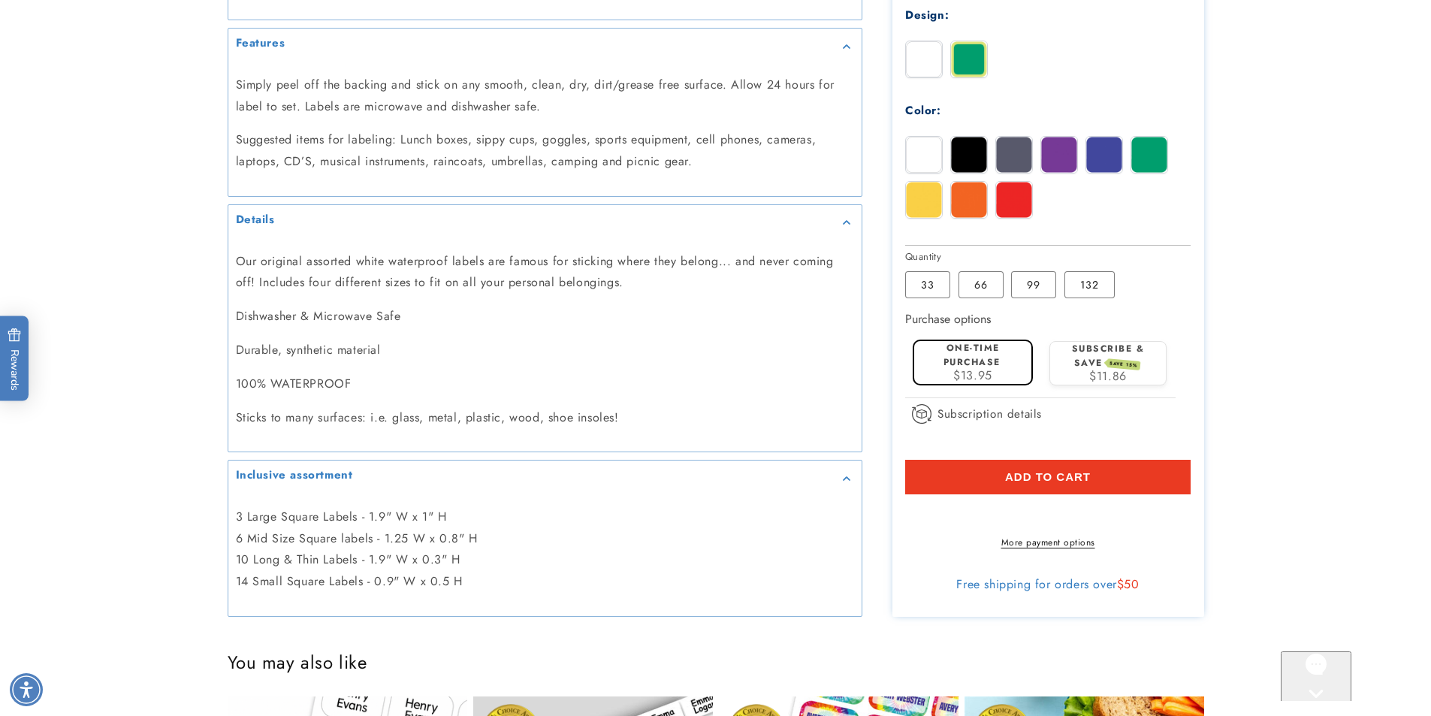
click at [1048, 470] on span "Add to cart" at bounding box center [1048, 477] width 86 height 14
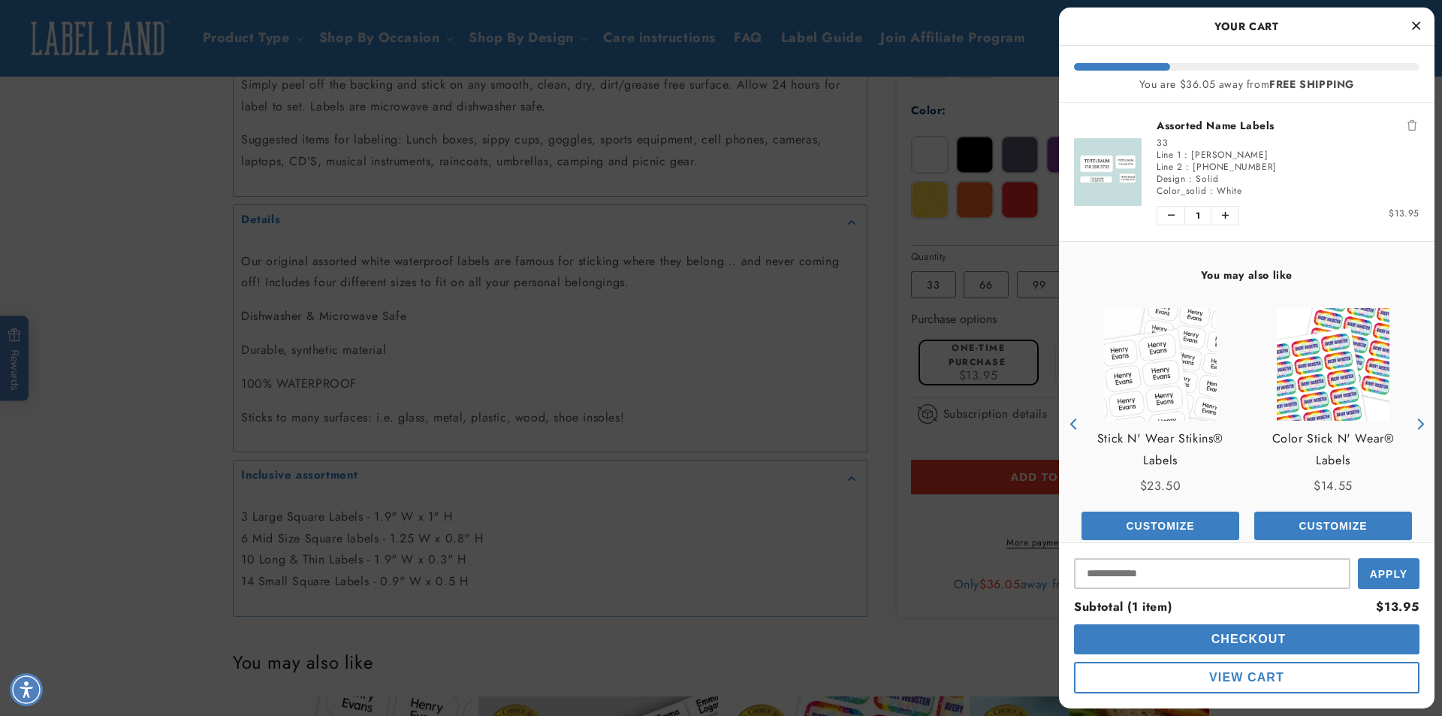
click at [1416, 26] on icon "Close Cart" at bounding box center [1416, 26] width 8 height 14
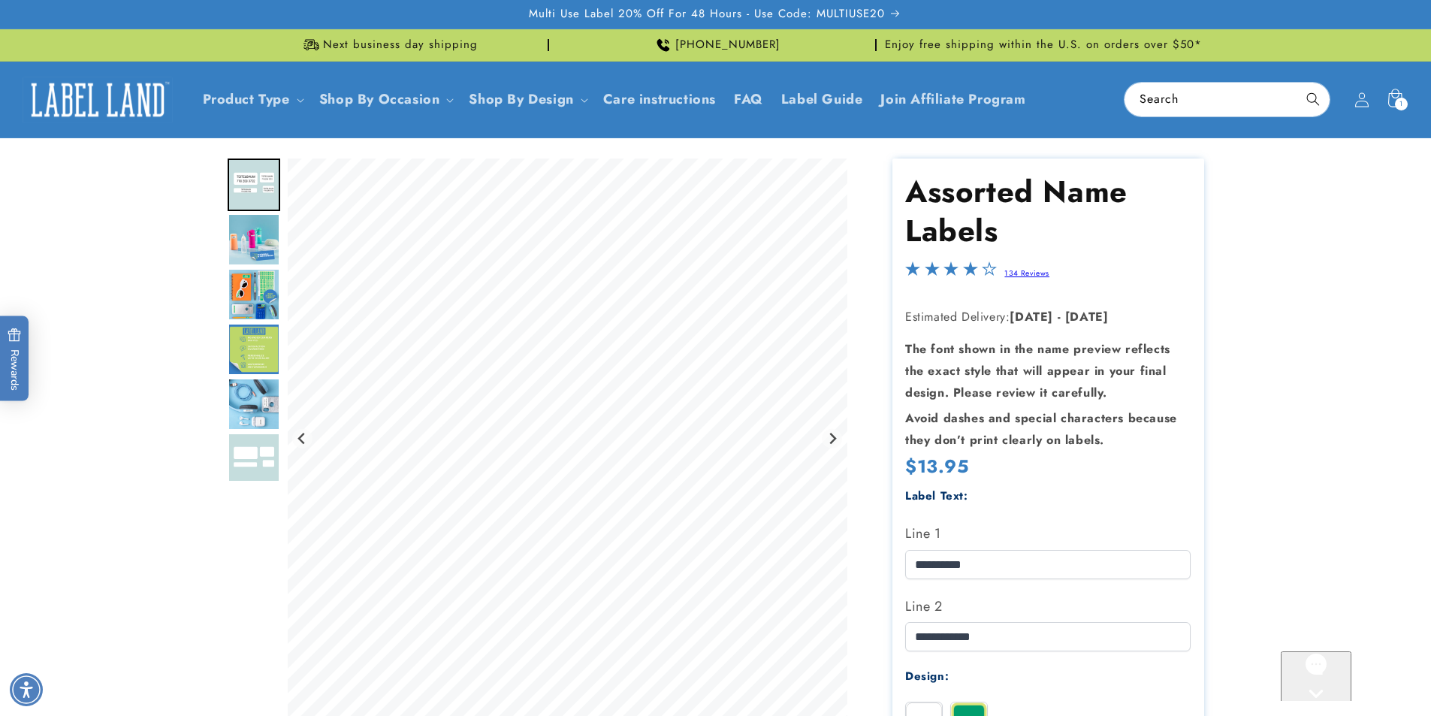
scroll to position [2, 0]
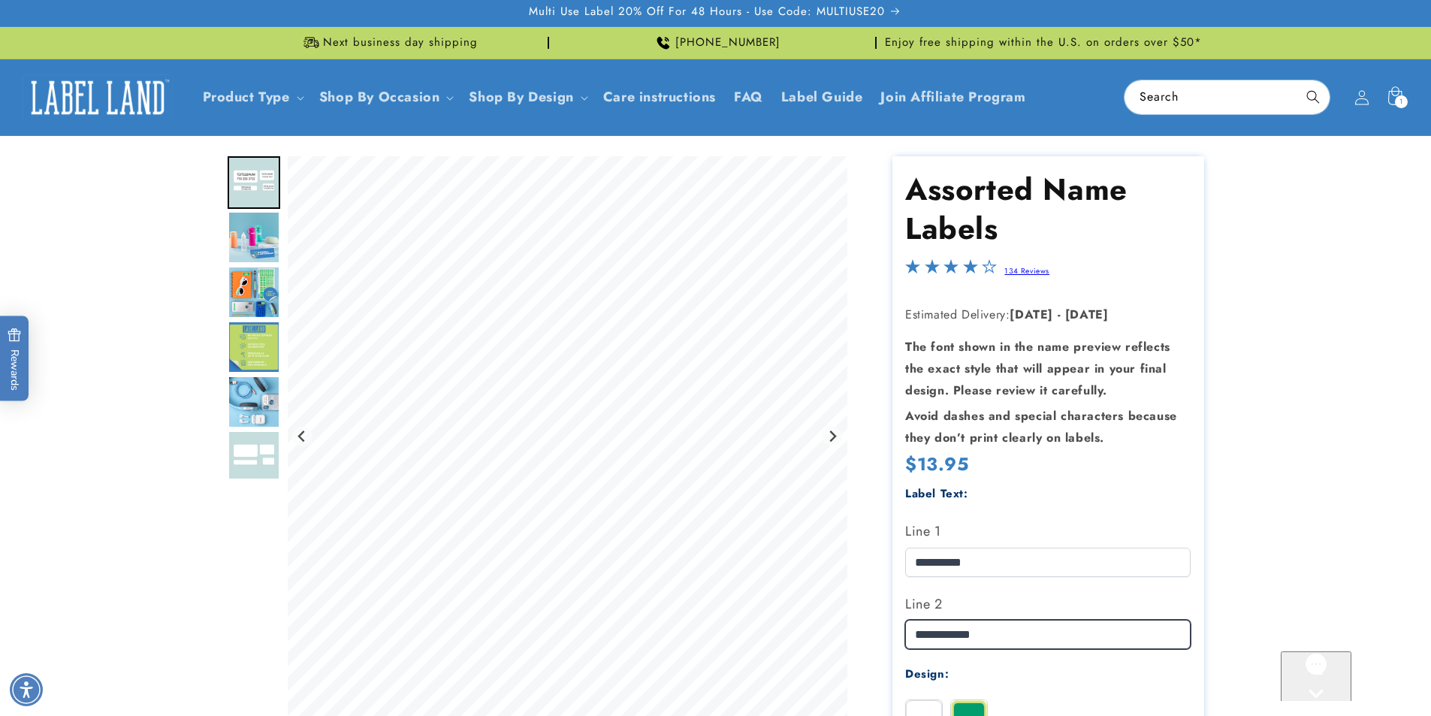
drag, startPoint x: 1018, startPoint y: 633, endPoint x: 850, endPoint y: 650, distance: 168.3
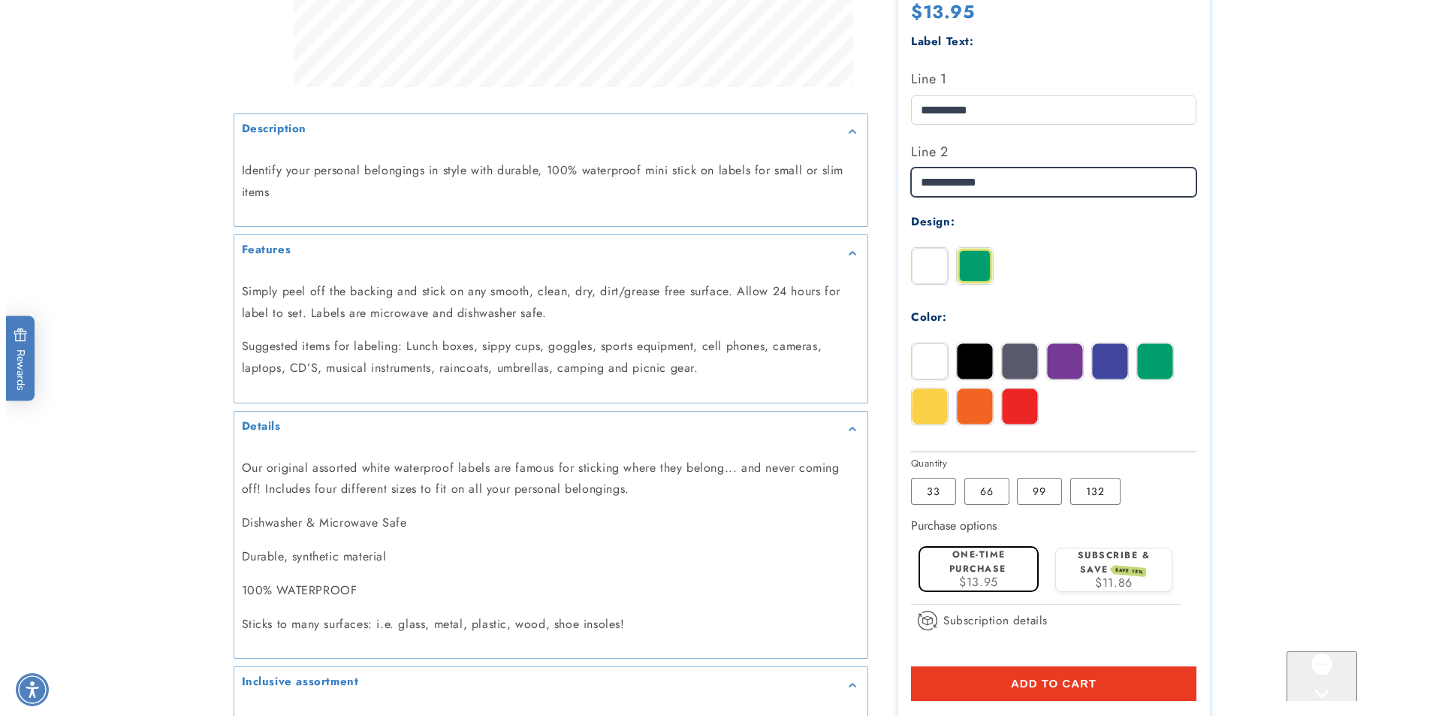
scroll to position [729, 0]
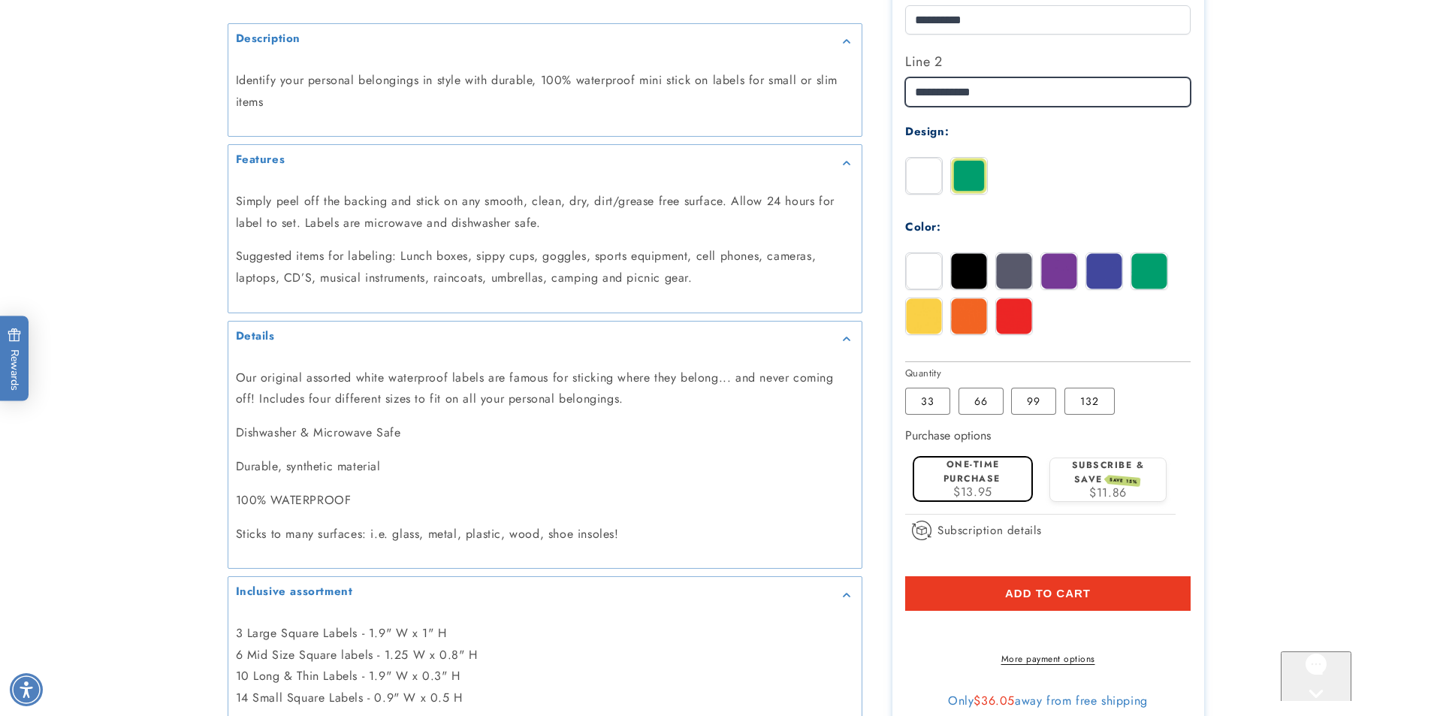
type input "**********"
click at [1073, 587] on span "Add to cart" at bounding box center [1048, 594] width 86 height 14
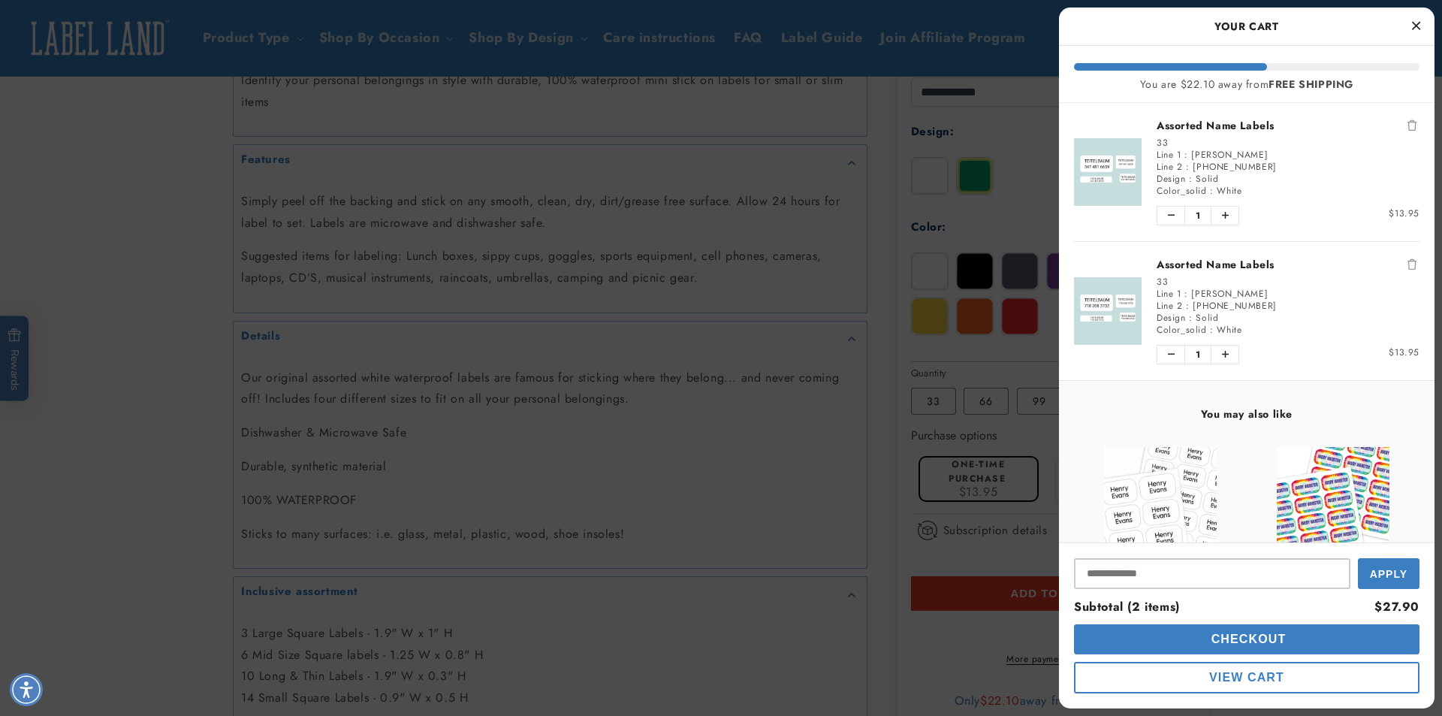
click at [1246, 636] on span "Checkout" at bounding box center [1247, 638] width 79 height 13
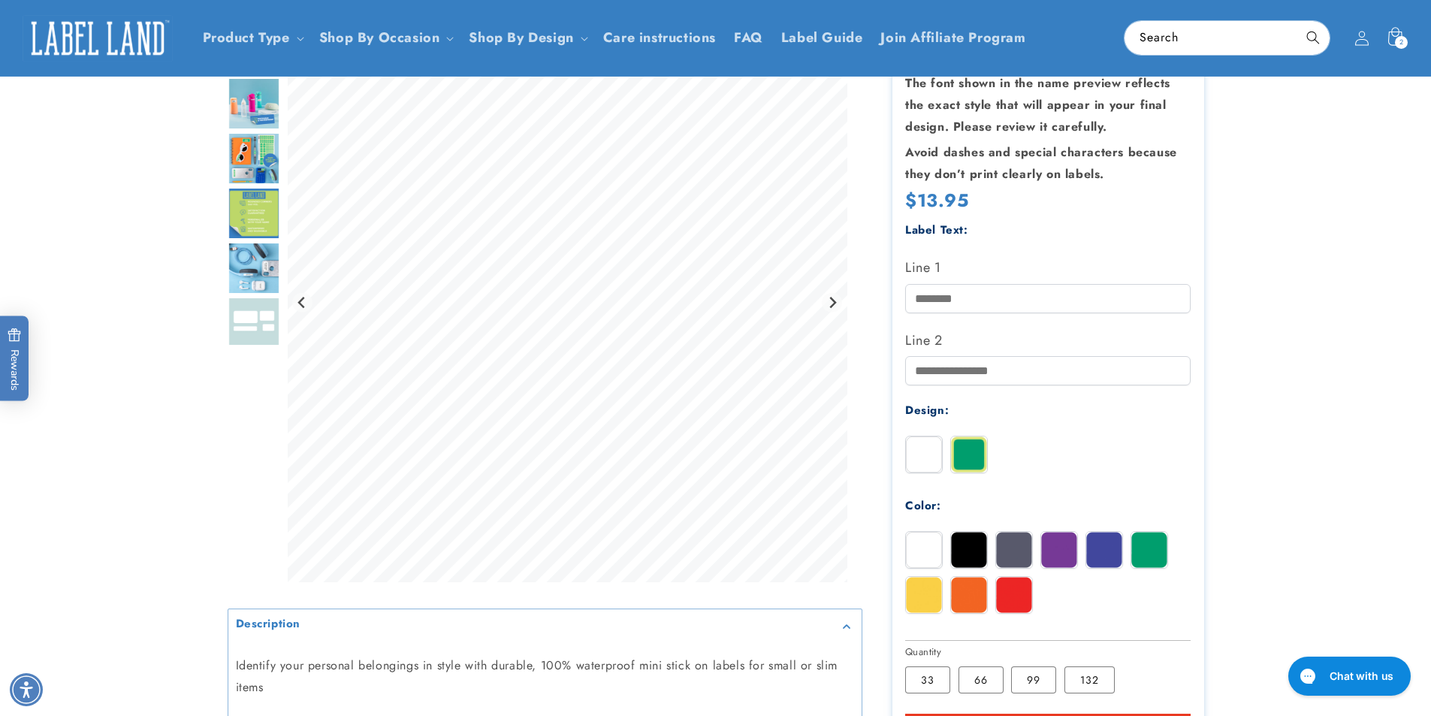
scroll to position [178, 0]
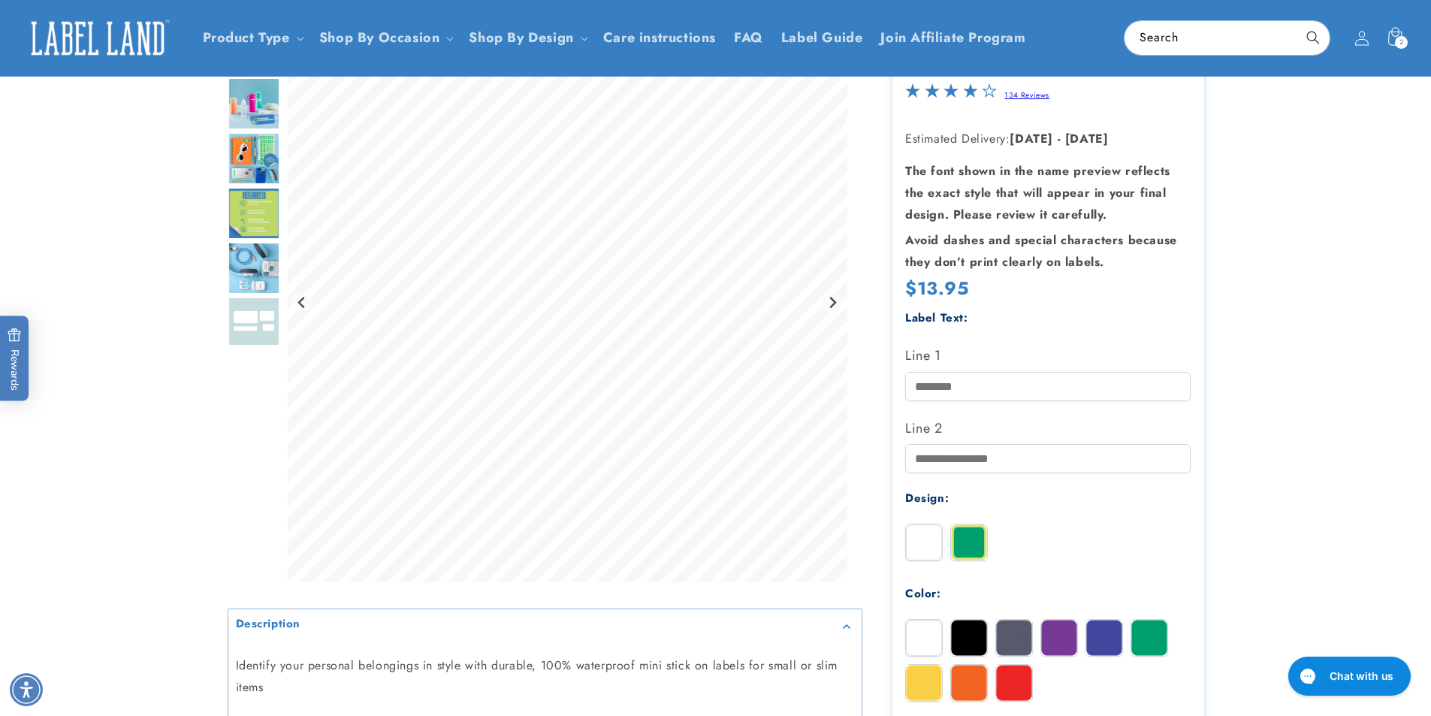
click at [263, 94] on img "Go to slide 3" at bounding box center [254, 103] width 53 height 53
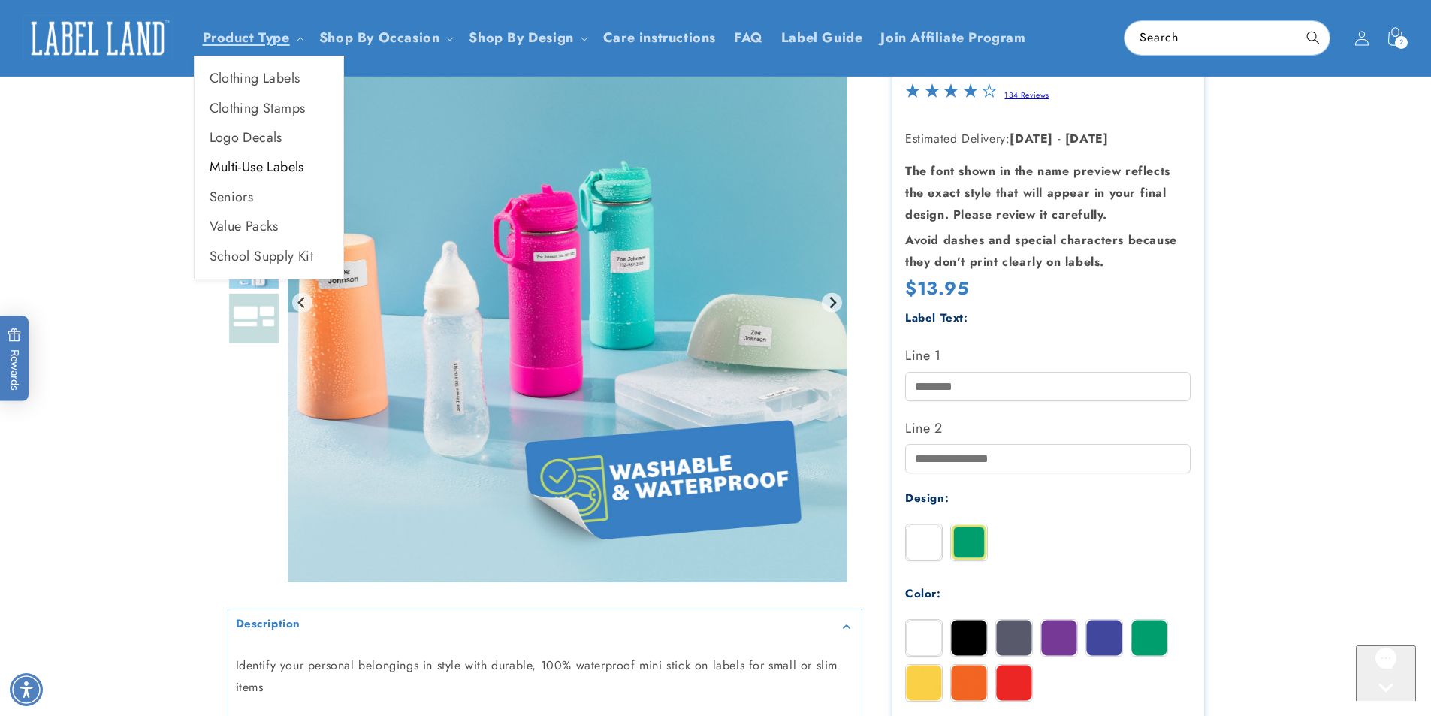
click at [270, 167] on link "Multi-Use Labels" at bounding box center [269, 166] width 149 height 29
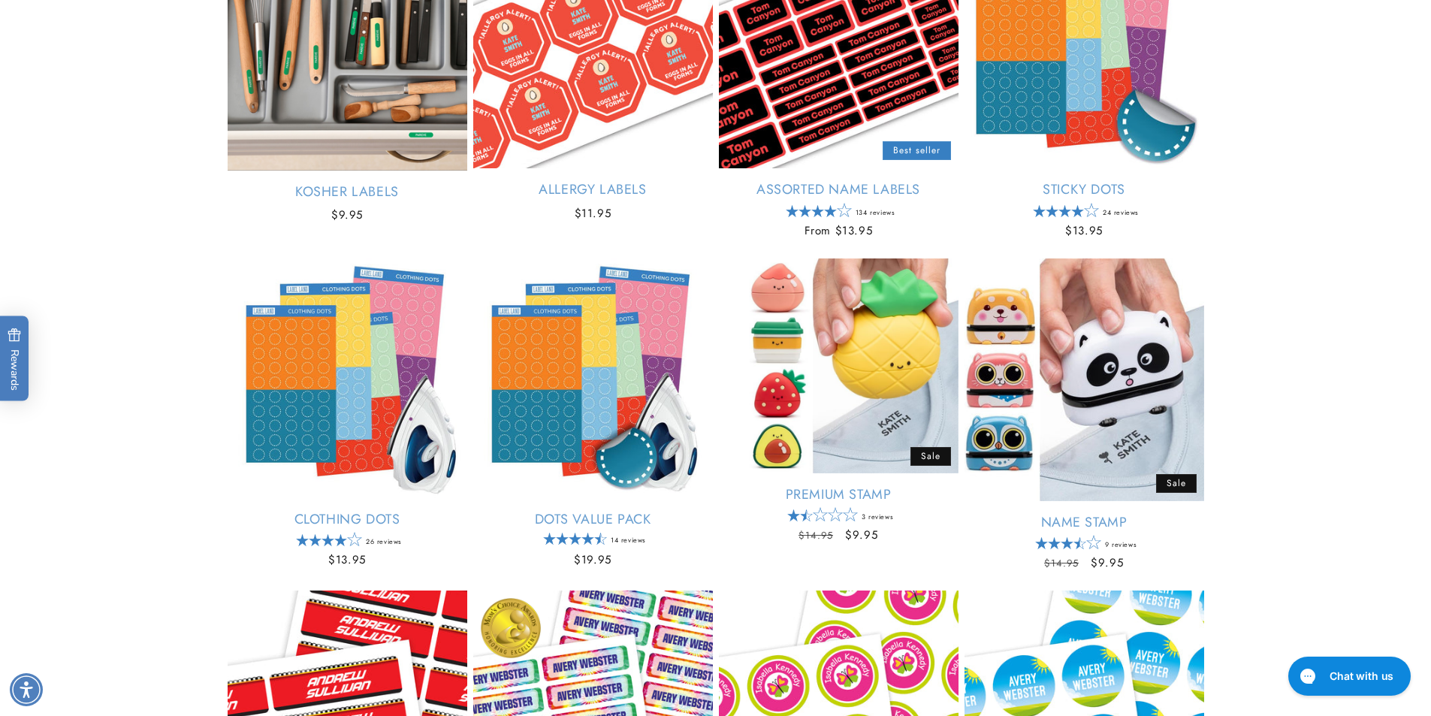
scroll to position [374, 0]
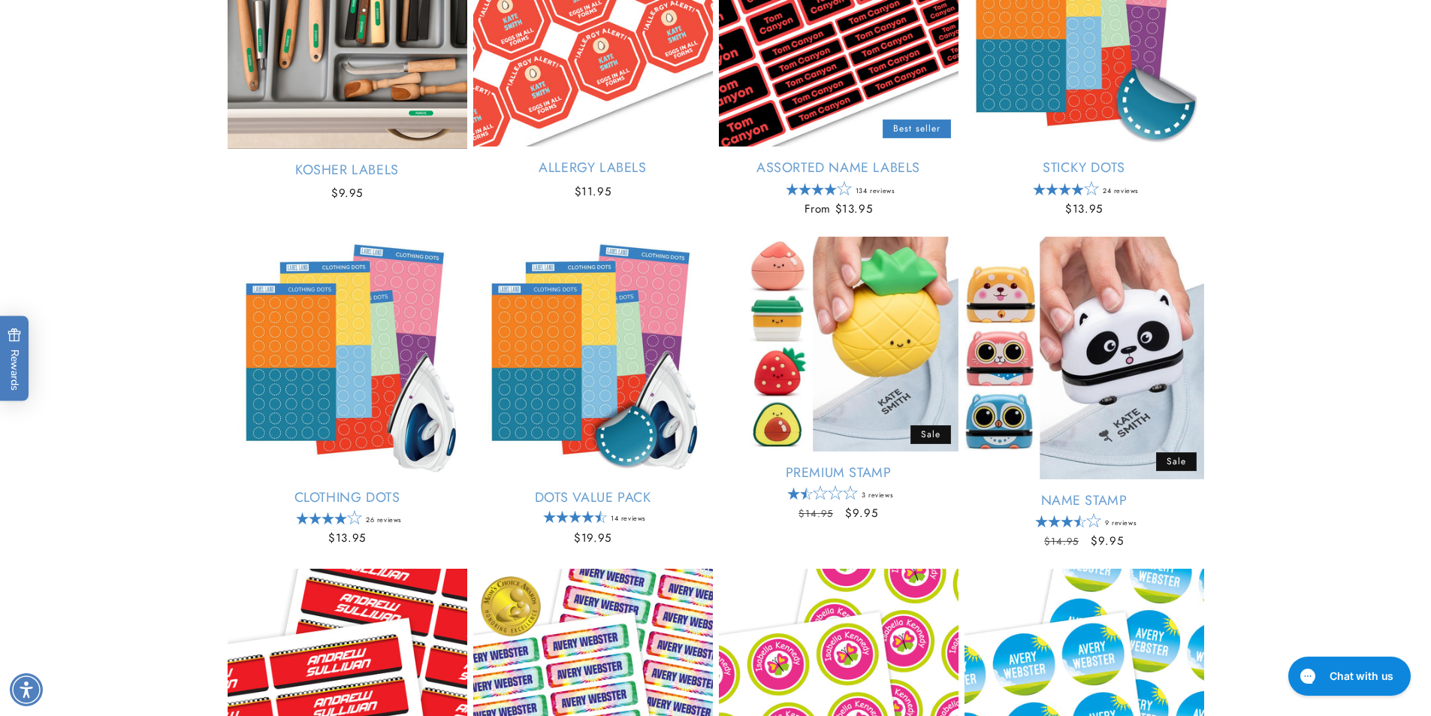
drag, startPoint x: 1441, startPoint y: 103, endPoint x: 1404, endPoint y: 207, distance: 110.2
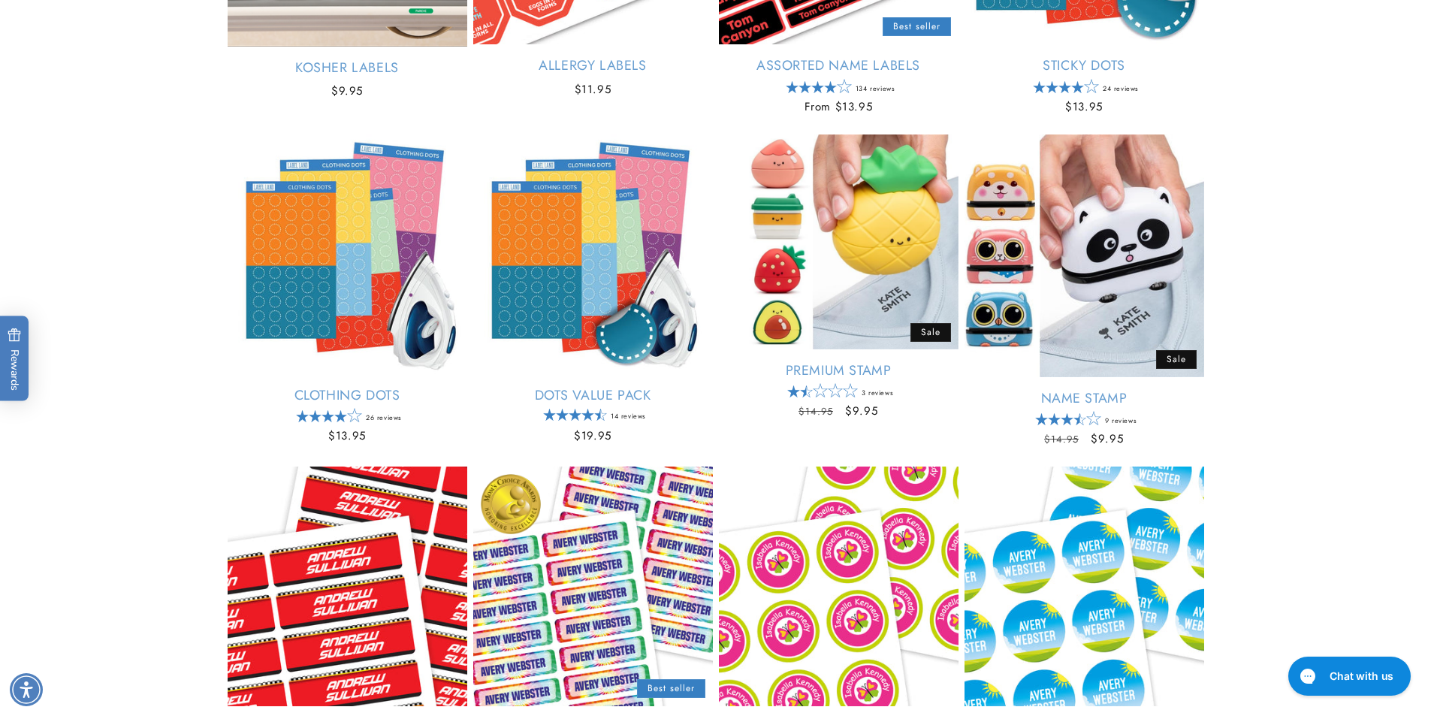
scroll to position [493, 0]
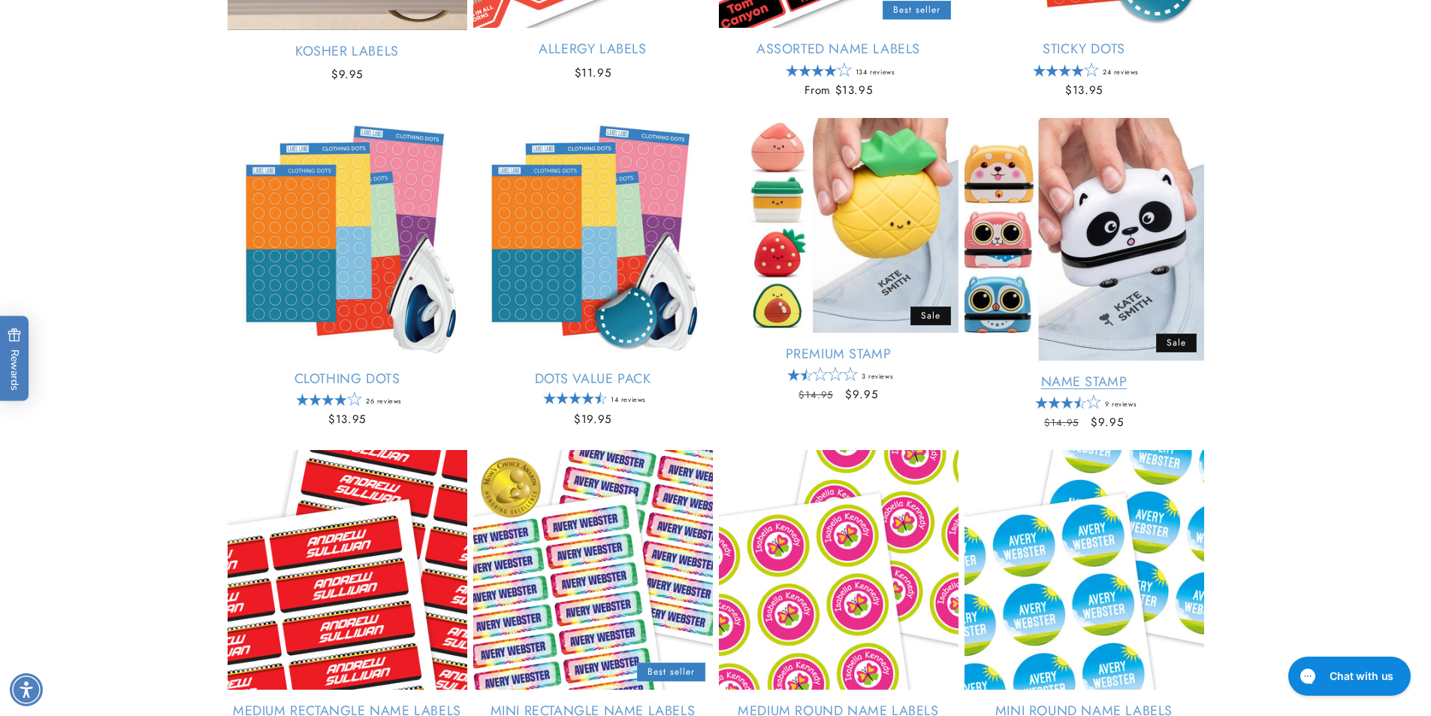
click at [1125, 373] on link "Name Stamp" at bounding box center [1084, 381] width 240 height 17
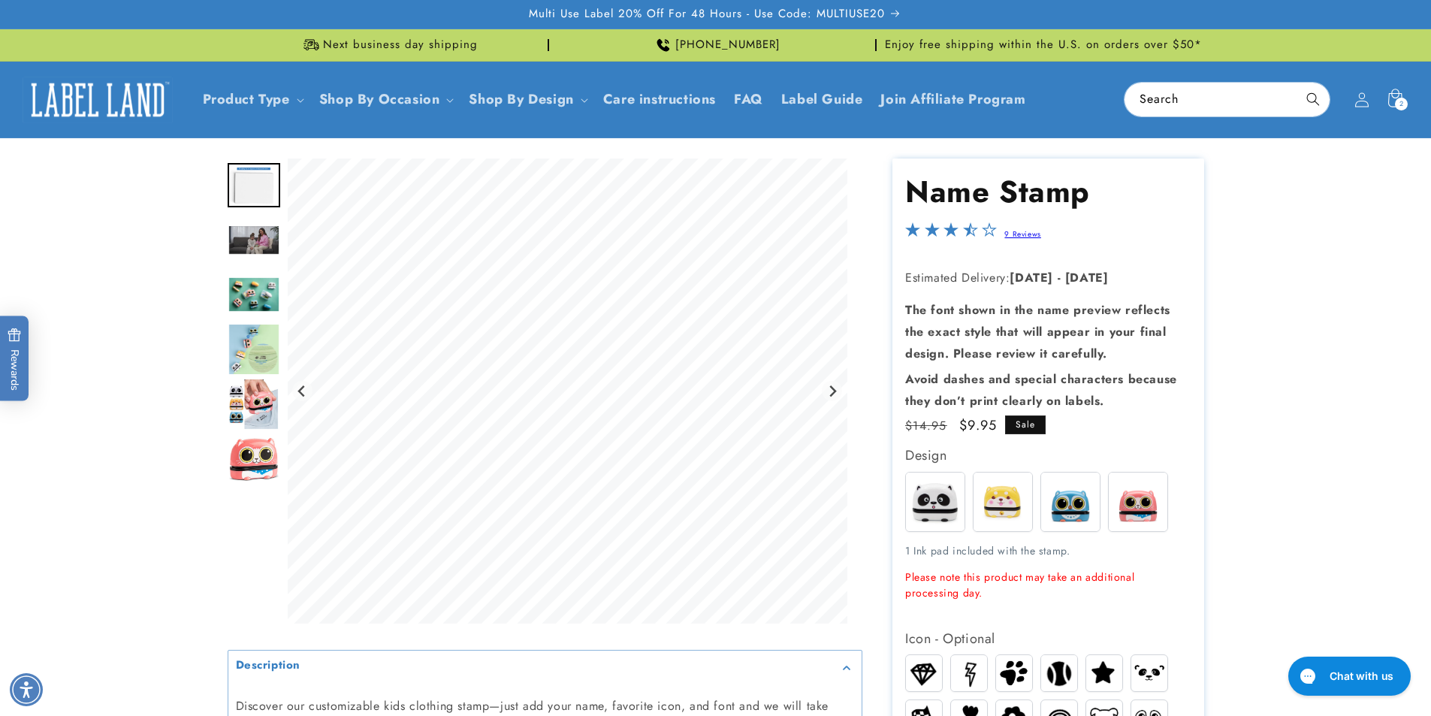
scroll to position [276, 0]
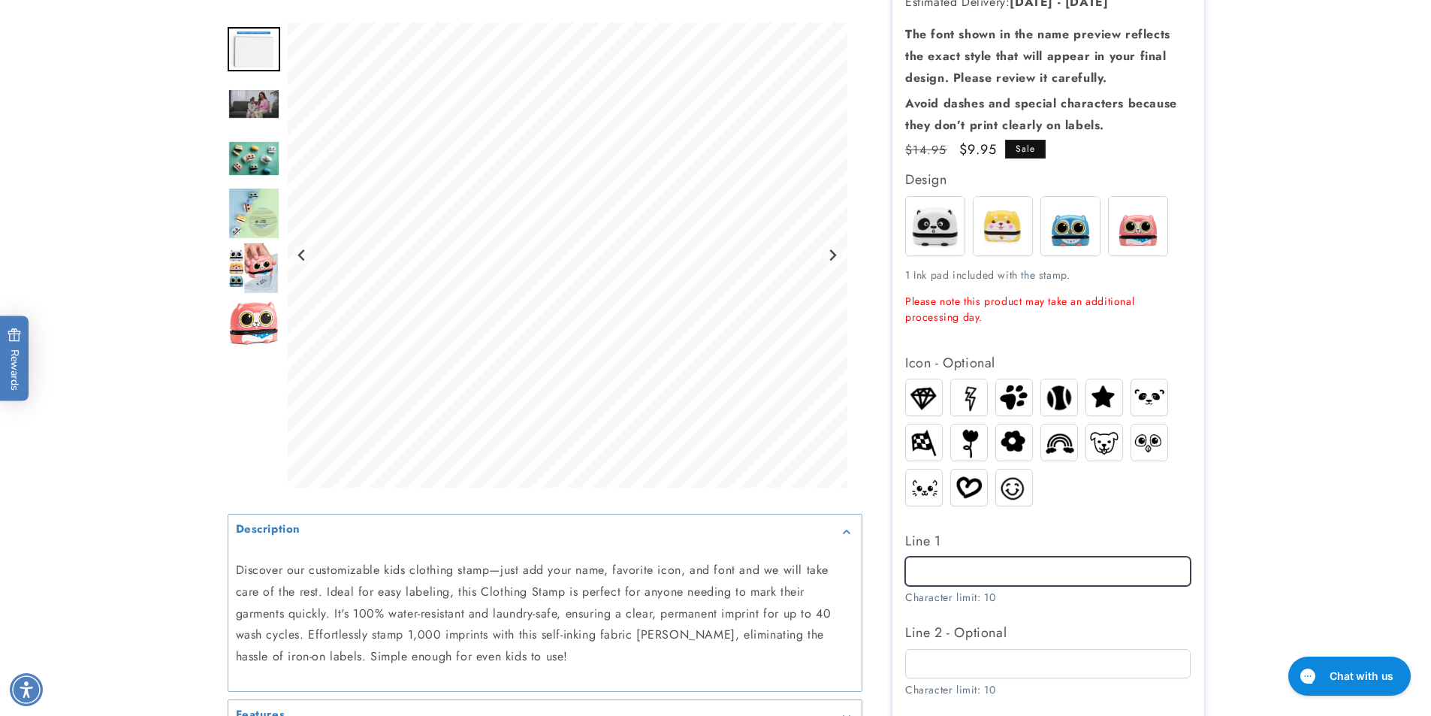
click at [937, 567] on input "Line 1" at bounding box center [1047, 571] width 285 height 29
type input "*"
type input "**********"
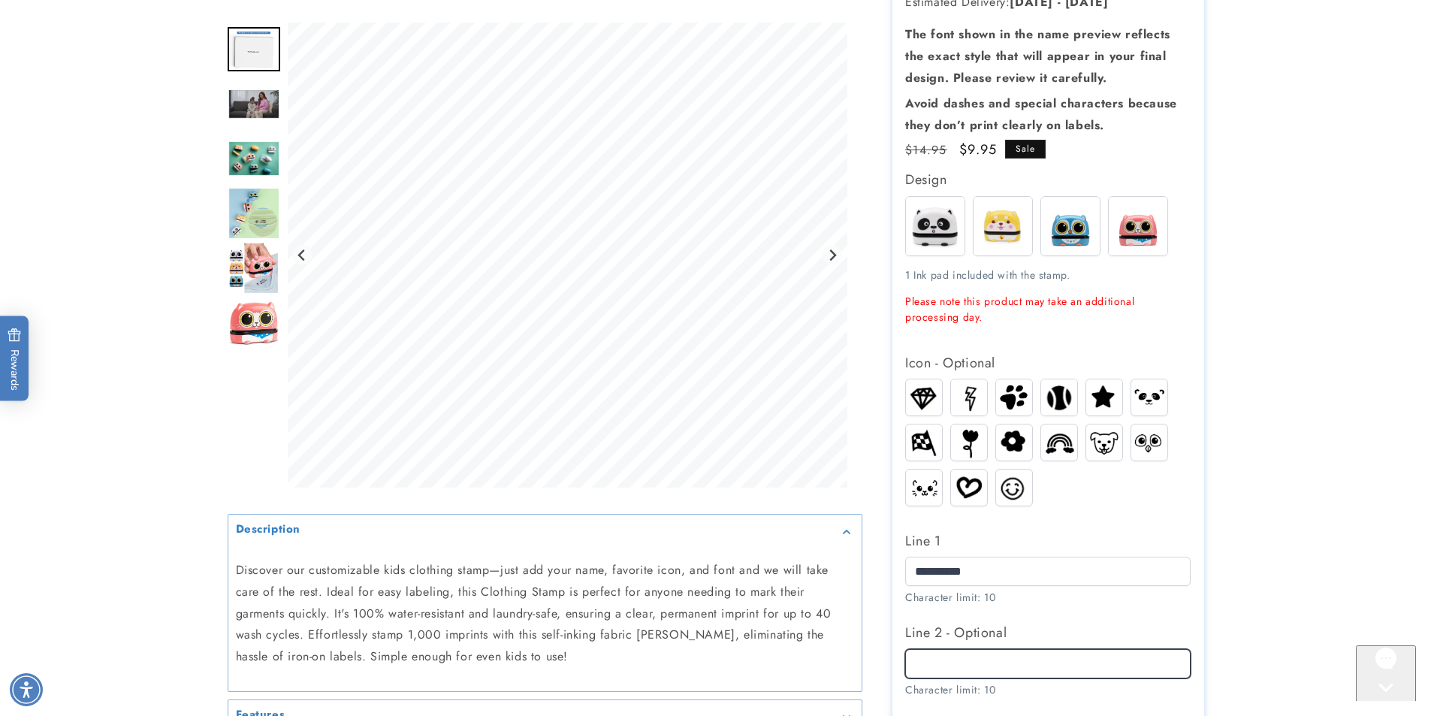
drag, startPoint x: 1015, startPoint y: 669, endPoint x: 1055, endPoint y: 649, distance: 45.3
click at [1015, 669] on input "Line 2 - Optional" at bounding box center [1047, 663] width 285 height 29
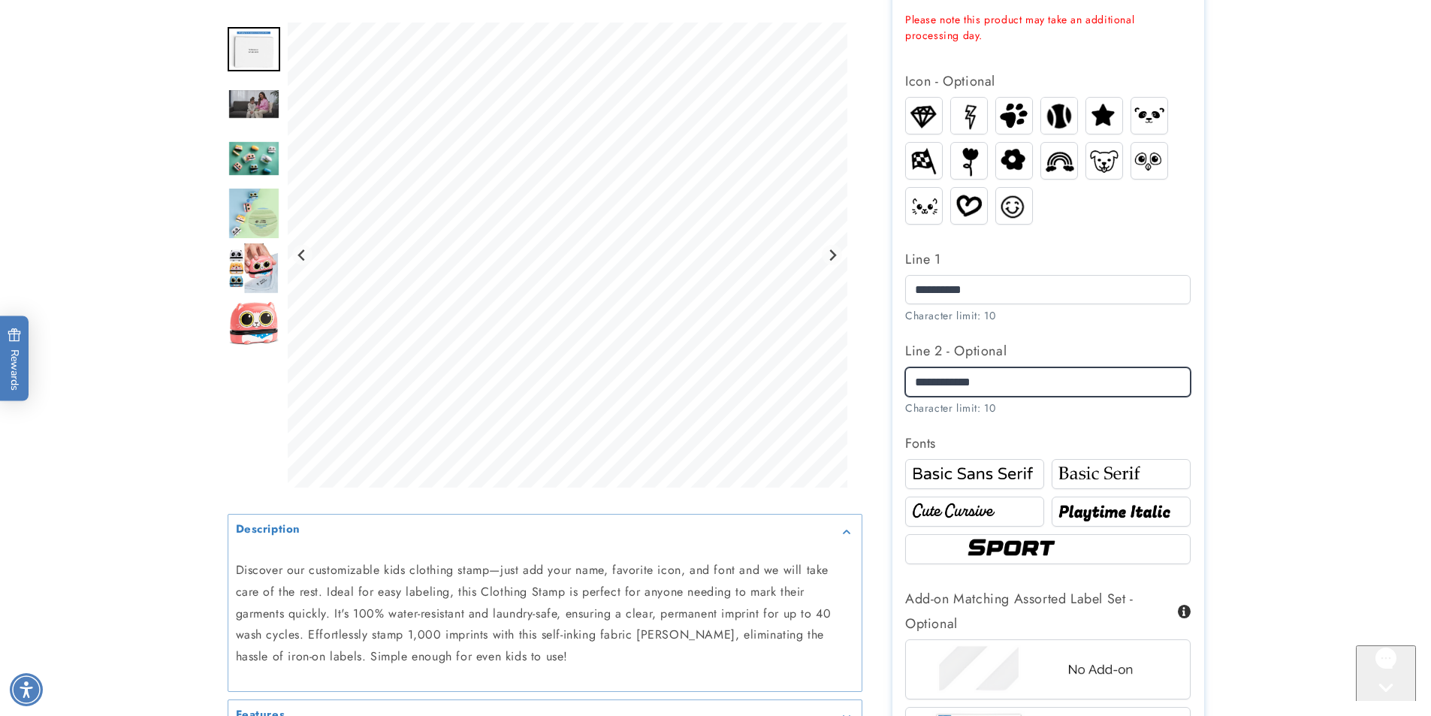
scroll to position [561, 0]
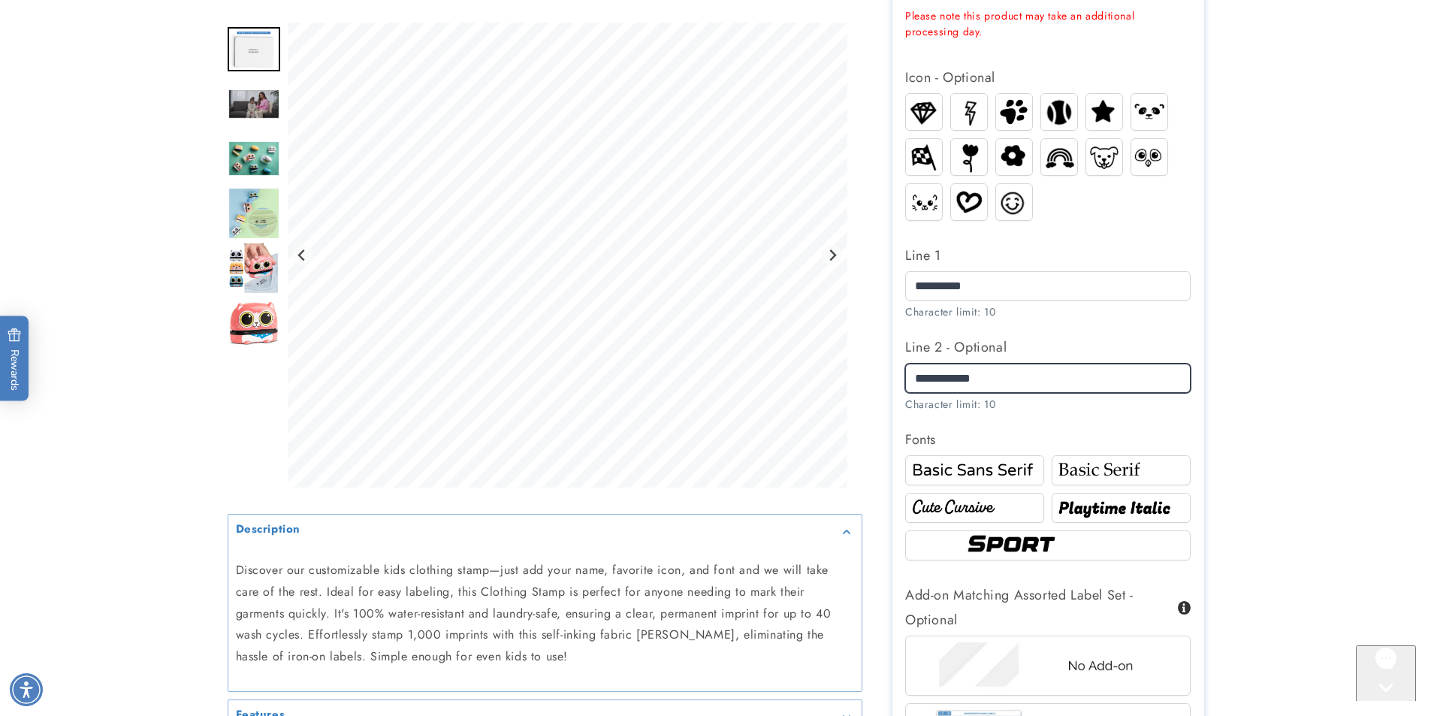
type input "**********"
click at [958, 511] on img at bounding box center [974, 507] width 134 height 23
click at [1112, 473] on img at bounding box center [1121, 470] width 134 height 23
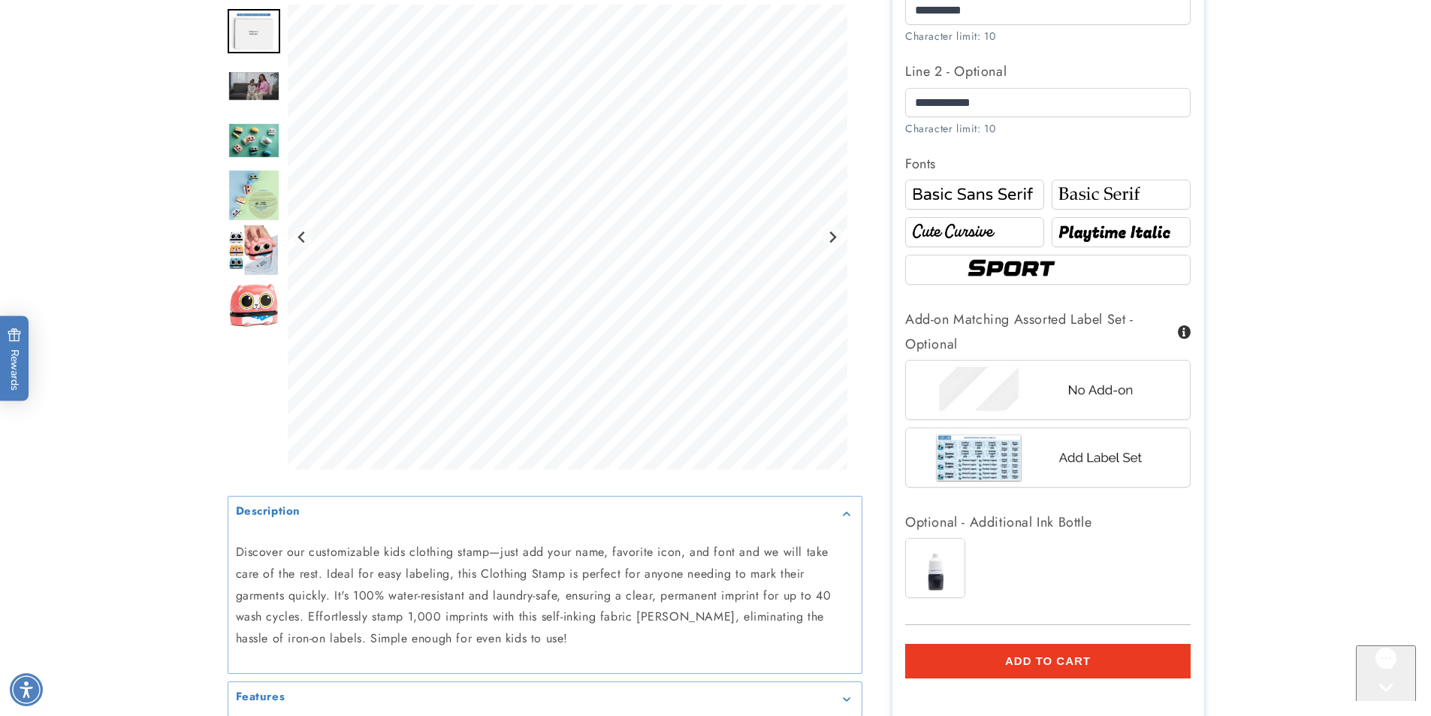
click at [1070, 268] on img at bounding box center [1047, 269] width 171 height 29
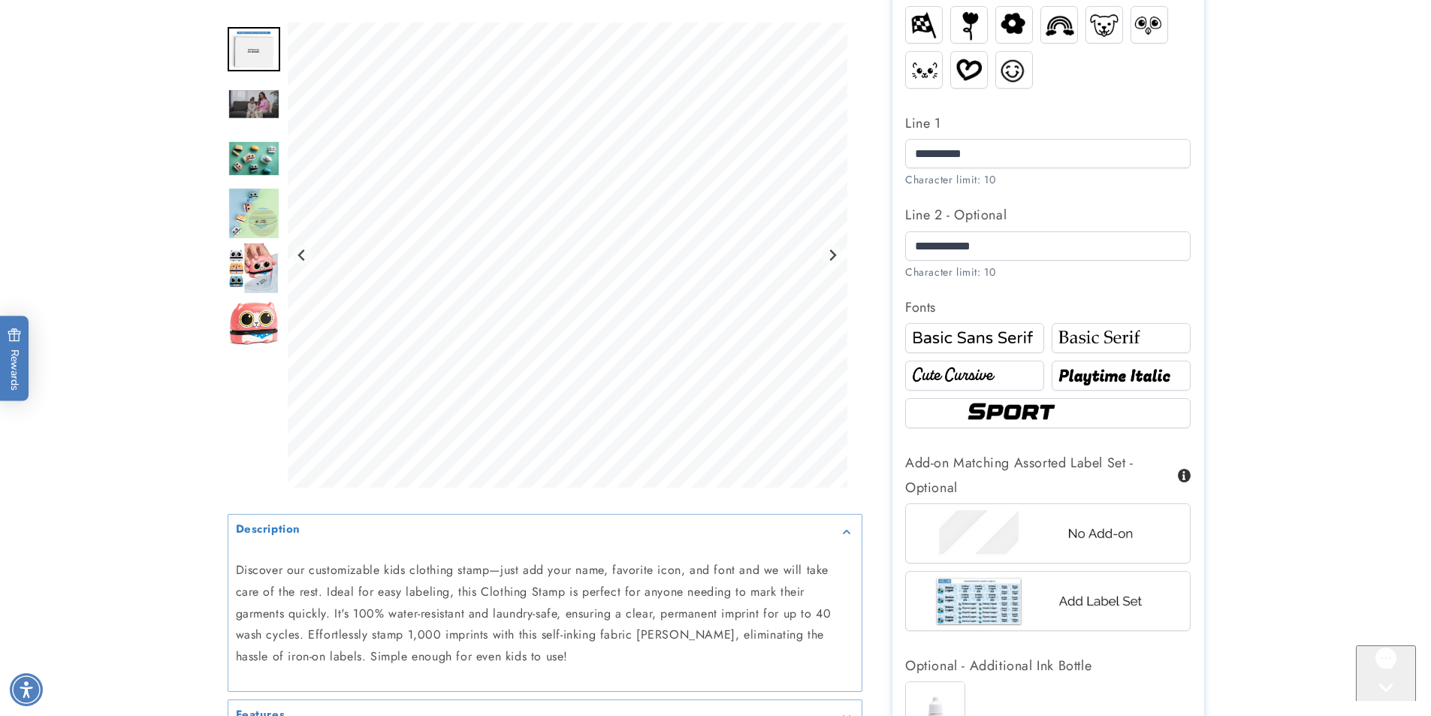
scroll to position [11, 0]
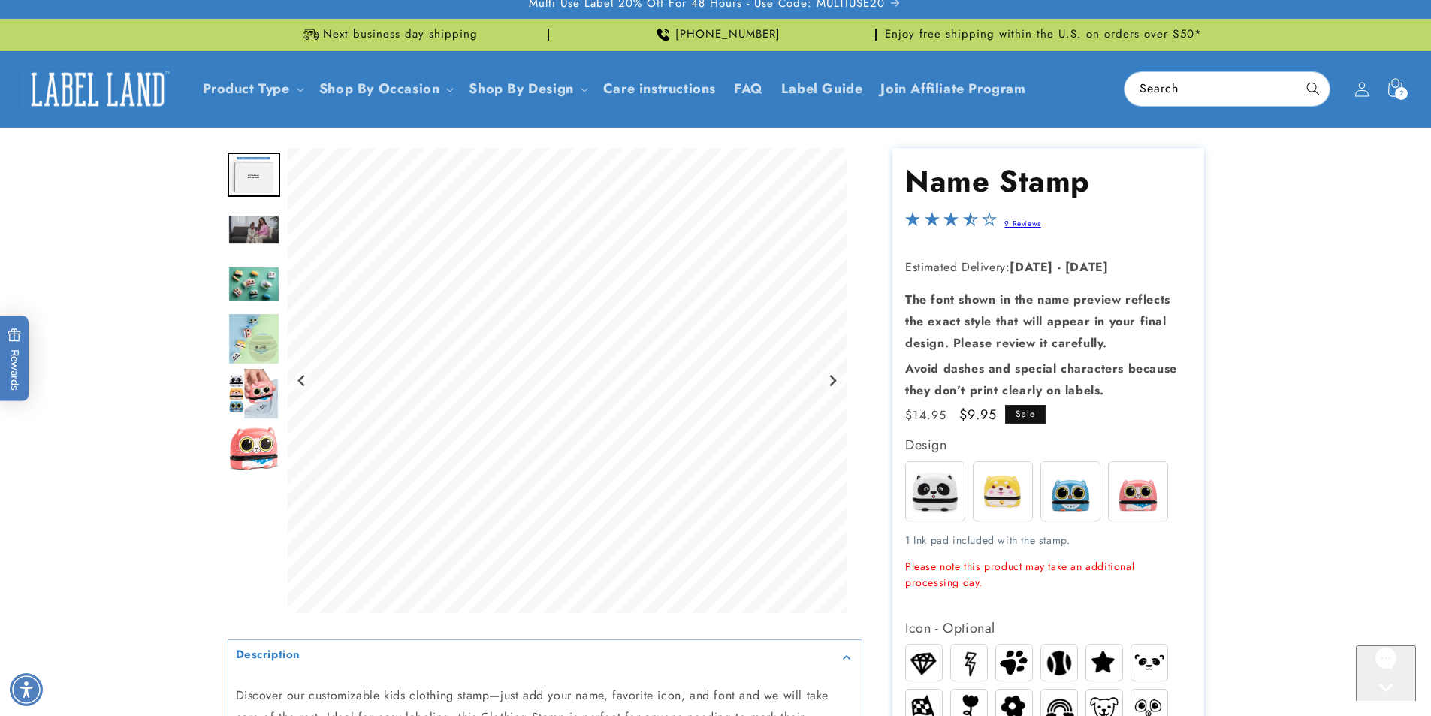
click at [245, 282] on img "Go to slide 4" at bounding box center [254, 284] width 53 height 36
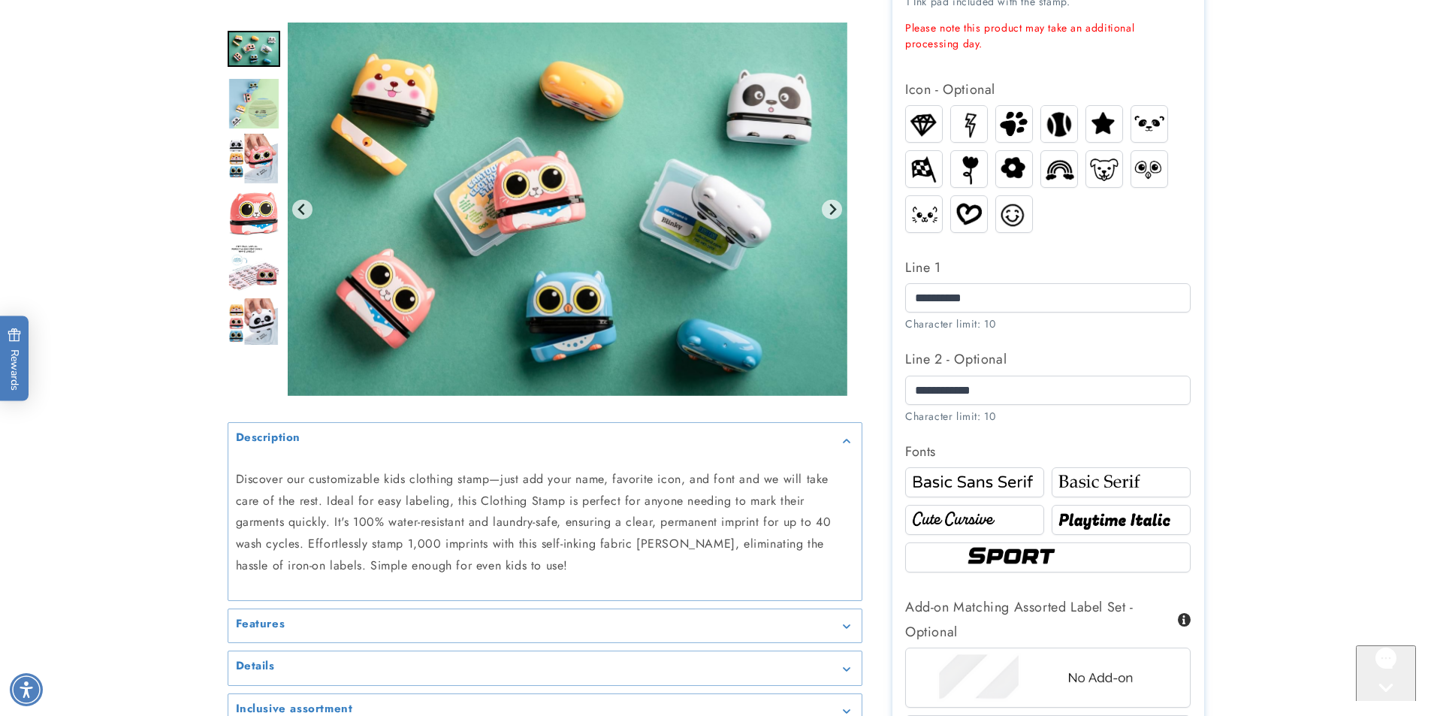
scroll to position [561, 0]
